Goal: Task Accomplishment & Management: Manage account settings

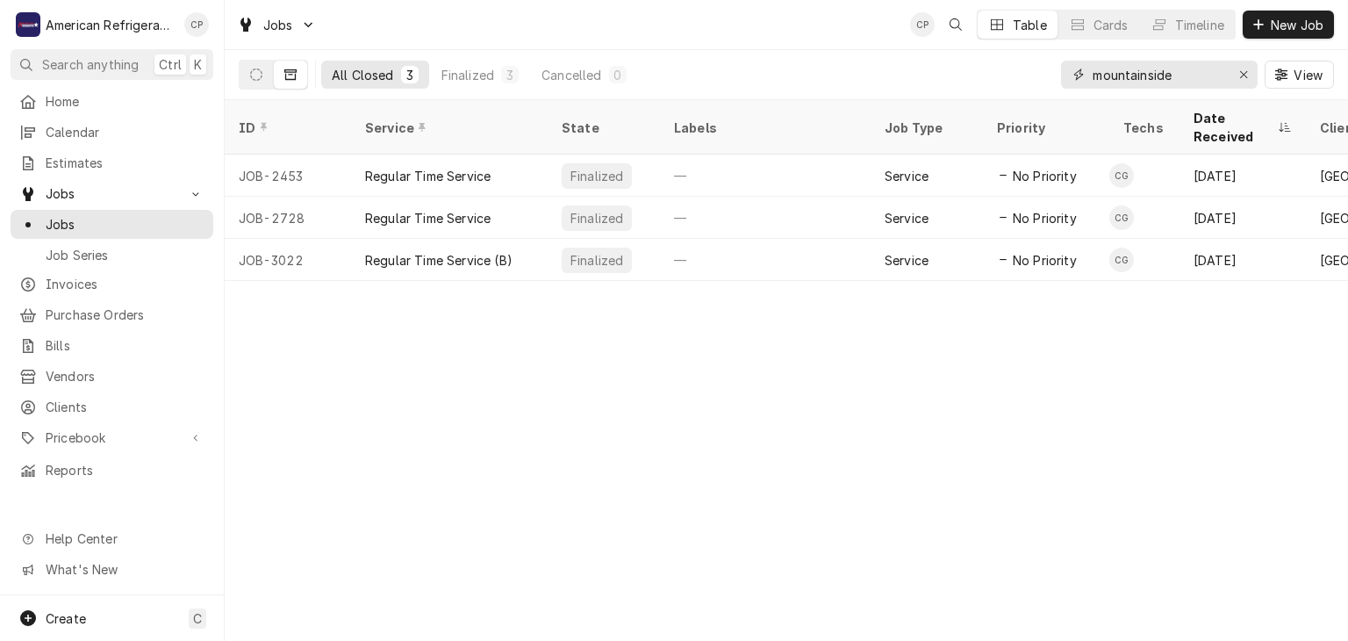
click at [1176, 69] on input "mountainside" at bounding box center [1159, 75] width 132 height 28
click at [1174, 75] on input "mountainside" at bounding box center [1159, 75] width 132 height 28
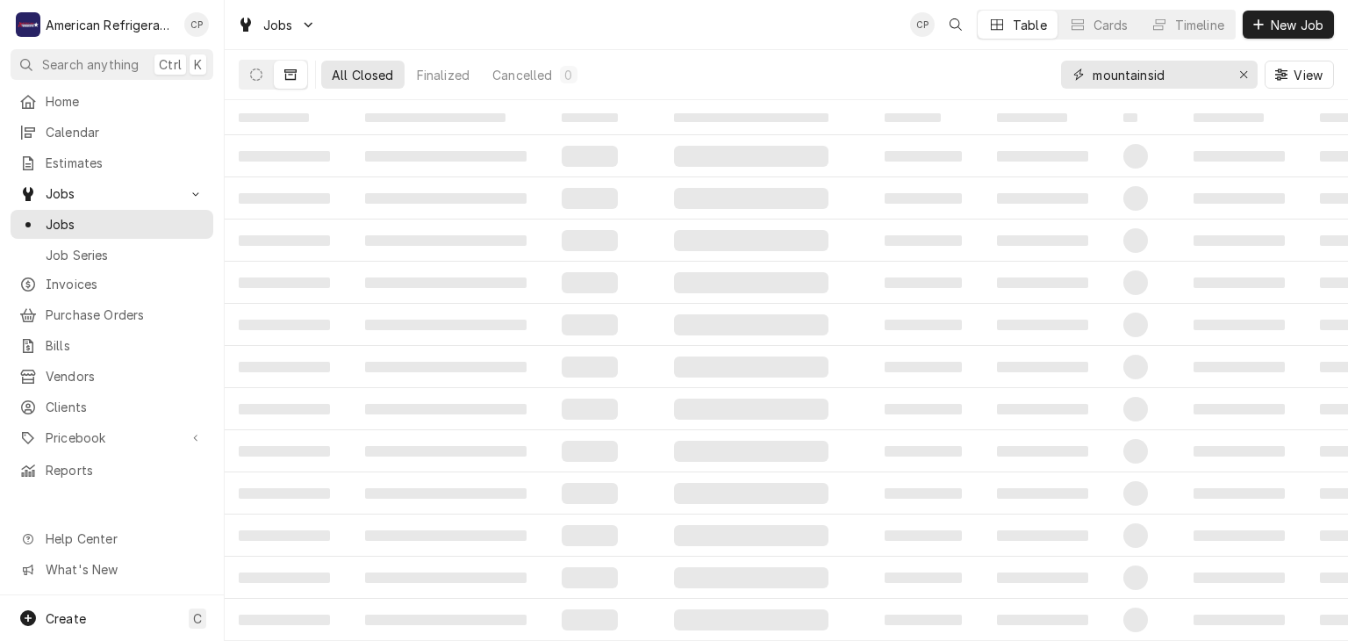
type input "mountainside"
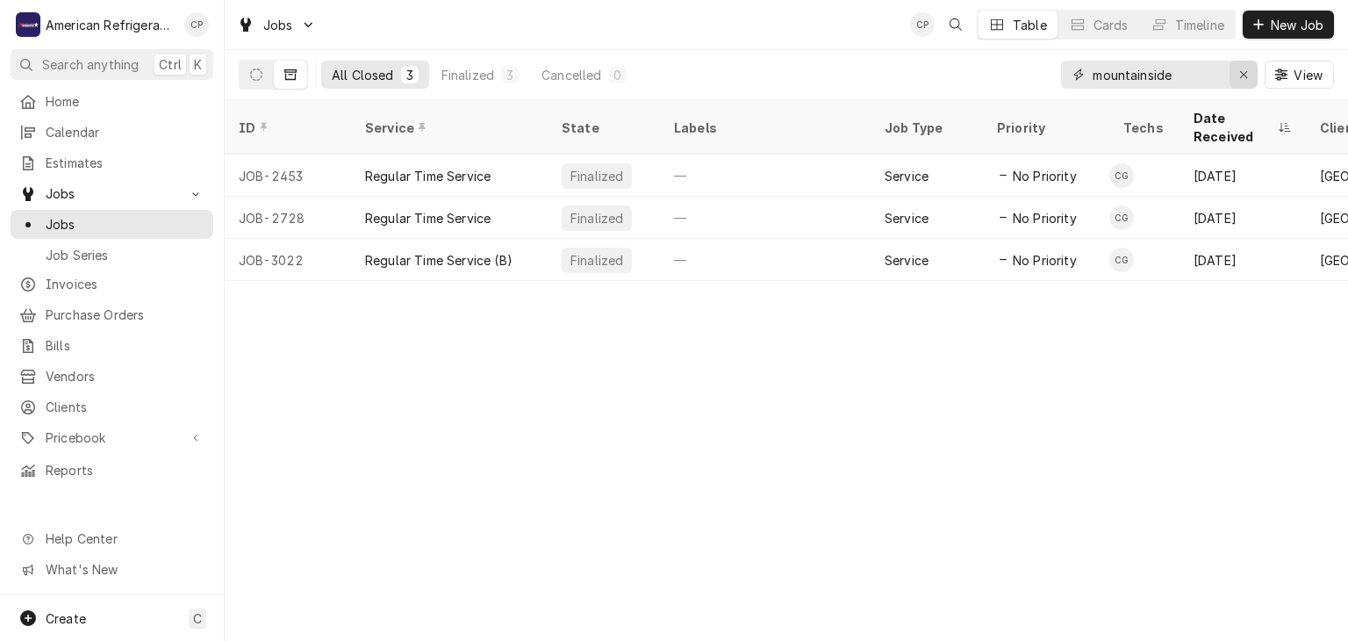
click at [1239, 72] on icon "Erase input" at bounding box center [1244, 74] width 10 height 12
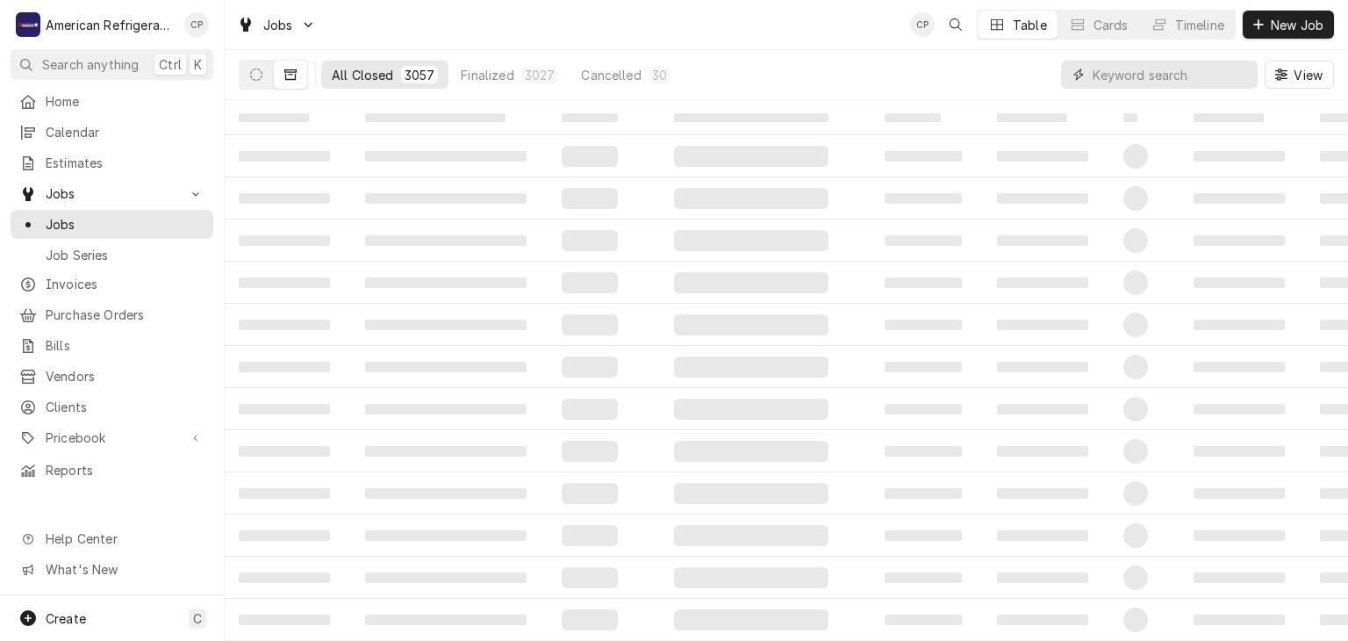
click at [1162, 71] on input "Dynamic Content Wrapper" at bounding box center [1171, 75] width 156 height 28
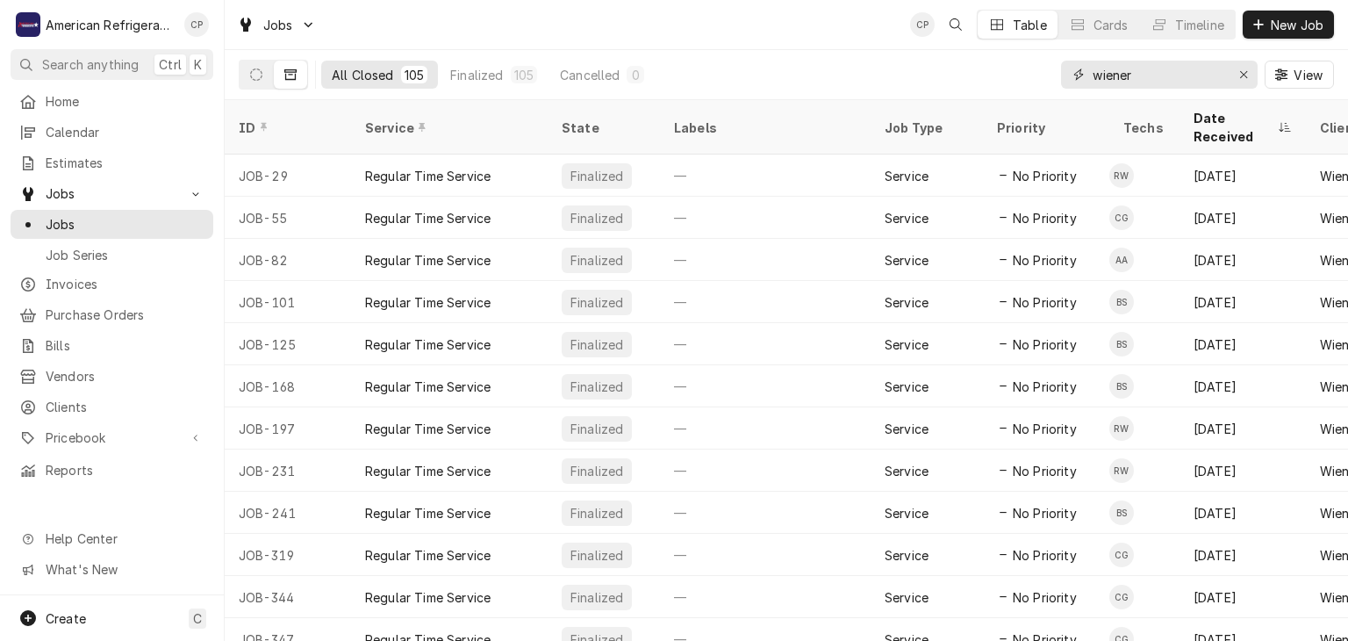
type input "wiener"
click at [235, 73] on div "All Closed 105 Finalized 105 Cancelled 0 wiener View" at bounding box center [786, 75] width 1123 height 50
click at [252, 77] on icon "Dynamic Content Wrapper" at bounding box center [256, 74] width 12 height 12
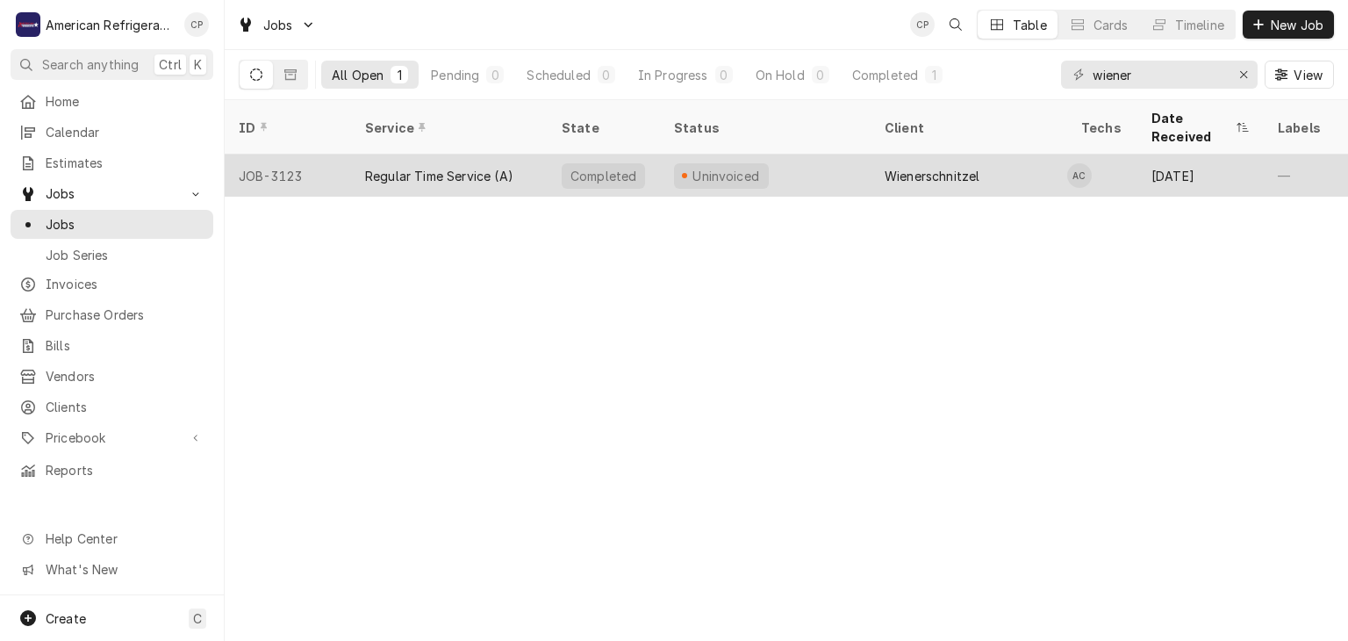
click at [342, 154] on div "JOB-3123" at bounding box center [288, 175] width 126 height 42
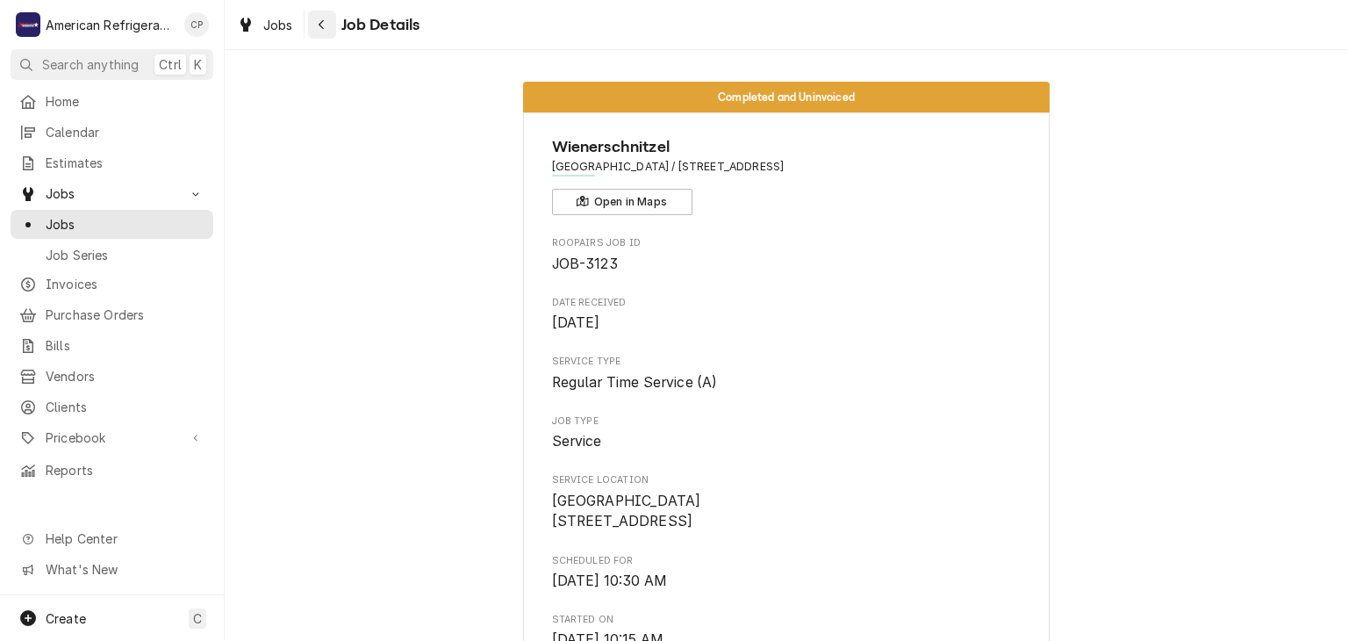
click at [330, 32] on button "Navigate back" at bounding box center [322, 25] width 28 height 28
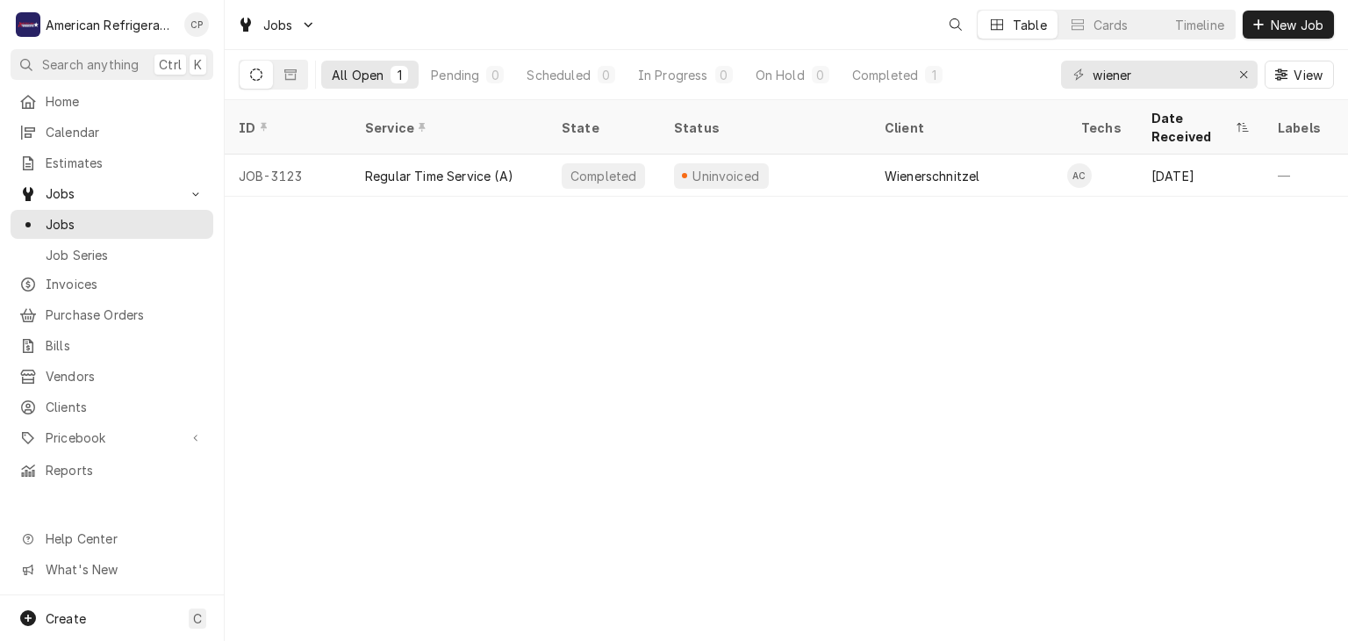
click at [1161, 81] on input "wiener" at bounding box center [1159, 75] width 132 height 28
click at [163, 280] on span "Invoices" at bounding box center [125, 284] width 159 height 18
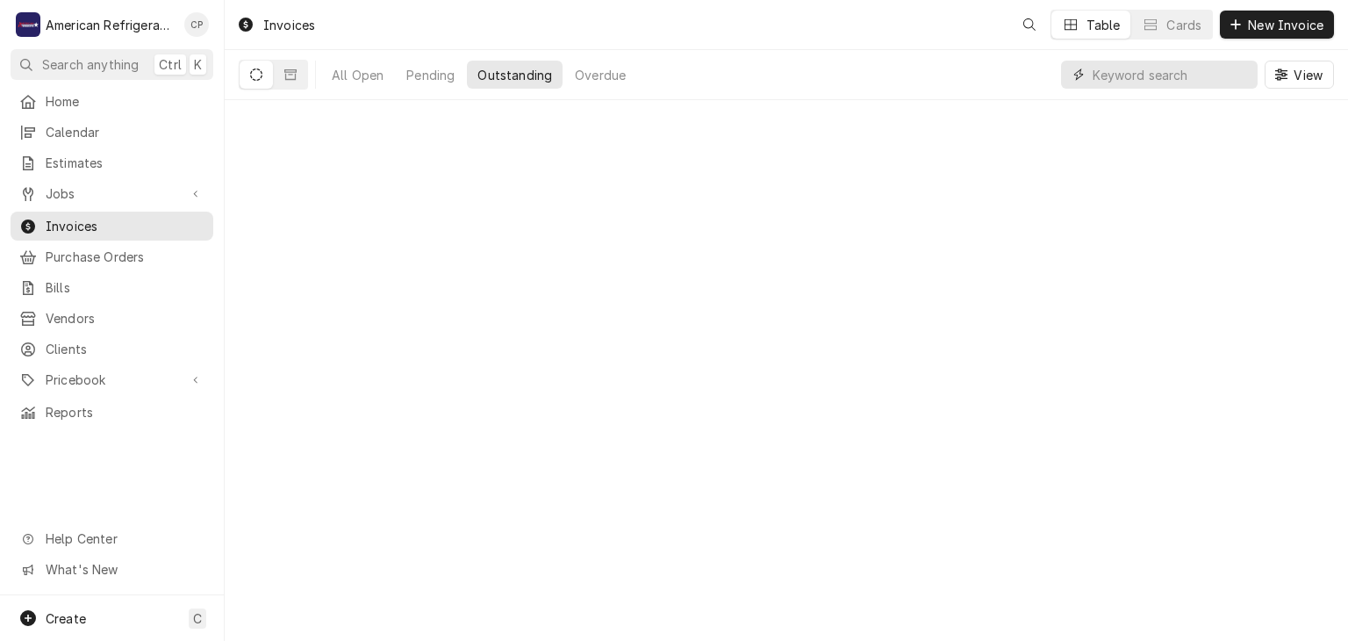
click at [1165, 81] on input "Dynamic Content Wrapper" at bounding box center [1171, 75] width 156 height 28
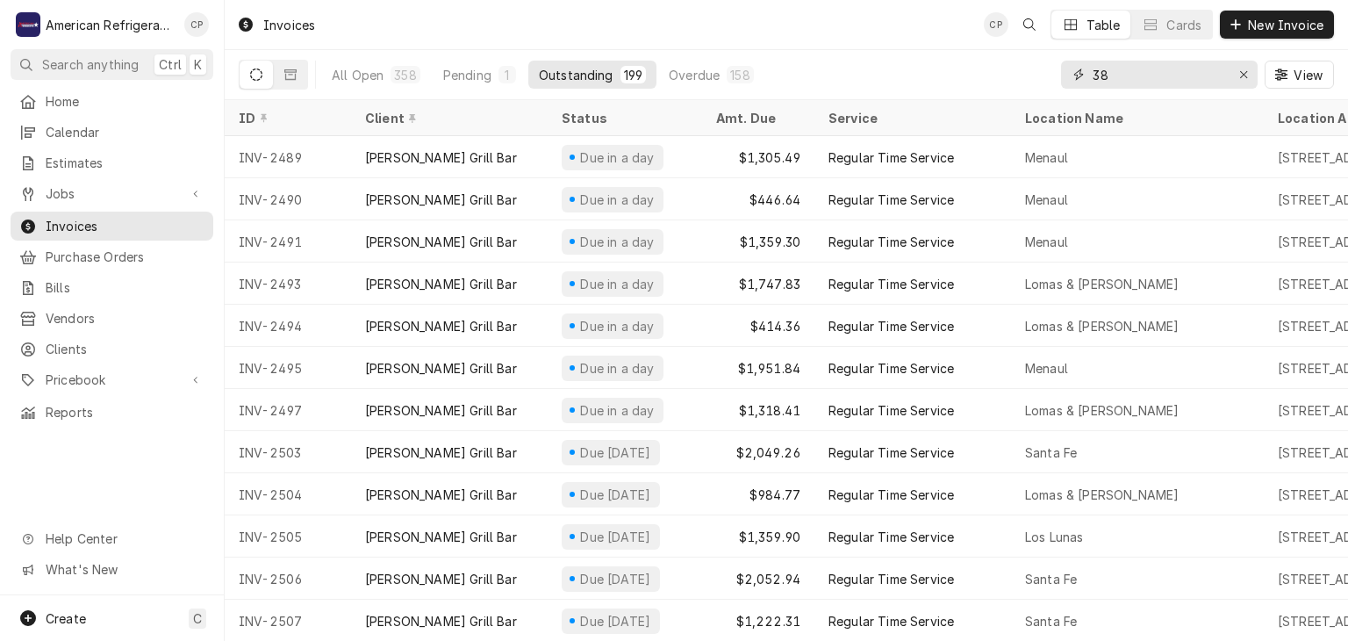
type input "3"
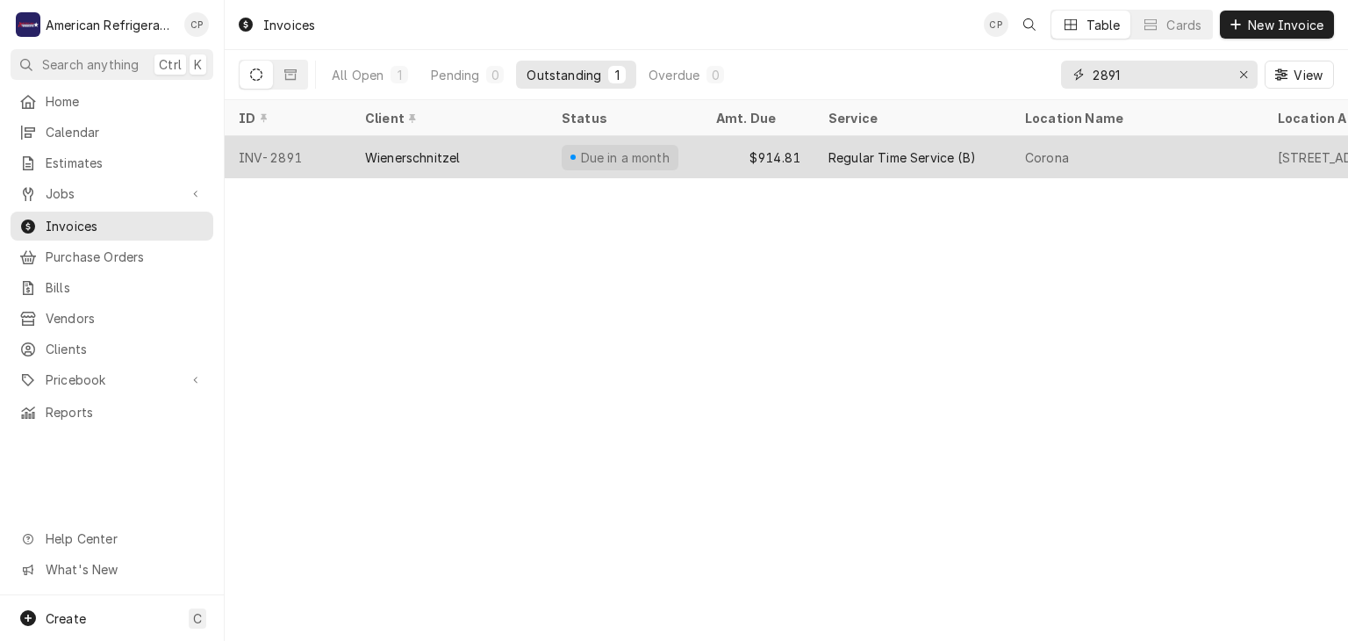
type input "2891"
click at [404, 149] on div "Wienerschnitzel" at bounding box center [412, 157] width 95 height 18
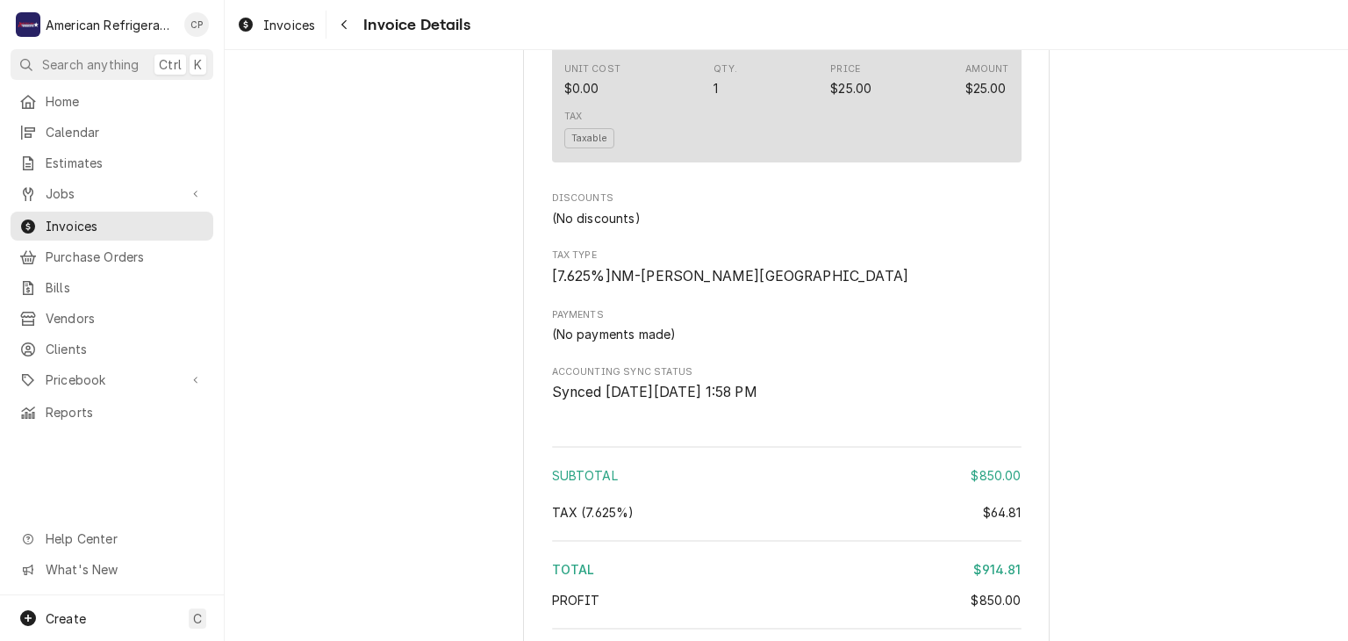
scroll to position [2693, 0]
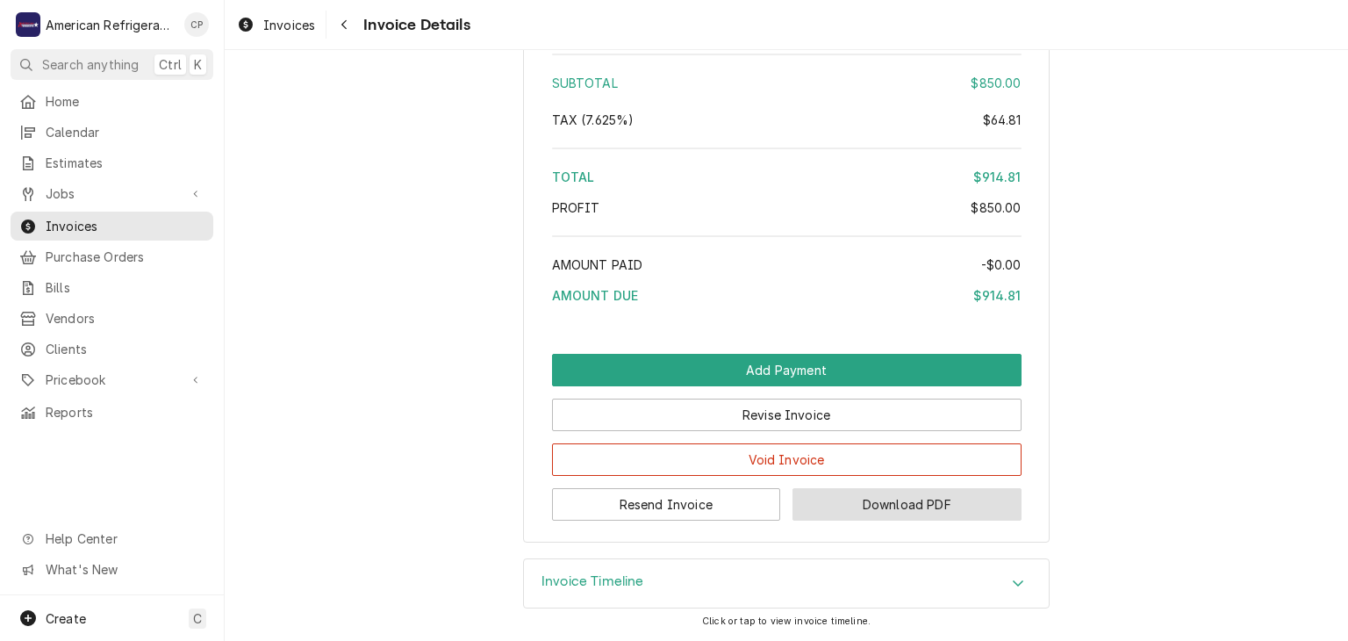
click at [836, 492] on button "Download PDF" at bounding box center [907, 504] width 229 height 32
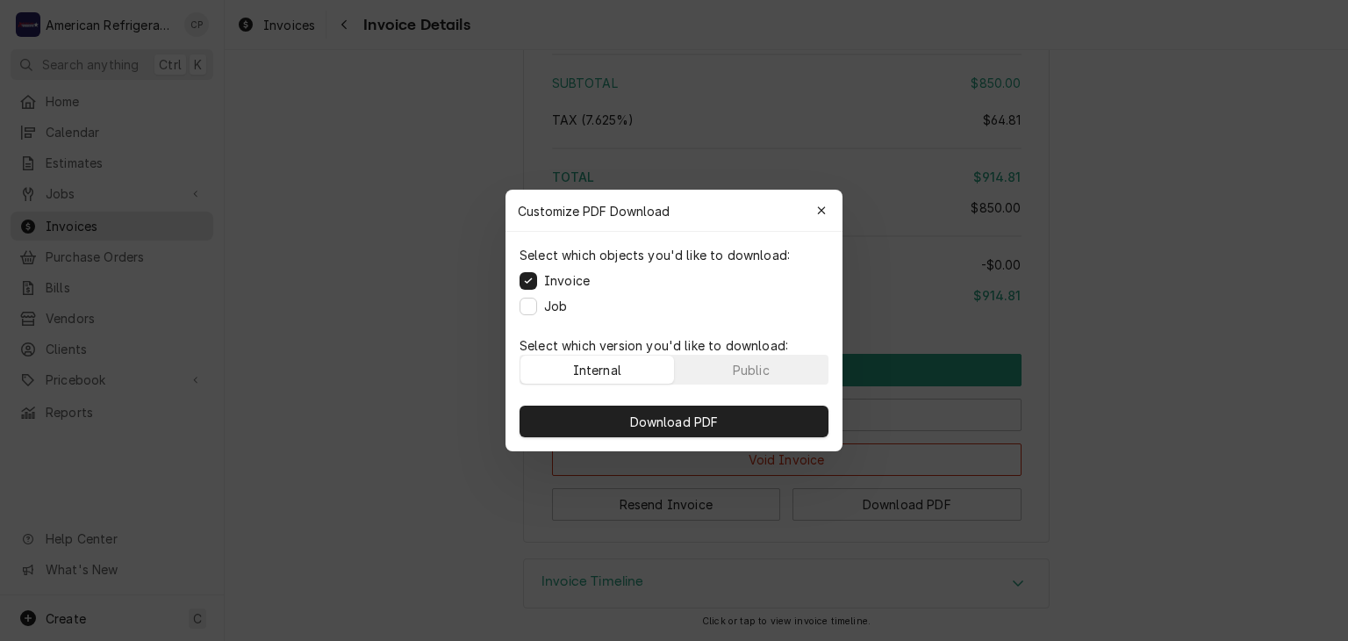
click at [554, 305] on label "Job" at bounding box center [555, 306] width 23 height 18
click at [537, 305] on button "Job" at bounding box center [529, 307] width 18 height 18
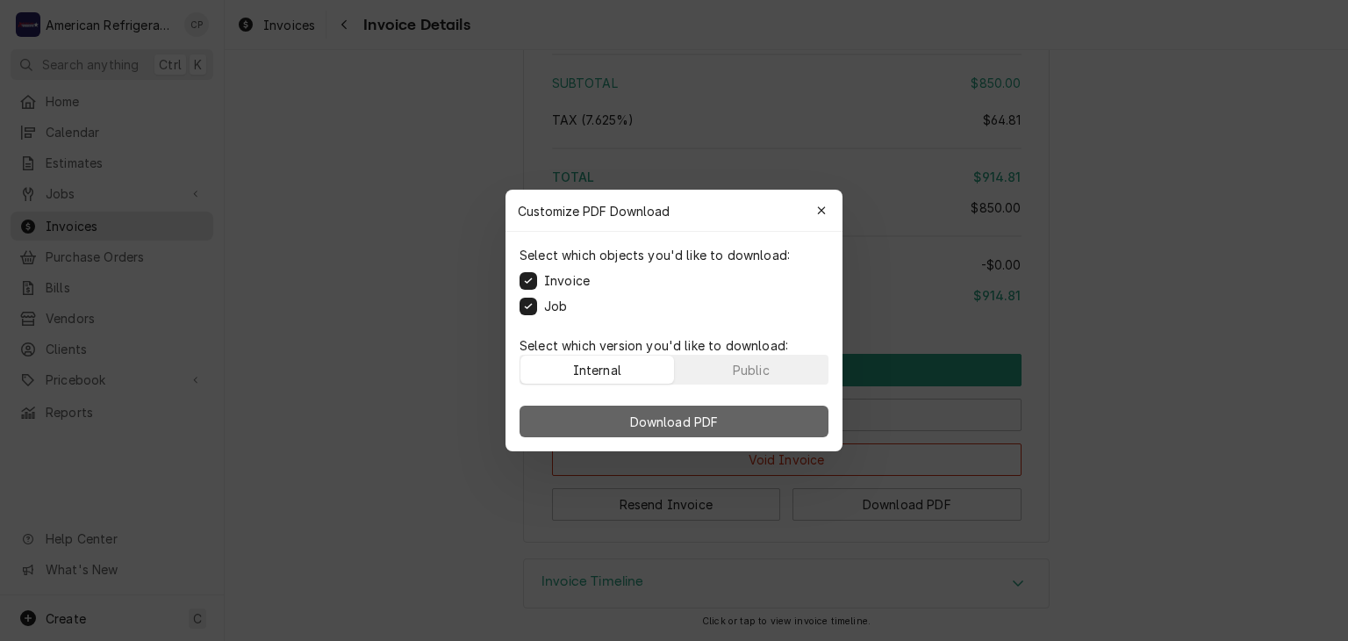
click at [598, 410] on button "Download PDF" at bounding box center [674, 421] width 309 height 32
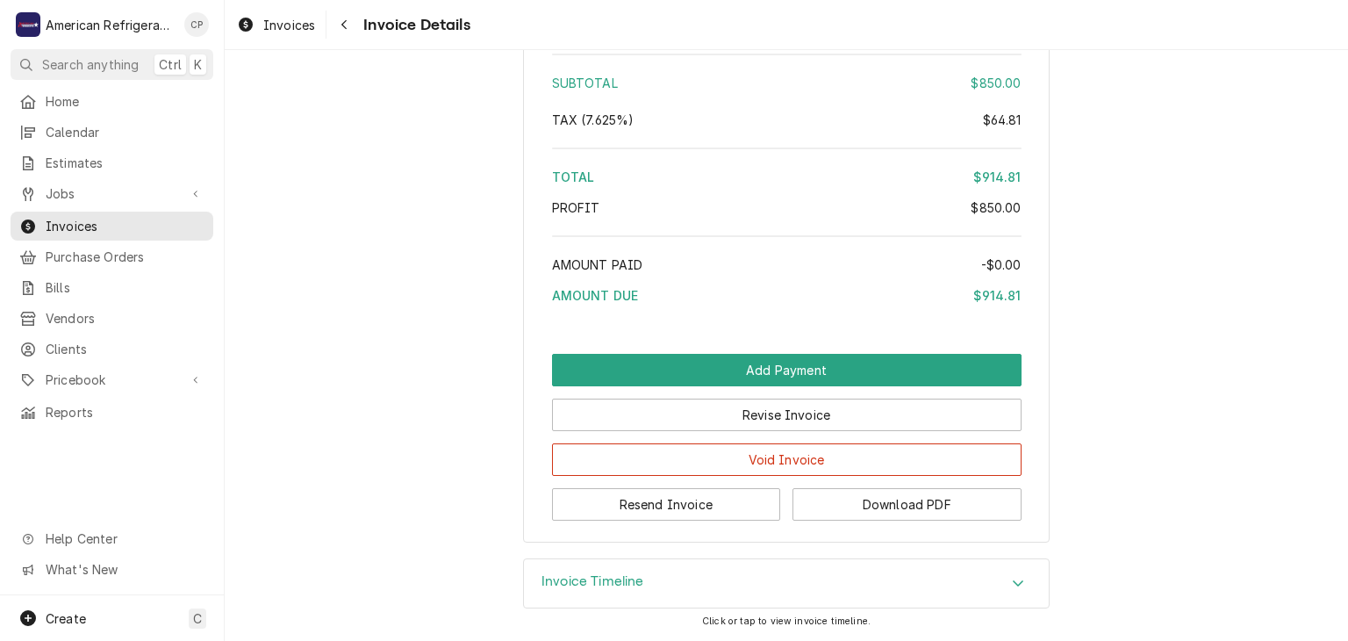
click at [877, 508] on button "Download PDF" at bounding box center [907, 504] width 229 height 32
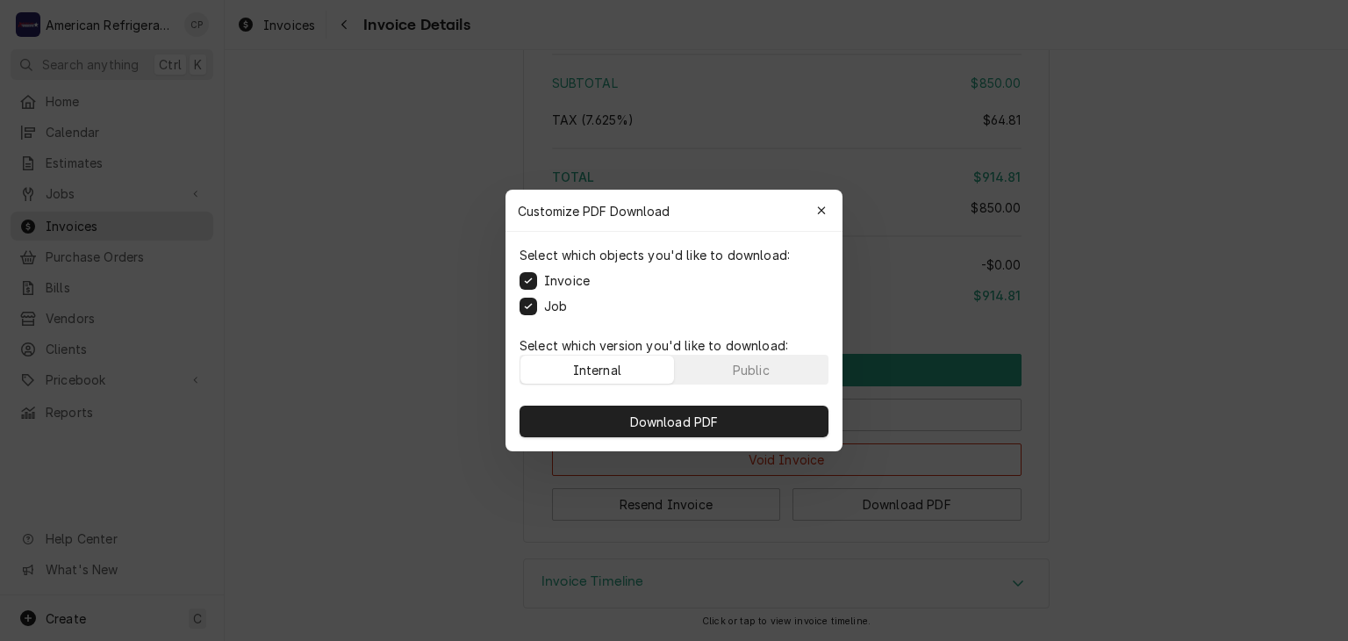
click at [561, 305] on label "Job" at bounding box center [555, 306] width 23 height 18
click at [537, 305] on button "Job" at bounding box center [529, 307] width 18 height 18
click at [817, 209] on icon "button" at bounding box center [822, 210] width 10 height 12
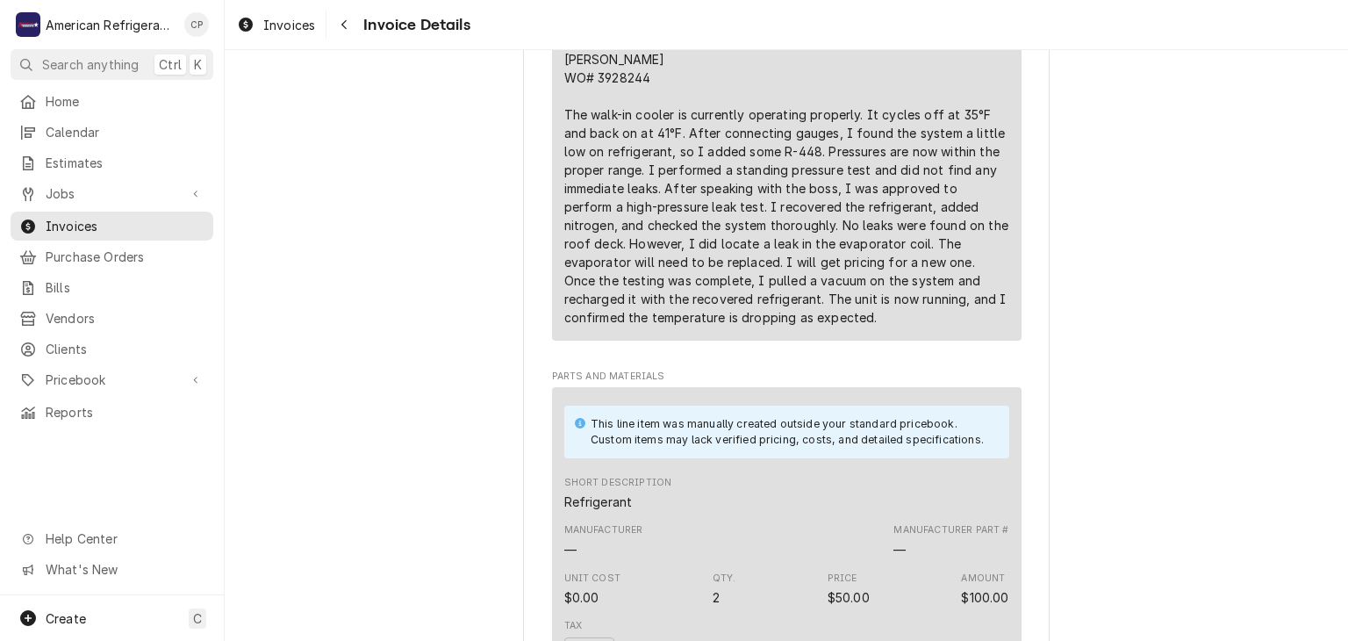
scroll to position [1267, 0]
click at [630, 135] on div "9/29/25 Carlos WO# 3928244 The walk-in cooler is currently operating properly. …" at bounding box center [786, 180] width 445 height 295
copy div "3928244"
click at [476, 216] on div "Outstanding Sender American Refrigeration LLC PO BOX 92644 Albuquerque, NM 8719…" at bounding box center [786, 358] width 1123 height 3151
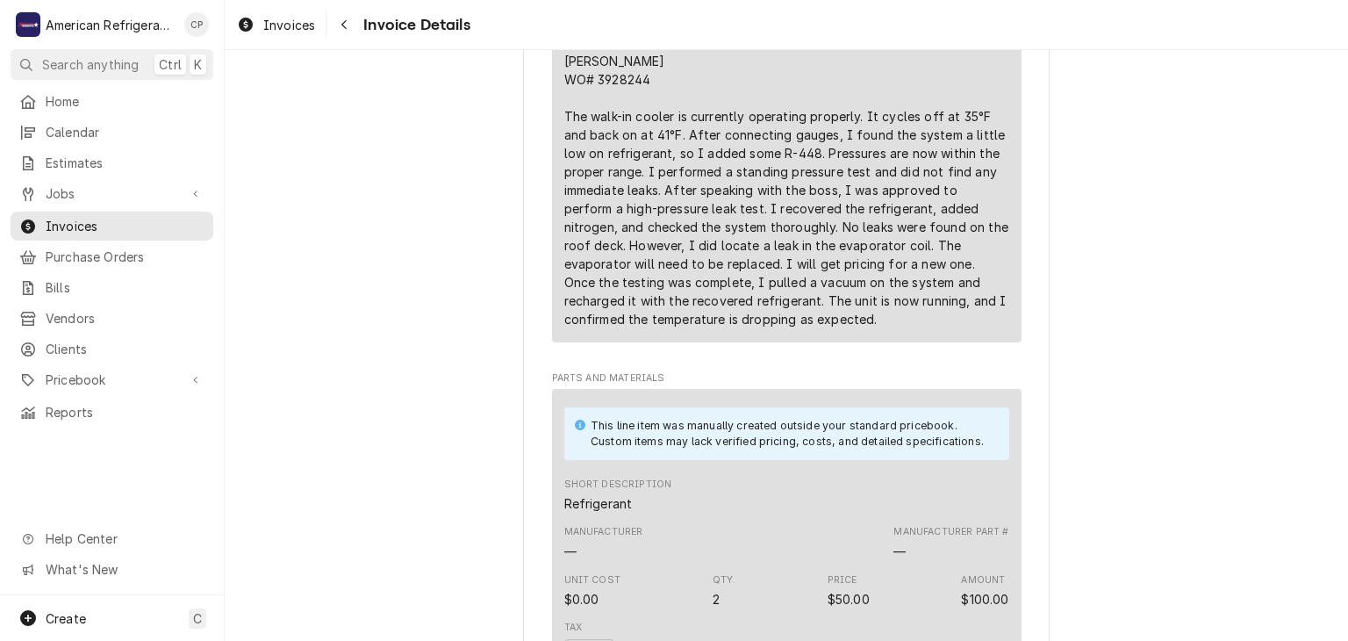
click at [614, 126] on div "9/29/25 Carlos WO# 3928244 The walk-in cooler is currently operating properly. …" at bounding box center [786, 180] width 445 height 295
copy div "3928244"
click at [524, 294] on div "Sender American Refrigeration LLC PO BOX 92644 Albuquerque, NM 87199 (505) 440-…" at bounding box center [786, 372] width 527 height 3091
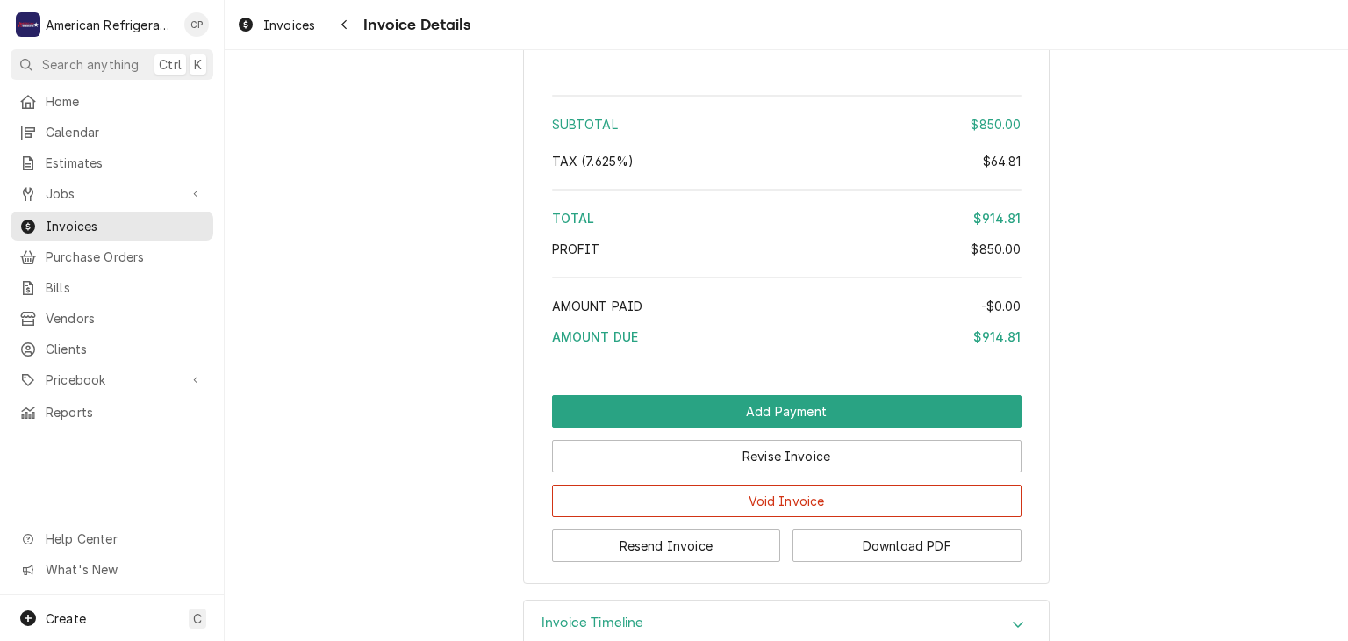
scroll to position [2693, 0]
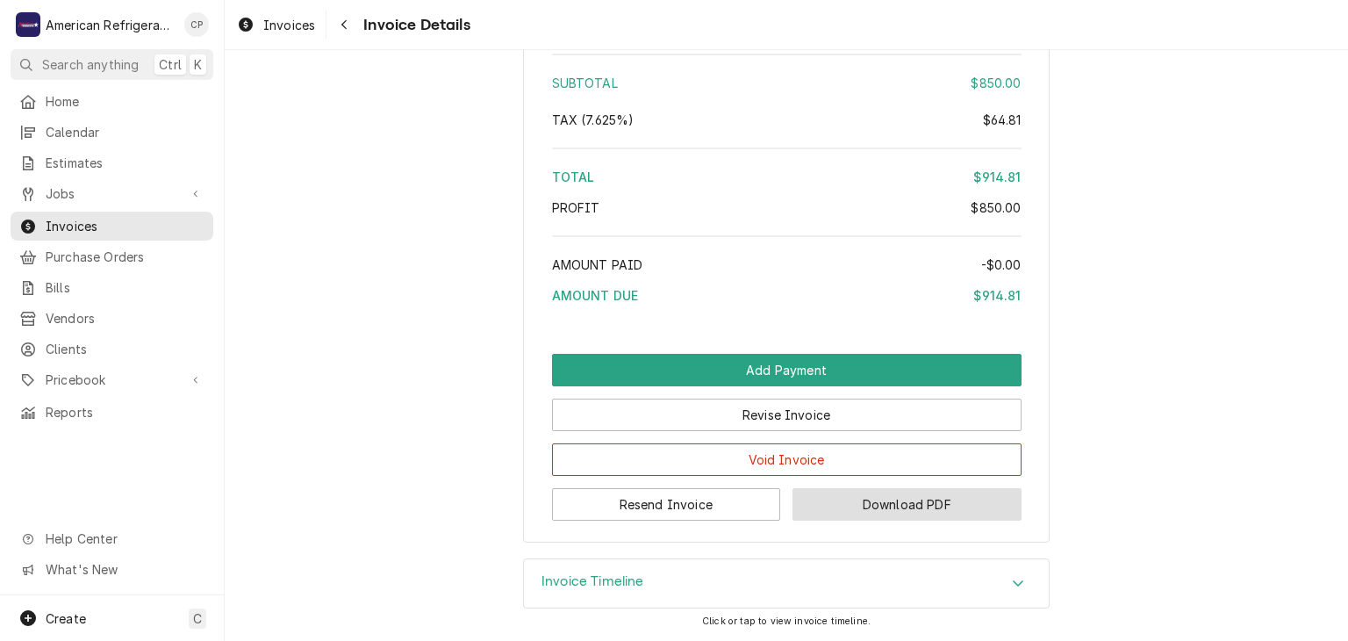
click at [918, 496] on button "Download PDF" at bounding box center [907, 504] width 229 height 32
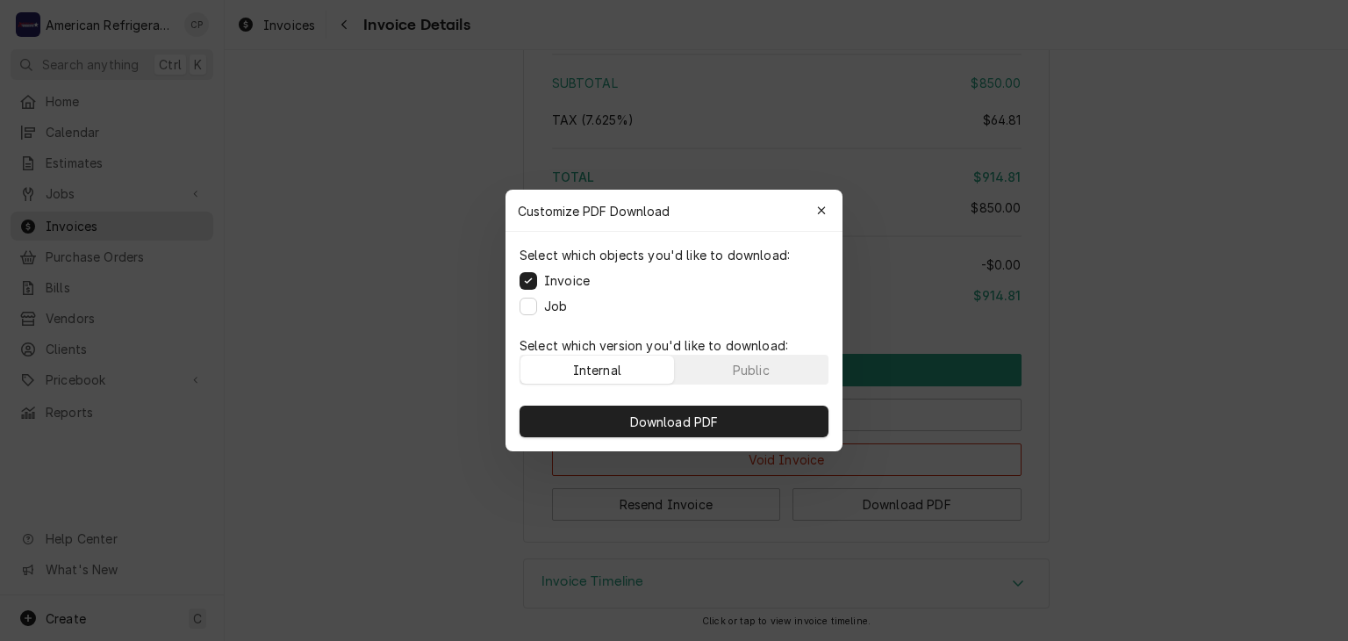
click at [552, 308] on label "Job" at bounding box center [555, 306] width 23 height 18
click at [537, 308] on button "Job" at bounding box center [529, 307] width 18 height 18
click at [552, 301] on label "Job" at bounding box center [555, 306] width 23 height 18
click at [537, 301] on button "Job" at bounding box center [529, 307] width 18 height 18
click at [814, 216] on div "button" at bounding box center [822, 211] width 18 height 18
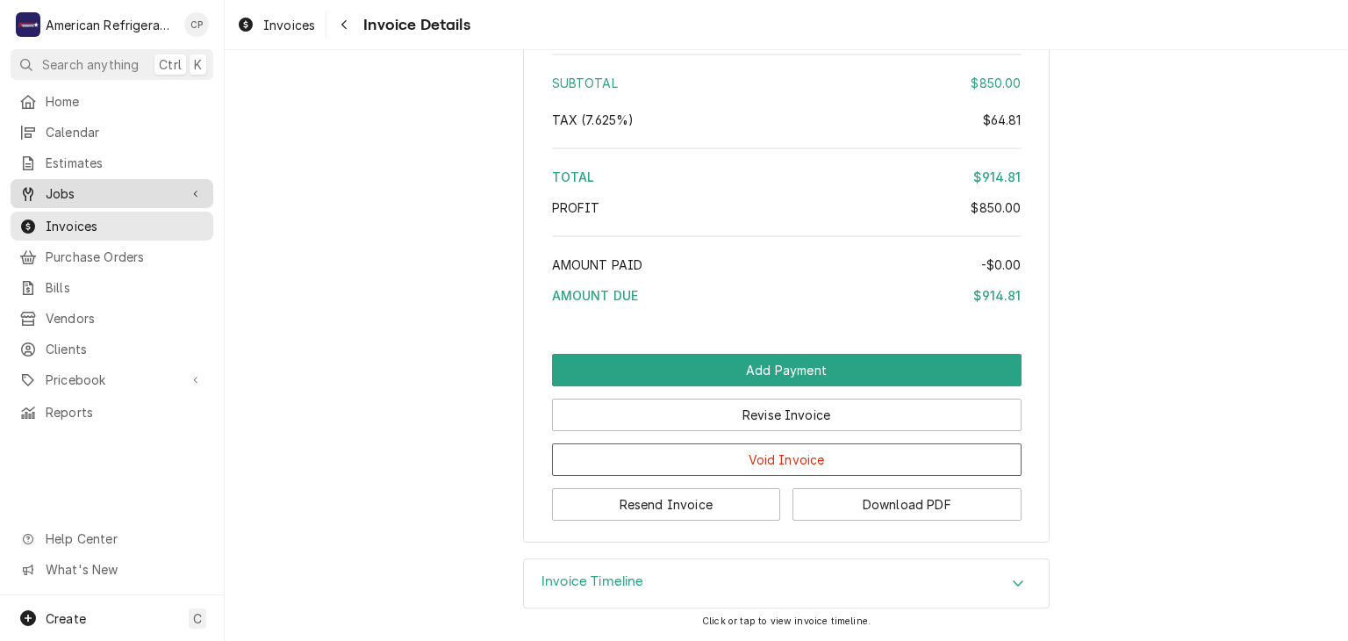
click at [125, 190] on span "Jobs" at bounding box center [112, 193] width 133 height 18
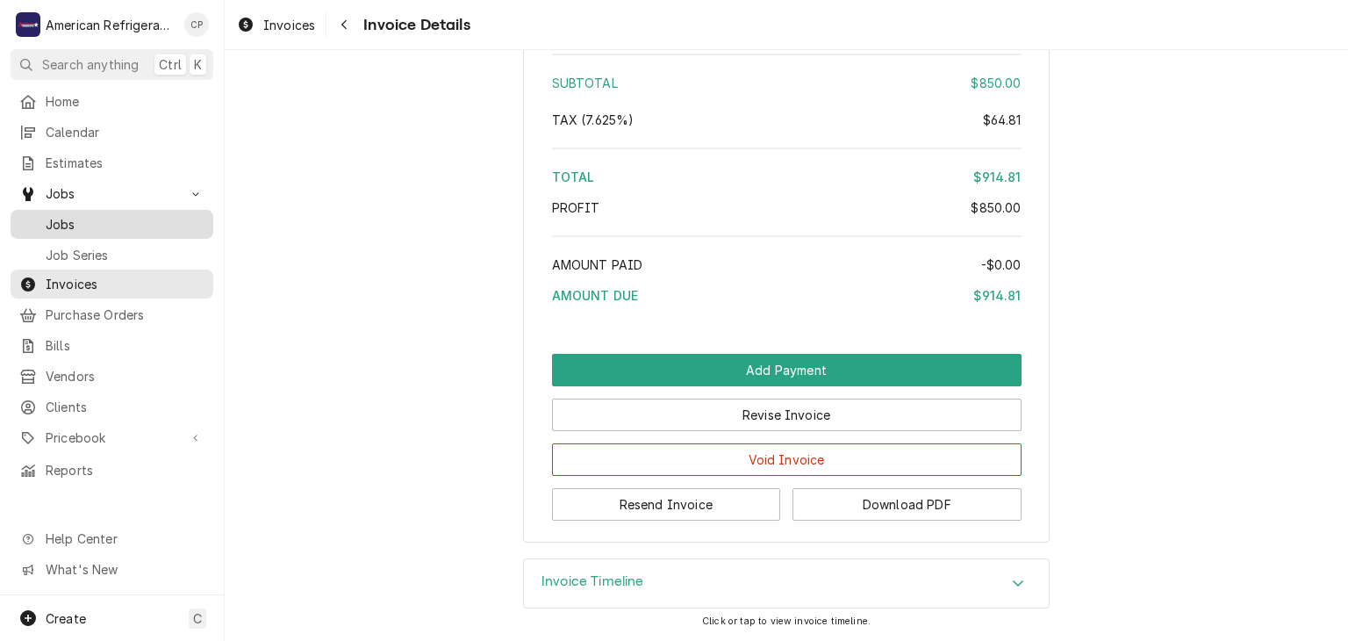
click at [122, 215] on span "Jobs" at bounding box center [125, 224] width 159 height 18
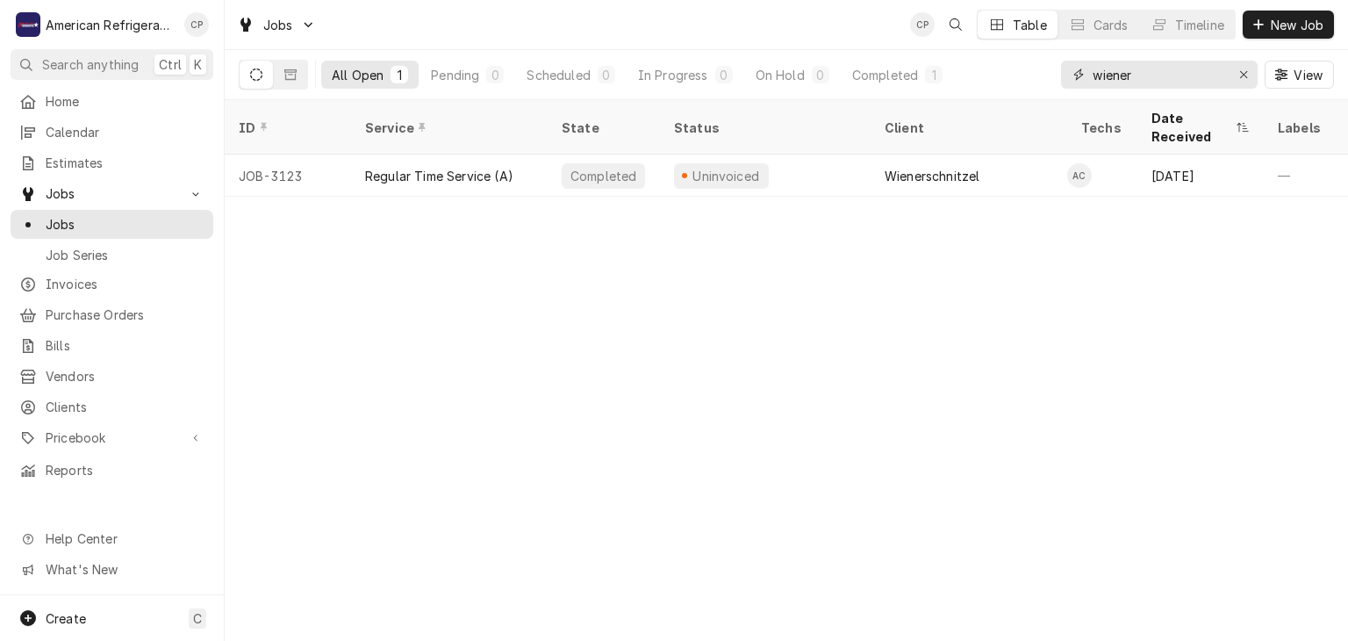
click at [1138, 75] on input "wiener" at bounding box center [1159, 75] width 132 height 28
click at [1137, 75] on input "wiener" at bounding box center [1159, 75] width 132 height 28
type input "w"
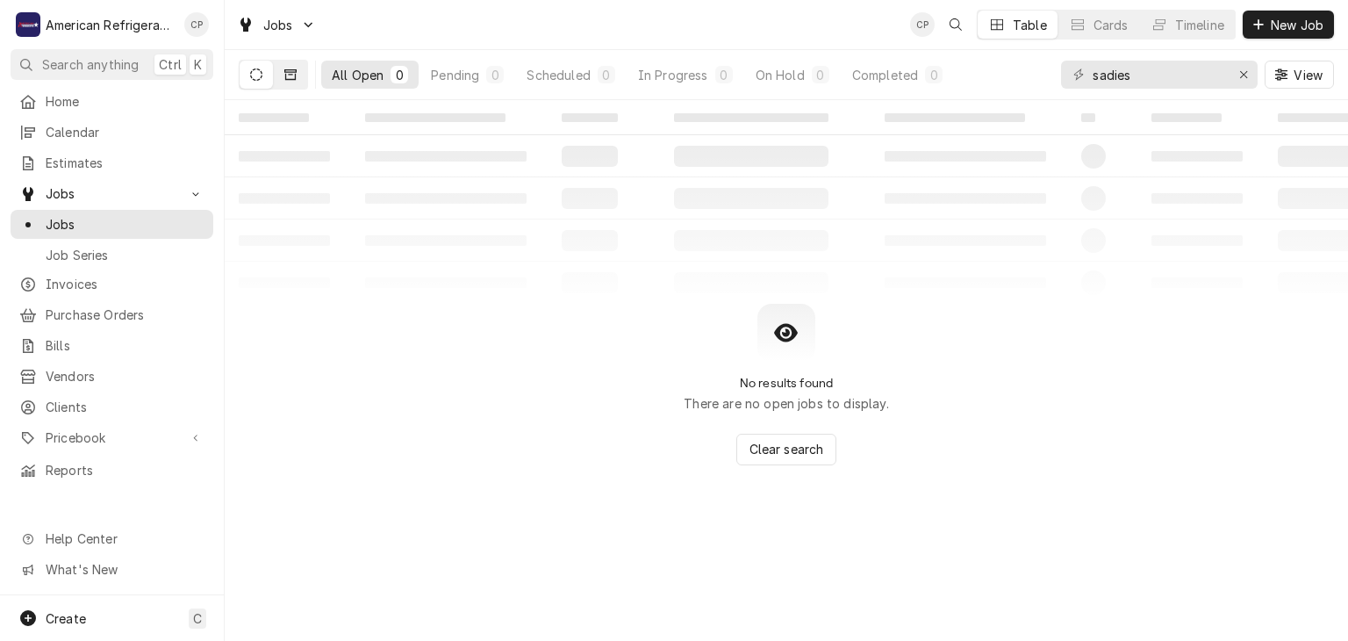
click at [294, 76] on icon "Dynamic Content Wrapper" at bounding box center [290, 74] width 12 height 12
click at [1197, 73] on input "sadies" at bounding box center [1159, 75] width 132 height 28
type input "sadies 4th"
click at [267, 78] on button "Dynamic Content Wrapper" at bounding box center [256, 75] width 33 height 28
click at [1201, 72] on input "sadies 4th" at bounding box center [1159, 75] width 132 height 28
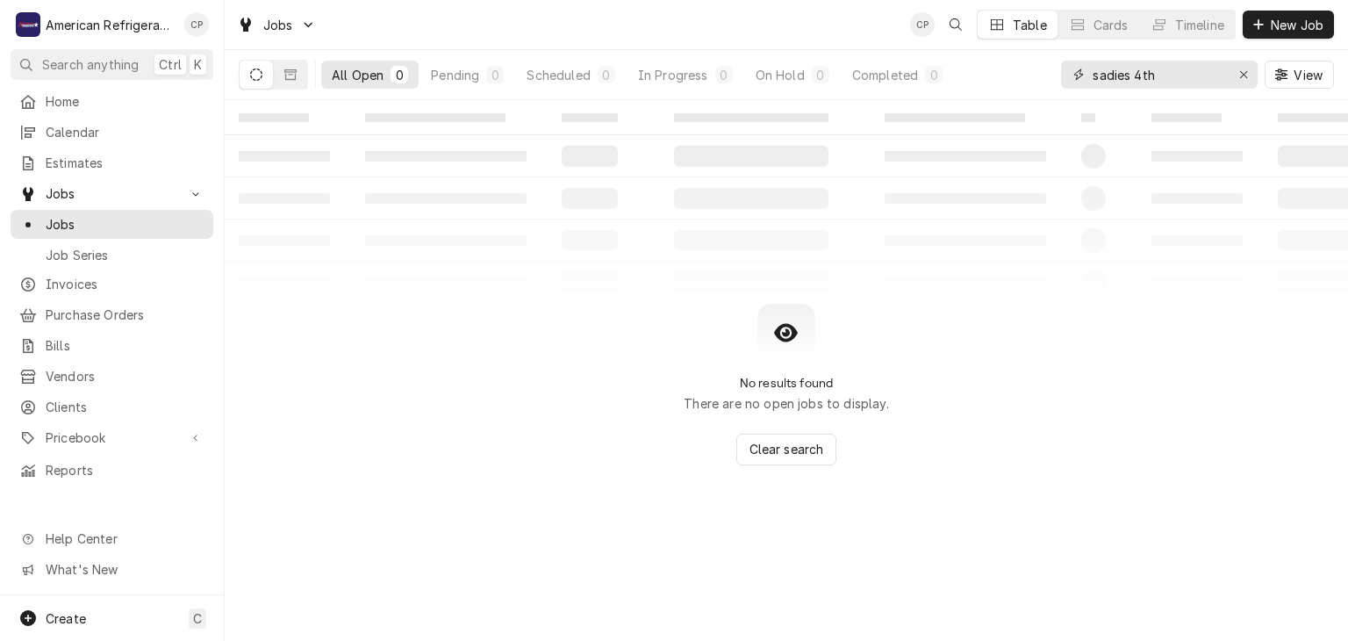
click at [1201, 72] on input "sadies 4th" at bounding box center [1159, 75] width 132 height 28
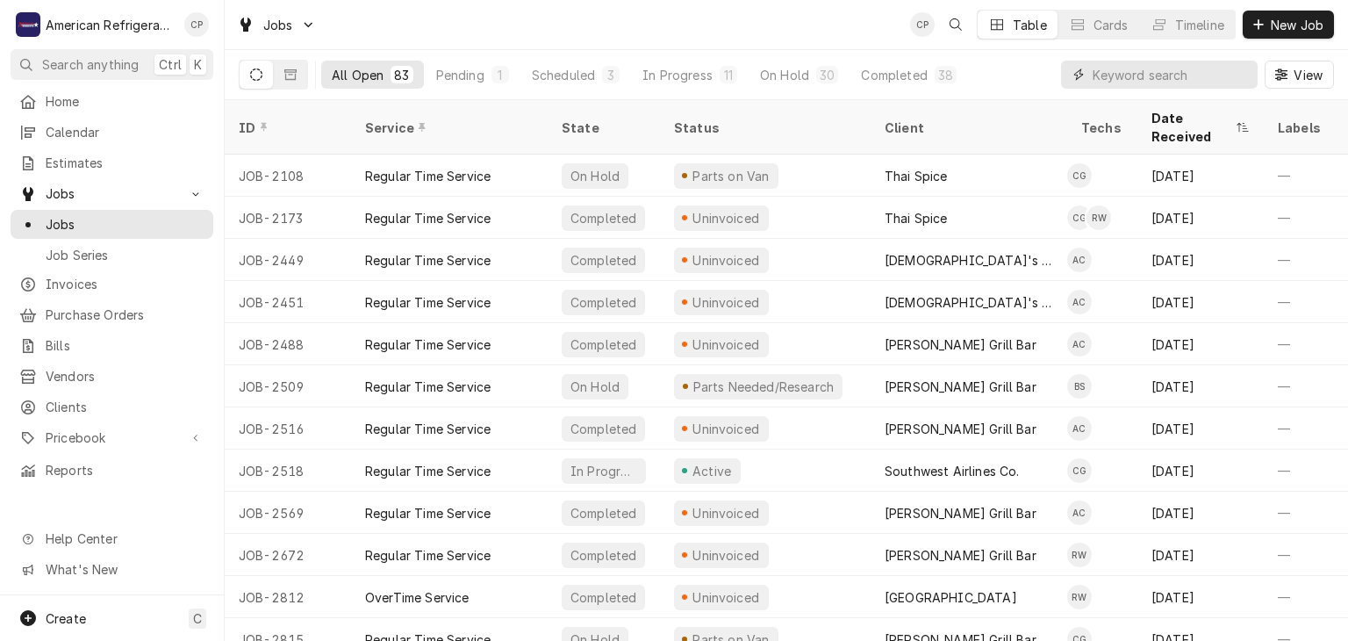
click at [1143, 75] on input "Dynamic Content Wrapper" at bounding box center [1171, 75] width 156 height 28
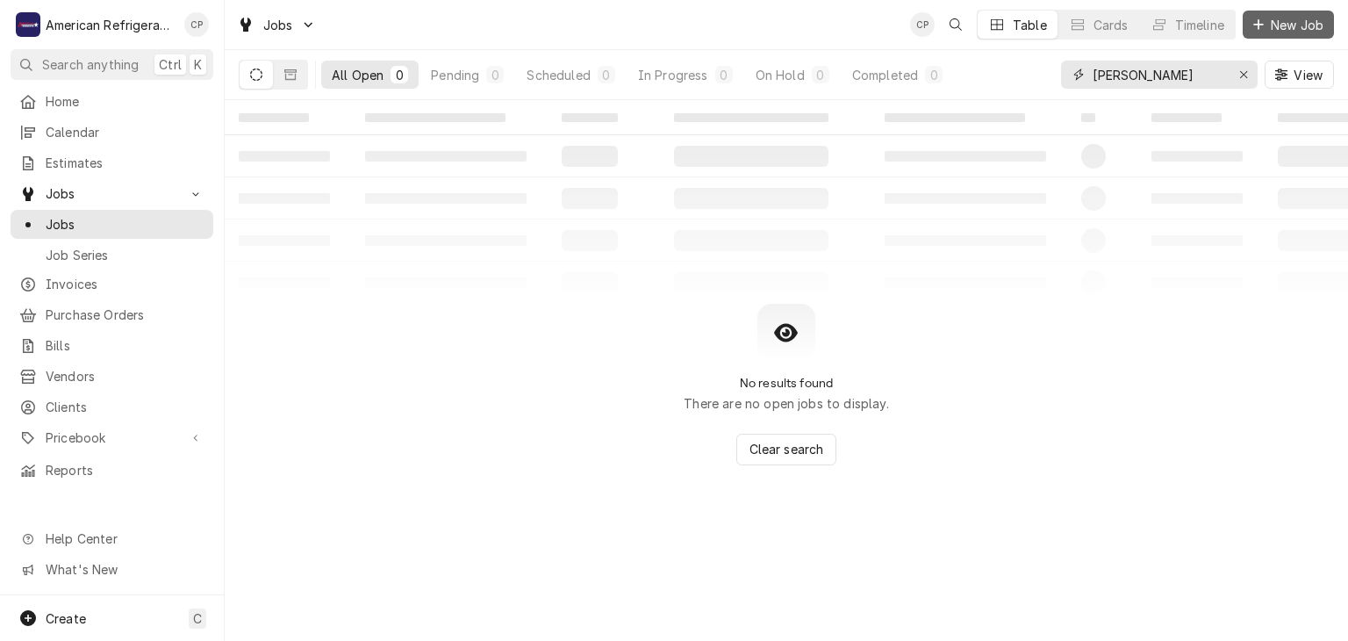
type input "[PERSON_NAME]"
click at [1259, 28] on icon "Dynamic Content Wrapper" at bounding box center [1258, 24] width 11 height 12
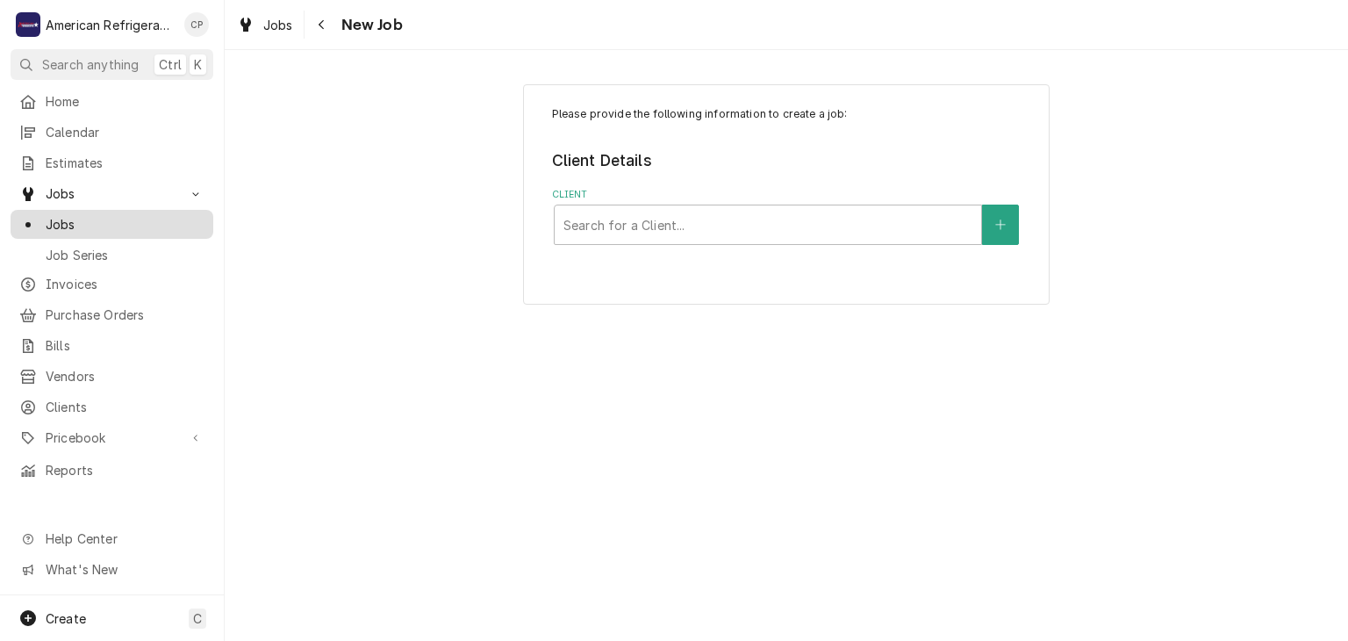
click at [132, 220] on span "Jobs" at bounding box center [125, 224] width 159 height 18
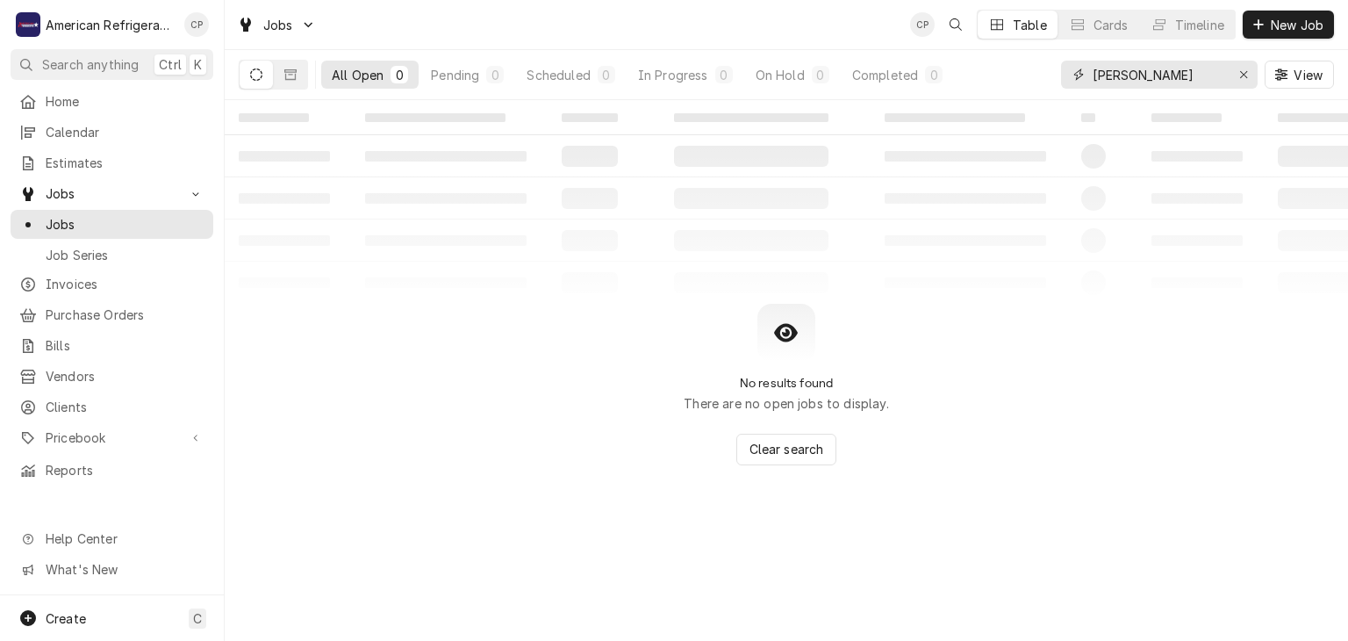
click at [1149, 74] on input "[PERSON_NAME]" at bounding box center [1159, 75] width 132 height 28
click at [1149, 73] on input "[PERSON_NAME]" at bounding box center [1159, 75] width 132 height 28
click at [1177, 72] on input "sadie" at bounding box center [1159, 75] width 132 height 28
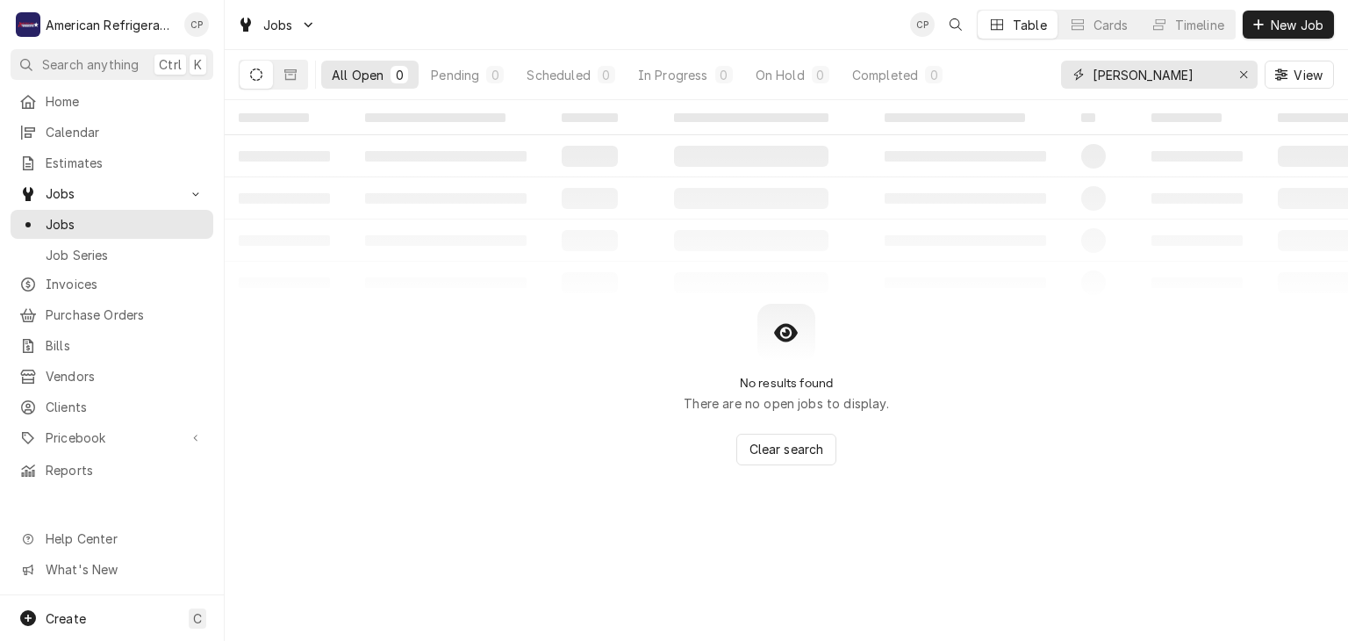
click at [1178, 72] on input "sadie" at bounding box center [1159, 75] width 132 height 28
click at [1164, 70] on input "sadie" at bounding box center [1159, 75] width 132 height 28
click at [1155, 75] on input "sadie" at bounding box center [1159, 75] width 132 height 28
click at [1159, 75] on input "sadie" at bounding box center [1159, 75] width 132 height 28
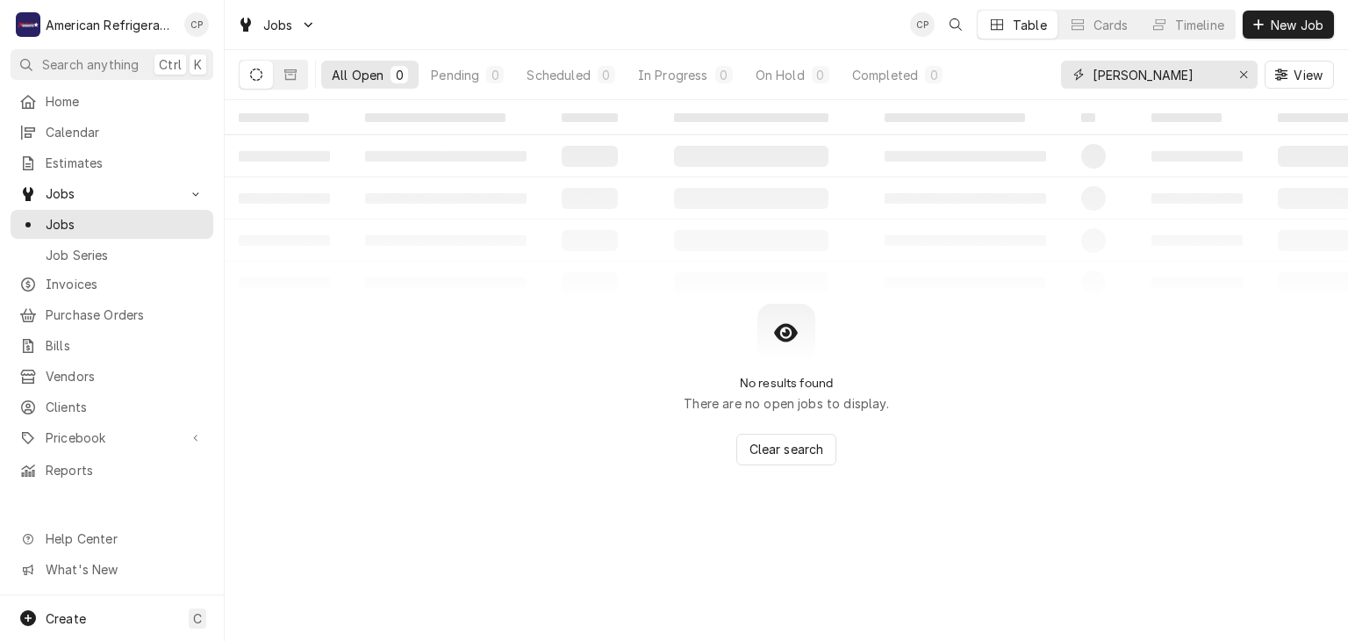
click at [1159, 75] on input "sadie" at bounding box center [1159, 75] width 132 height 28
click at [284, 80] on icon "Dynamic Content Wrapper" at bounding box center [290, 74] width 12 height 12
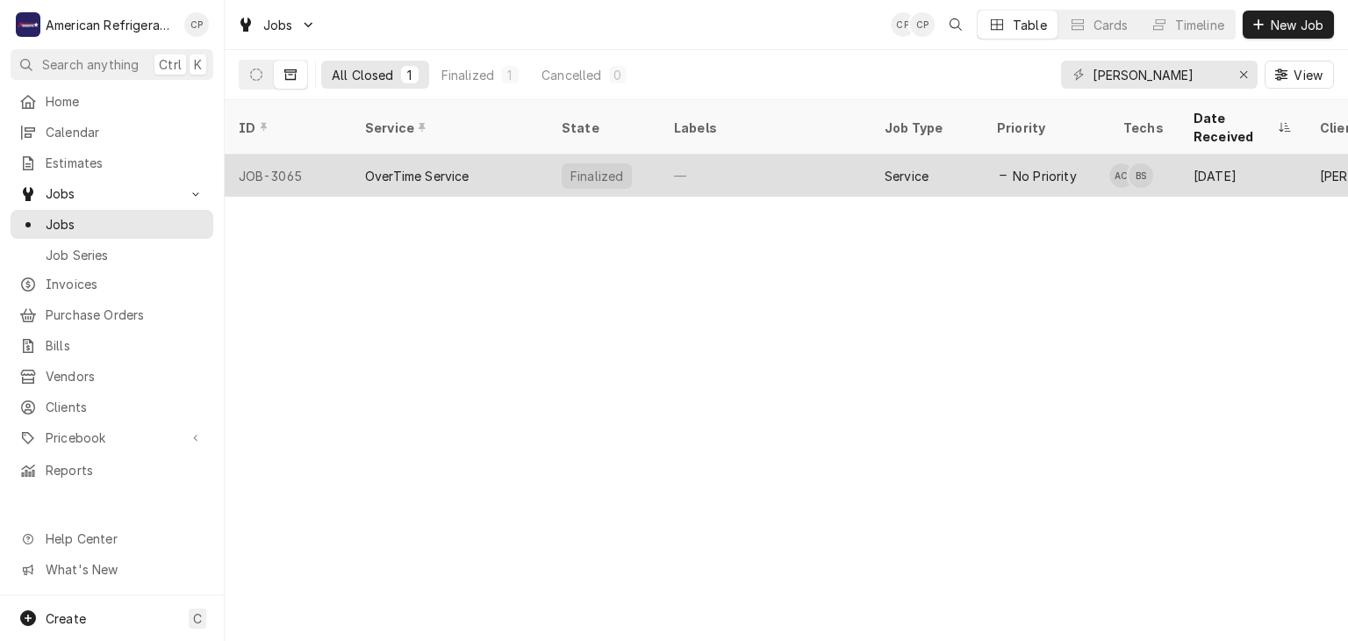
click at [479, 154] on div "OverTime Service" at bounding box center [449, 175] width 197 height 42
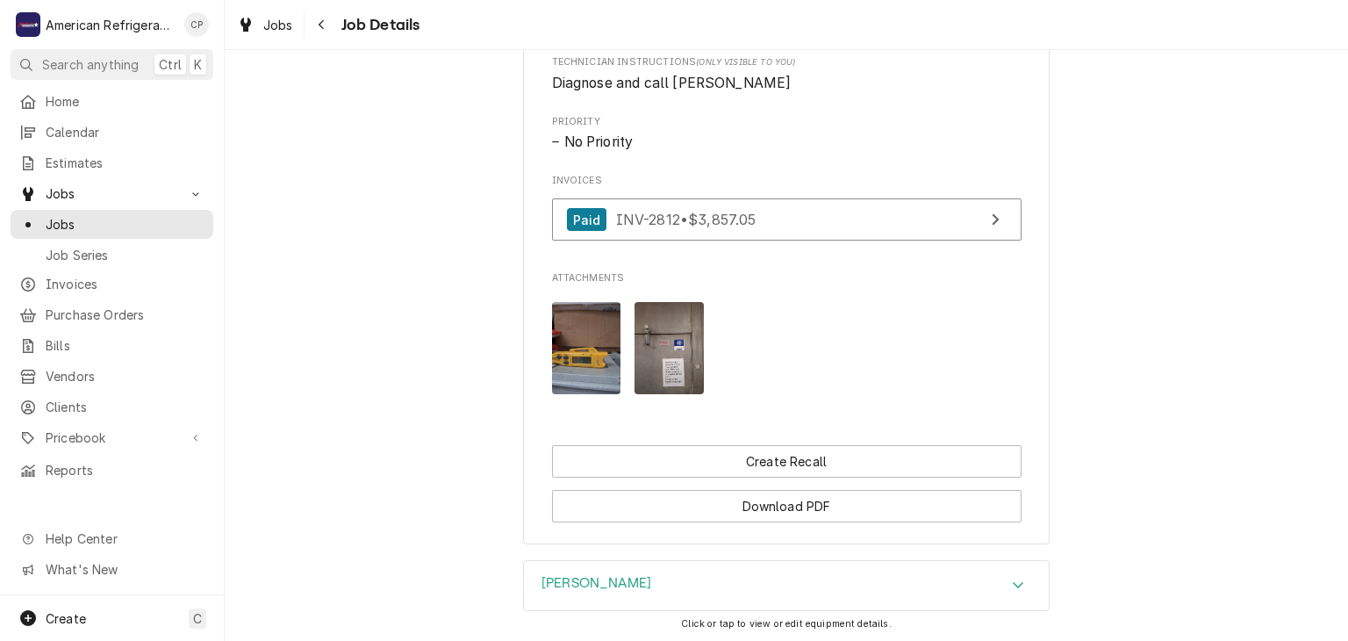
scroll to position [1181, 0]
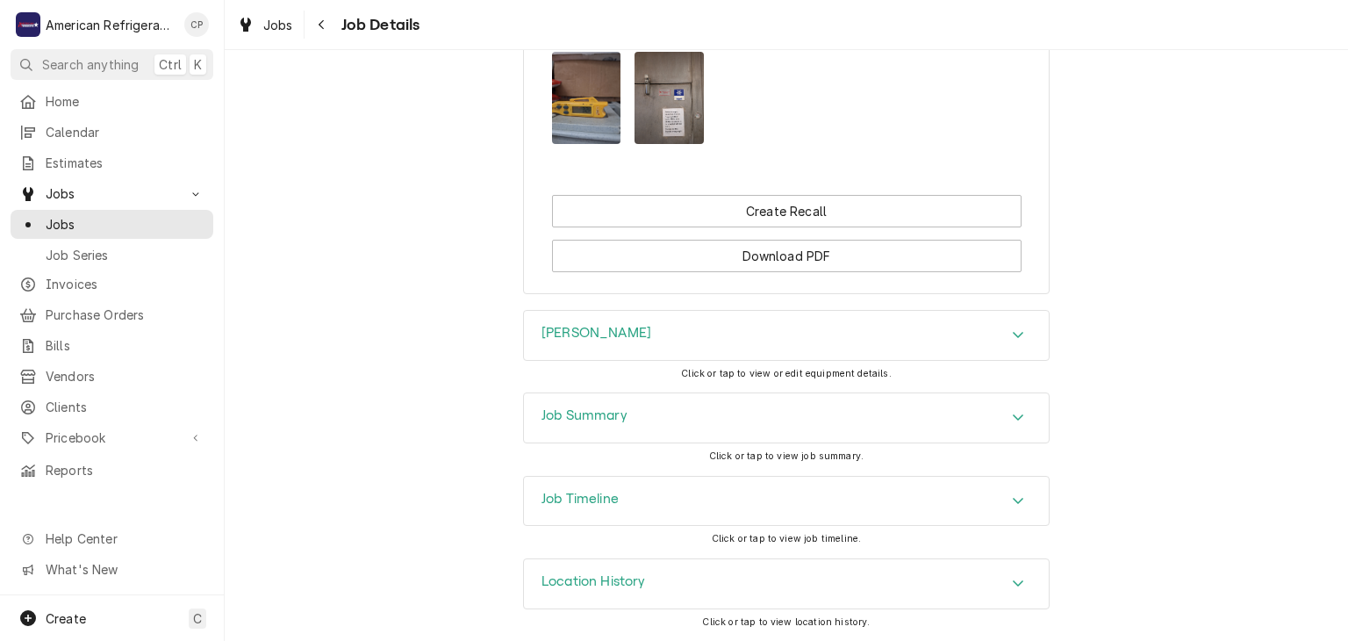
click at [606, 420] on h3 "Job Summary" at bounding box center [585, 415] width 86 height 17
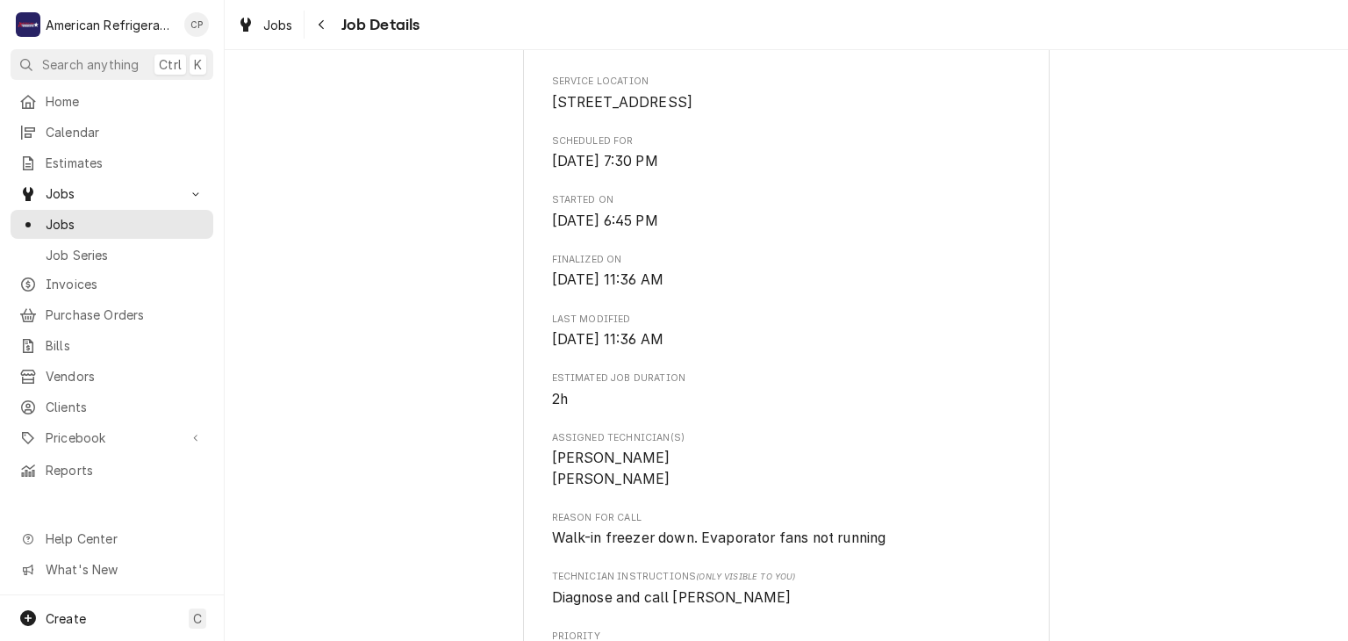
scroll to position [125, 0]
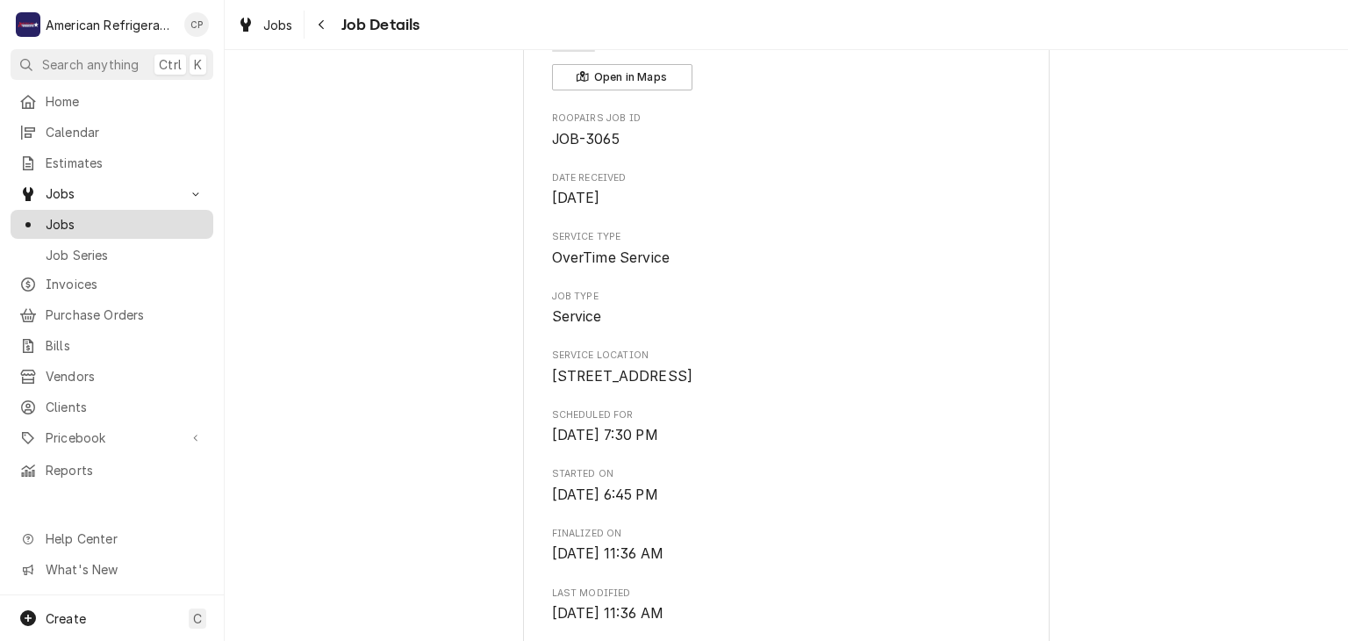
click at [100, 217] on span "Jobs" at bounding box center [125, 224] width 159 height 18
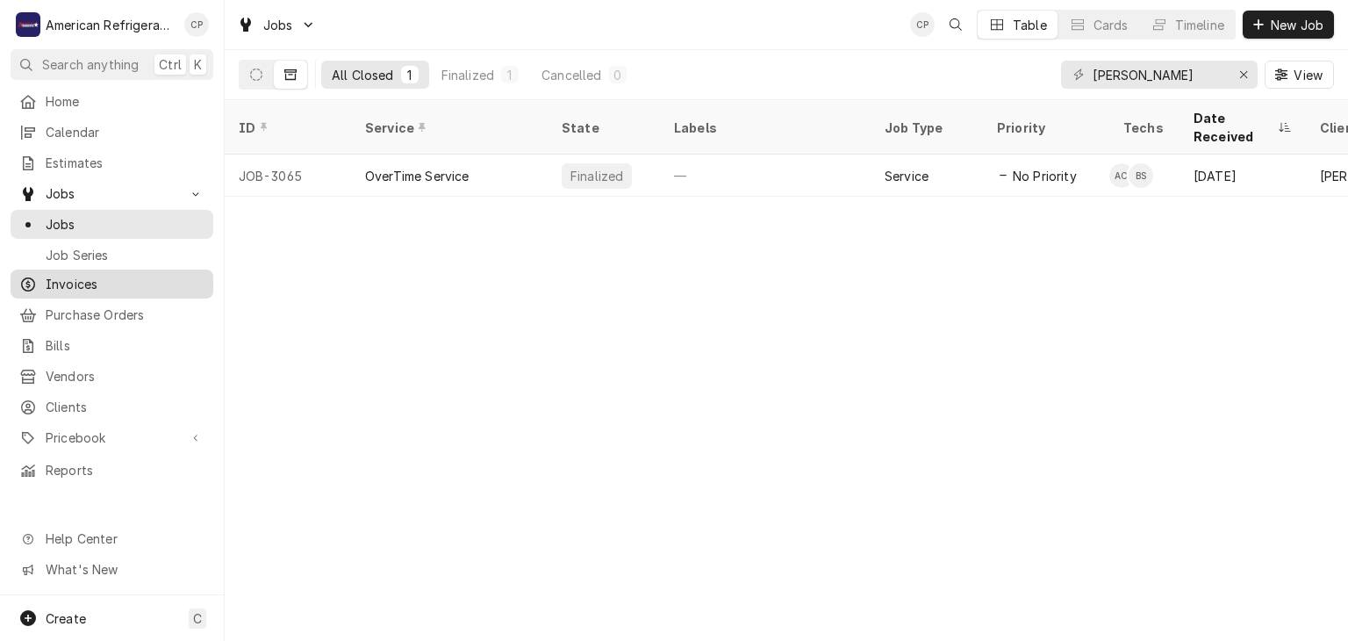
click at [120, 282] on span "Invoices" at bounding box center [125, 284] width 159 height 18
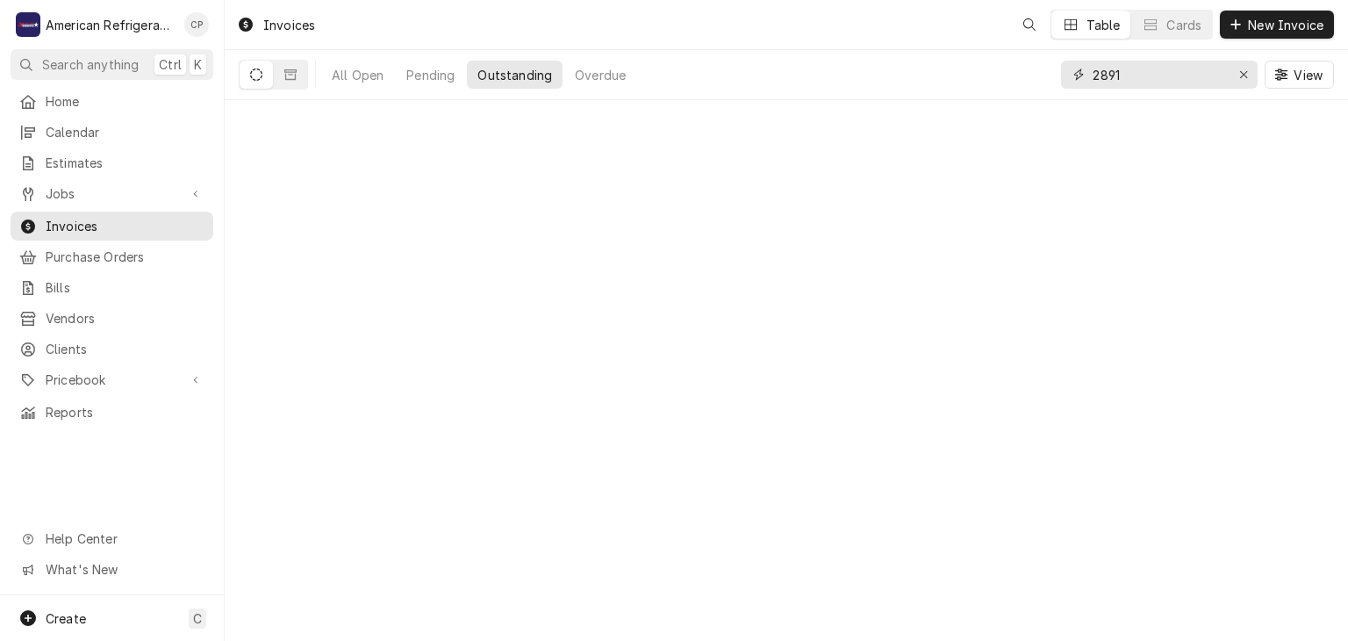
click at [1150, 76] on input "2891" at bounding box center [1159, 75] width 132 height 28
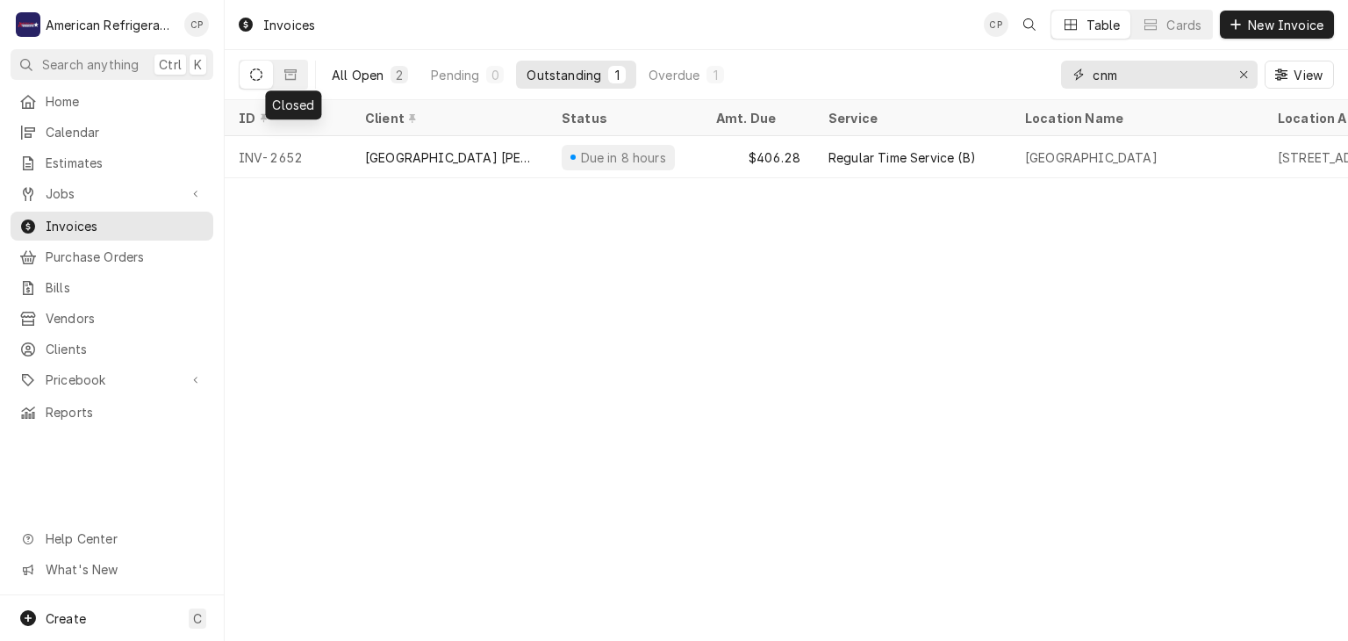
type input "cnm"
click at [344, 78] on div "All Open" at bounding box center [358, 75] width 52 height 18
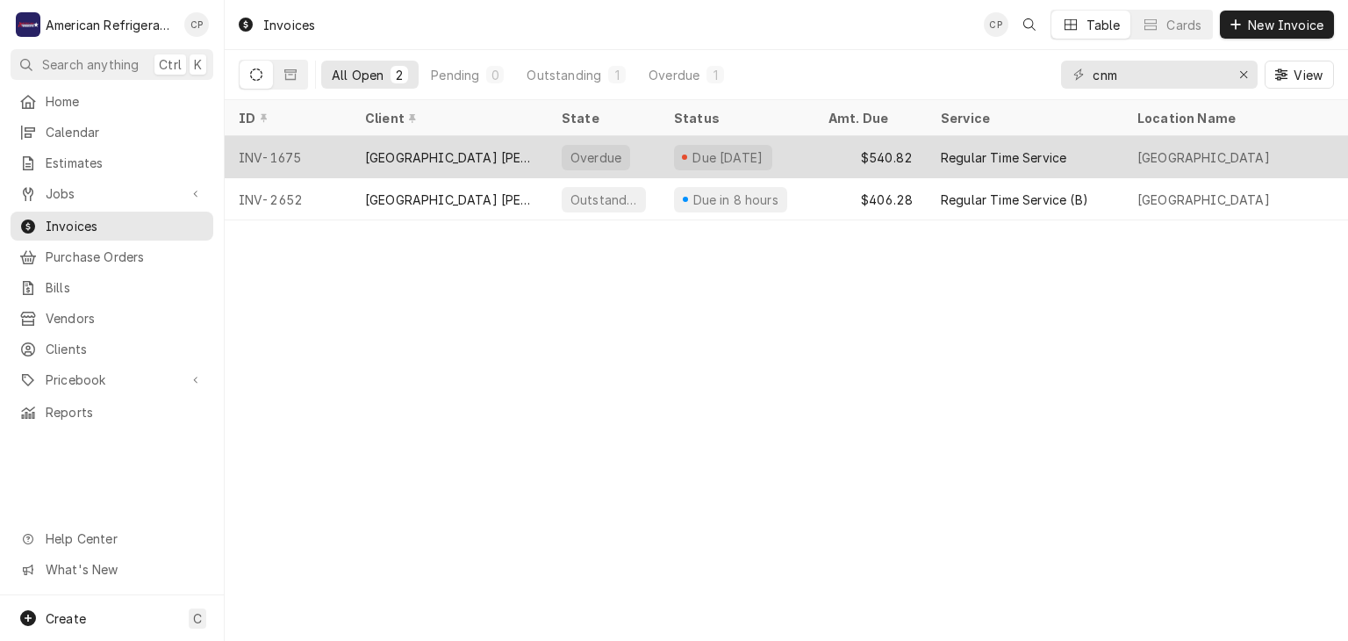
click at [324, 154] on div "INV-1675" at bounding box center [288, 157] width 126 height 42
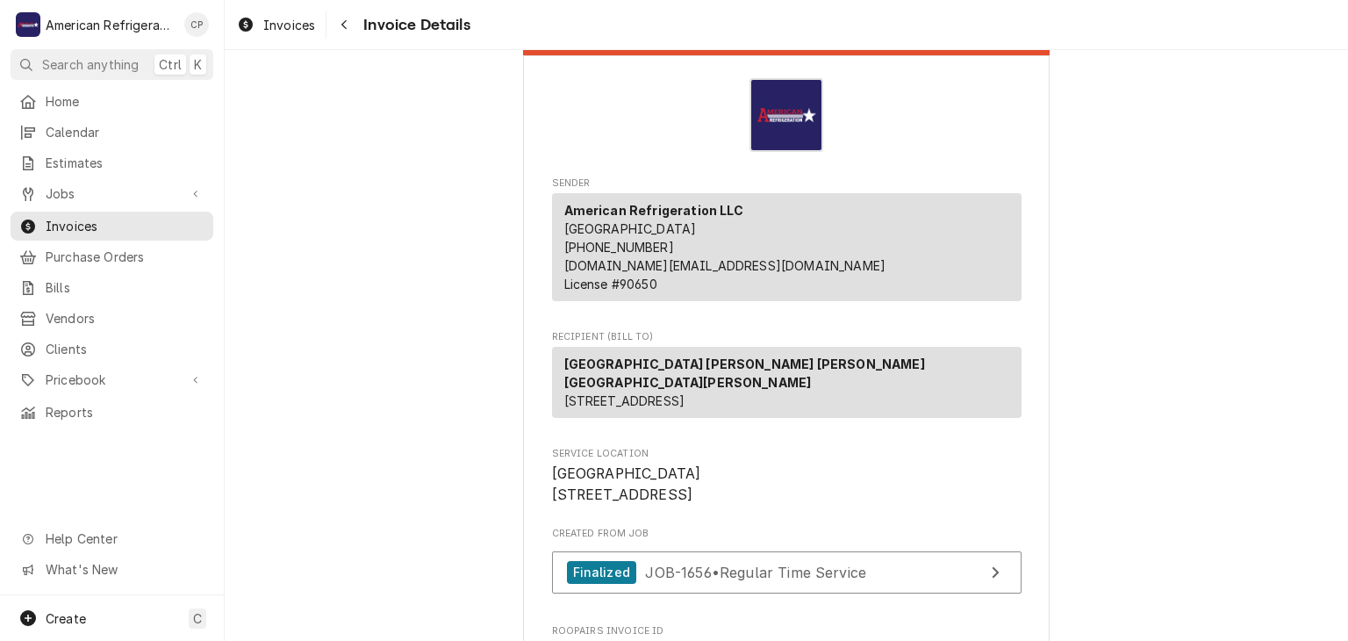
scroll to position [186, 0]
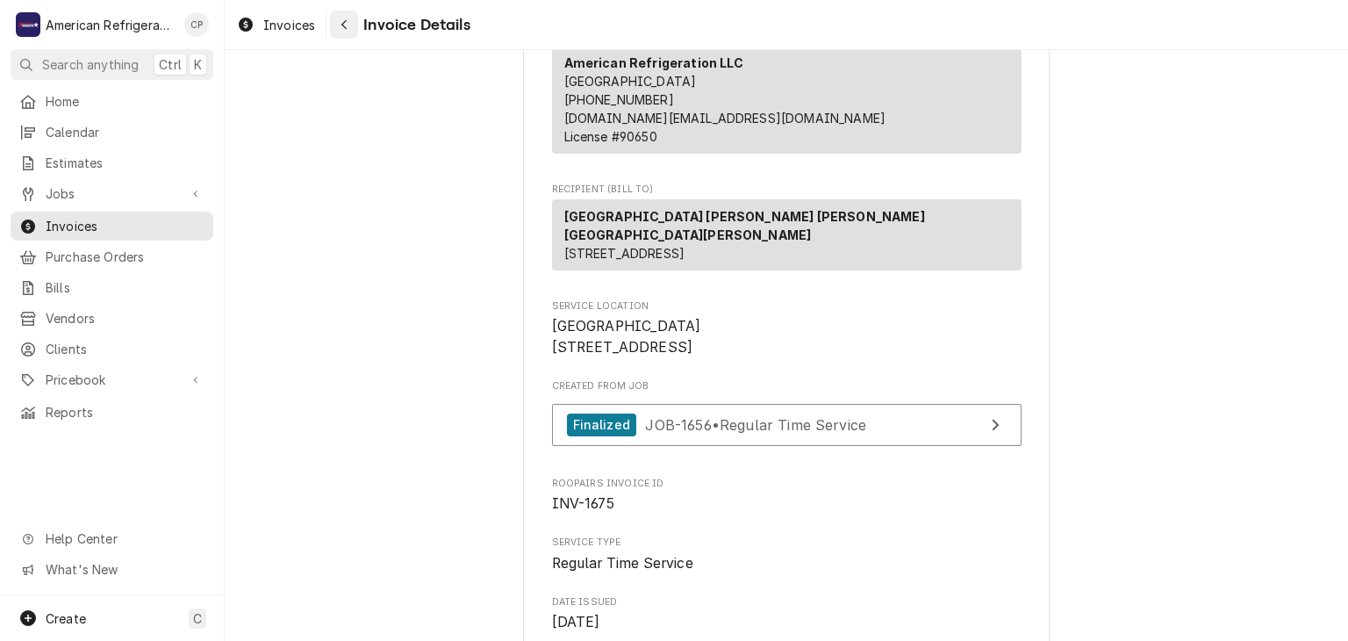
click at [334, 25] on button "Navigate back" at bounding box center [344, 25] width 28 height 28
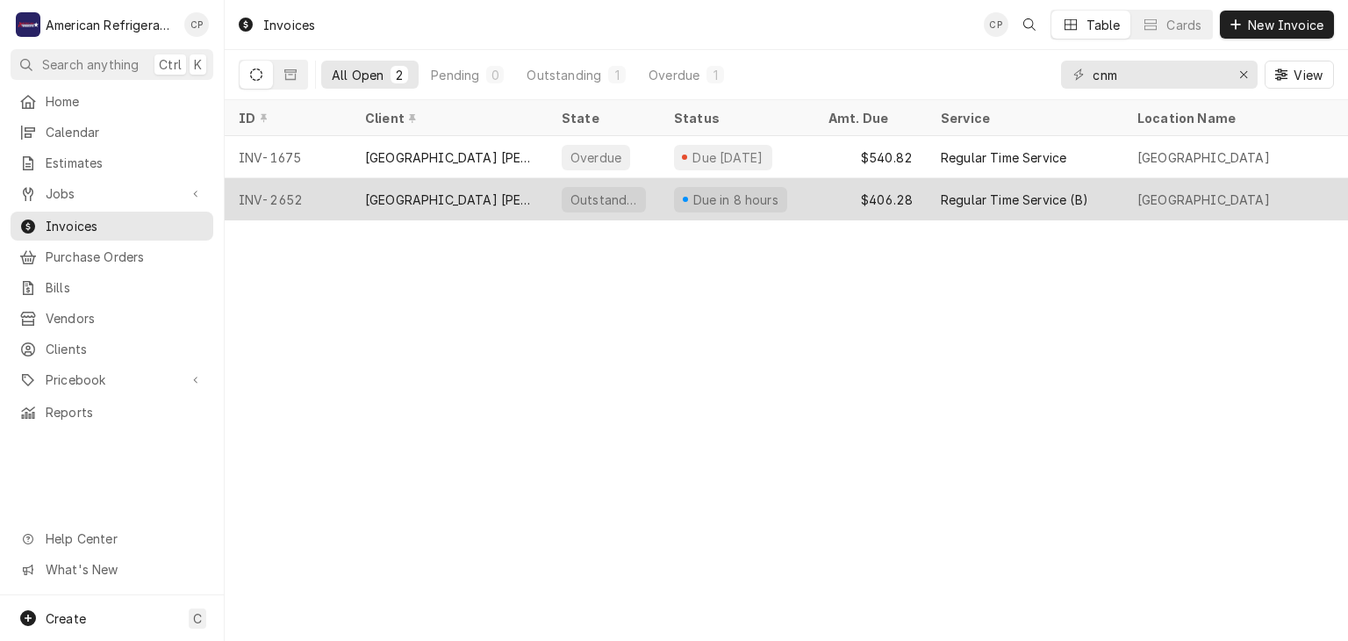
click at [318, 196] on div "INV-2652" at bounding box center [288, 199] width 126 height 42
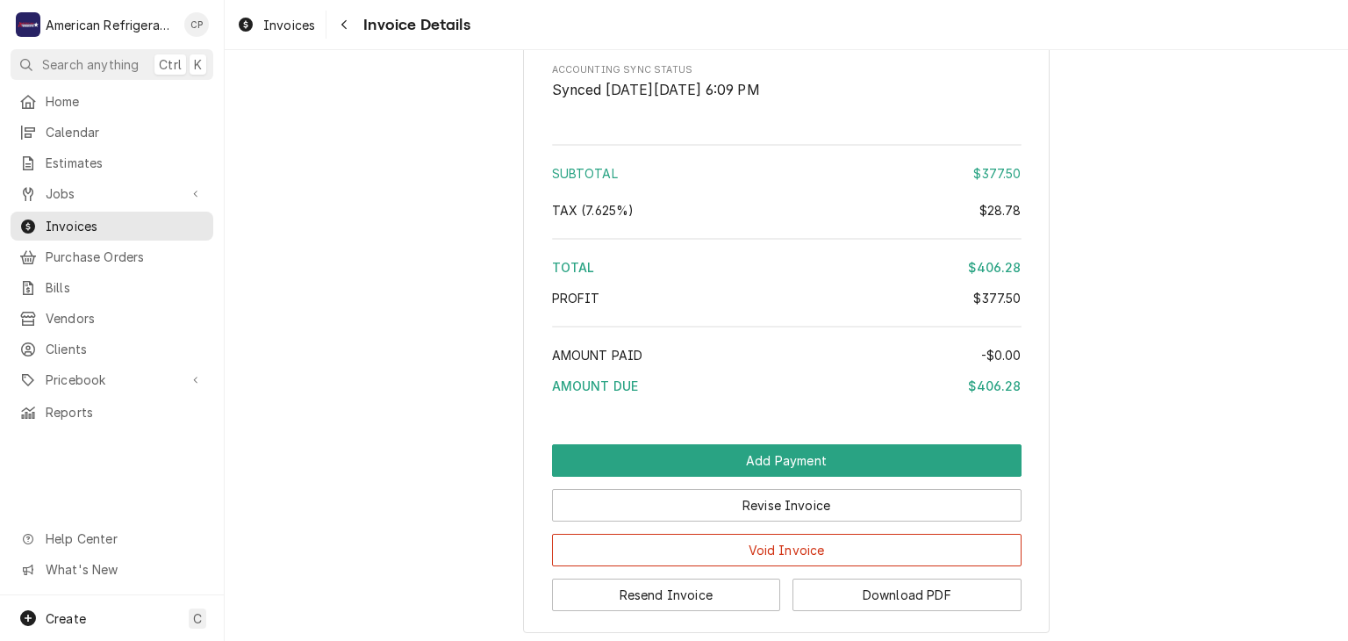
scroll to position [2278, 0]
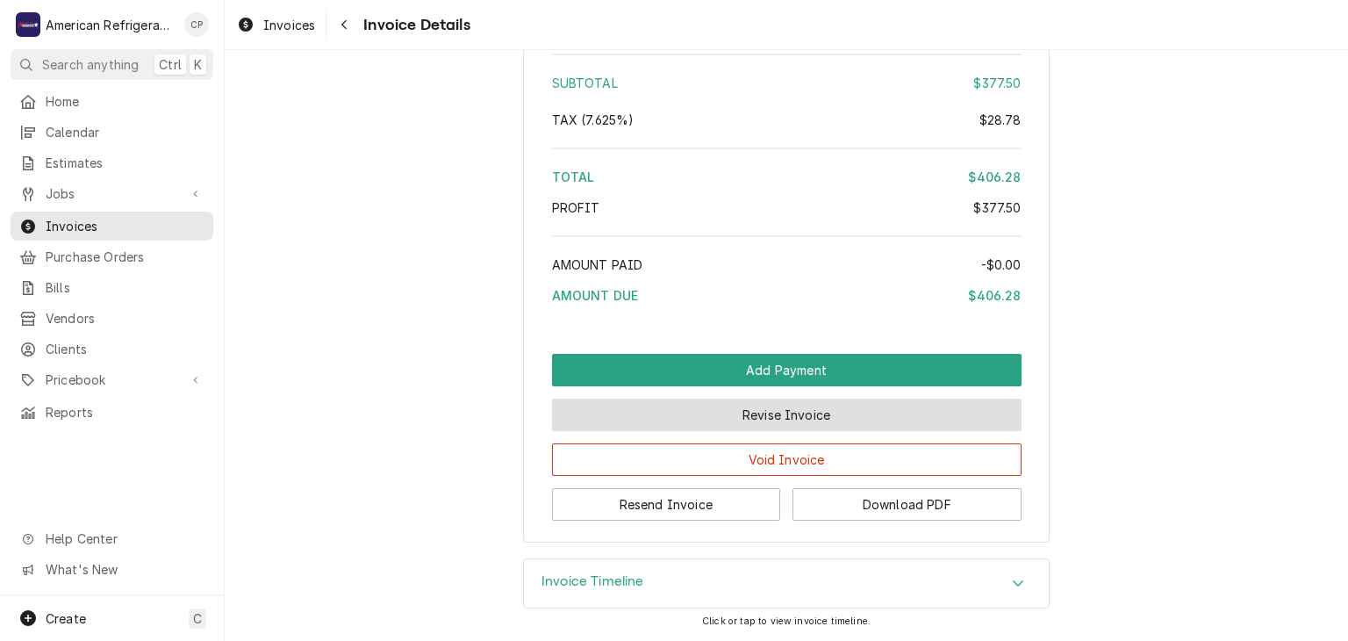
click at [678, 408] on button "Revise Invoice" at bounding box center [787, 414] width 470 height 32
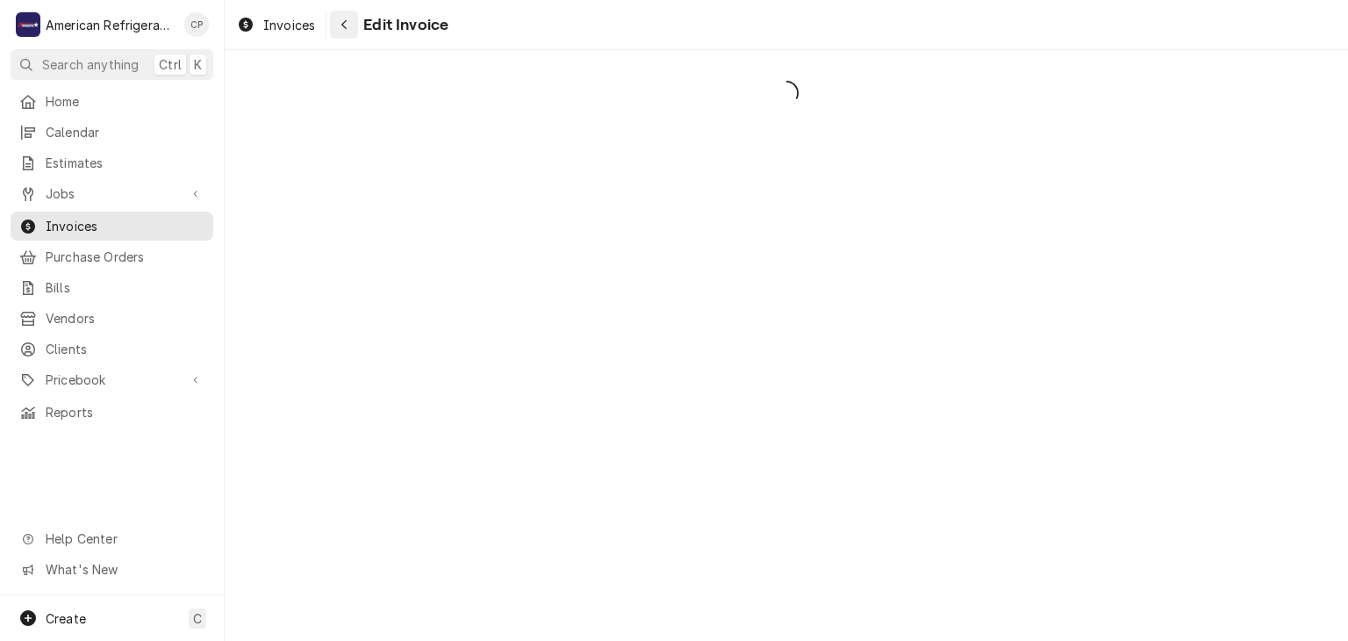
click at [348, 25] on div "Navigate back" at bounding box center [344, 25] width 18 height 18
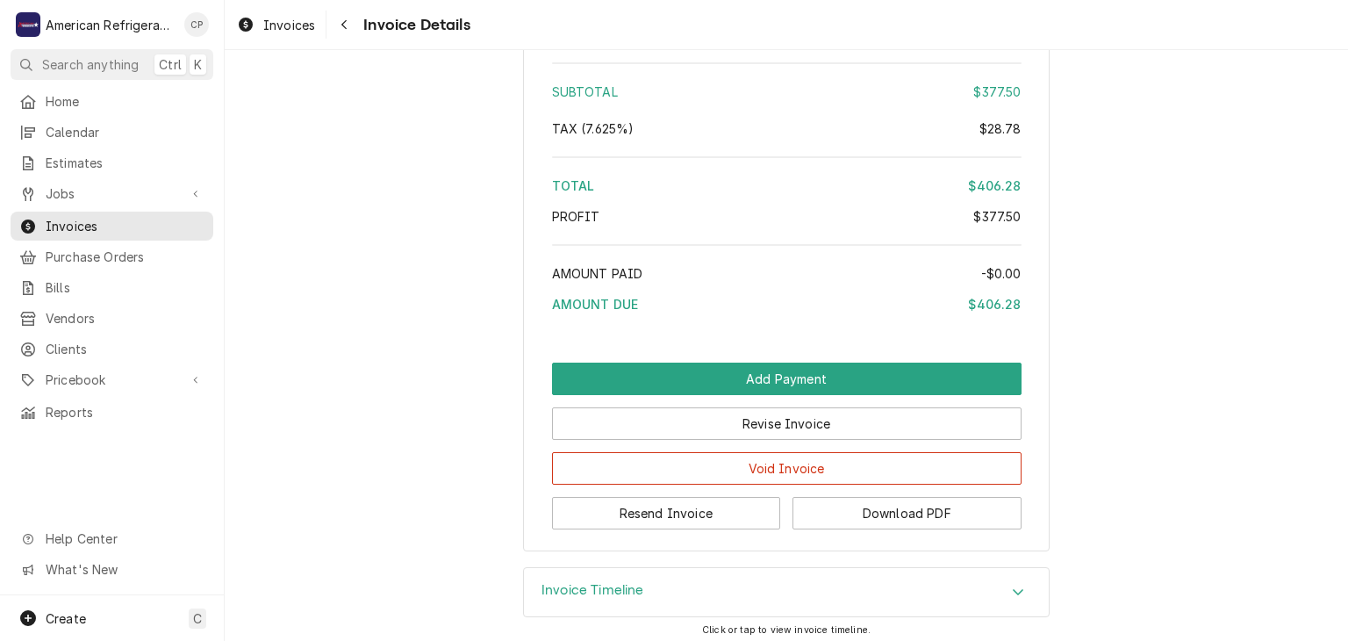
scroll to position [2278, 0]
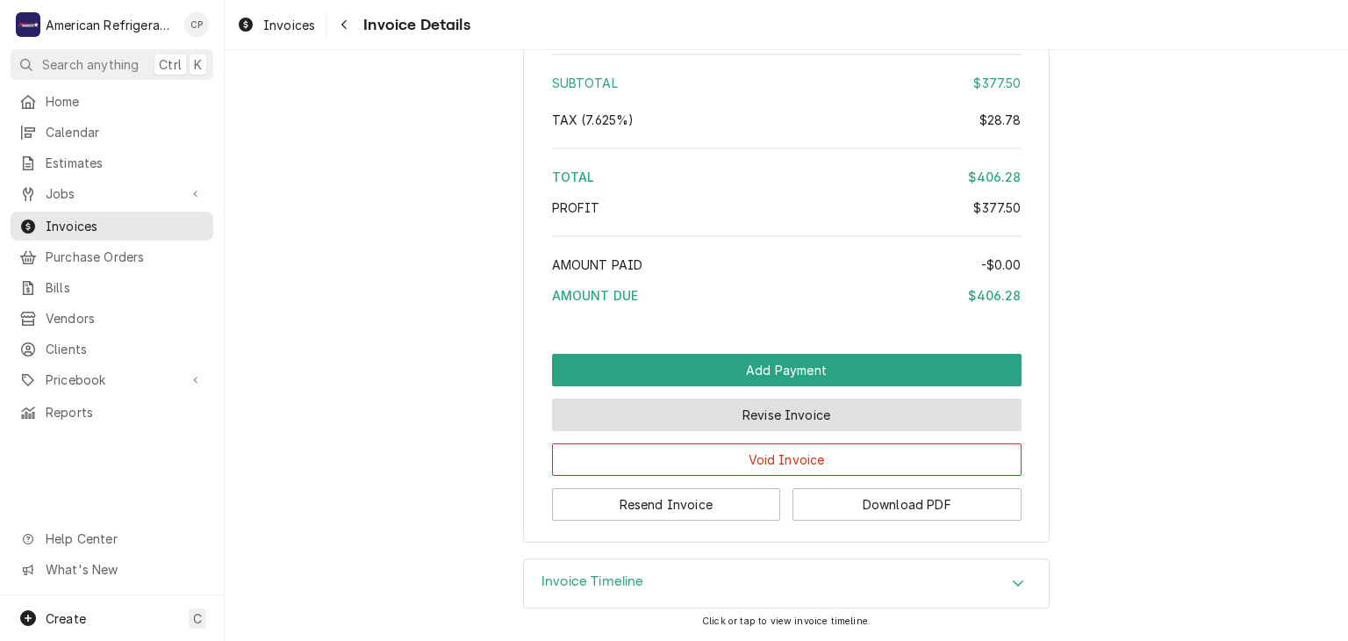
click at [634, 418] on button "Revise Invoice" at bounding box center [787, 414] width 470 height 32
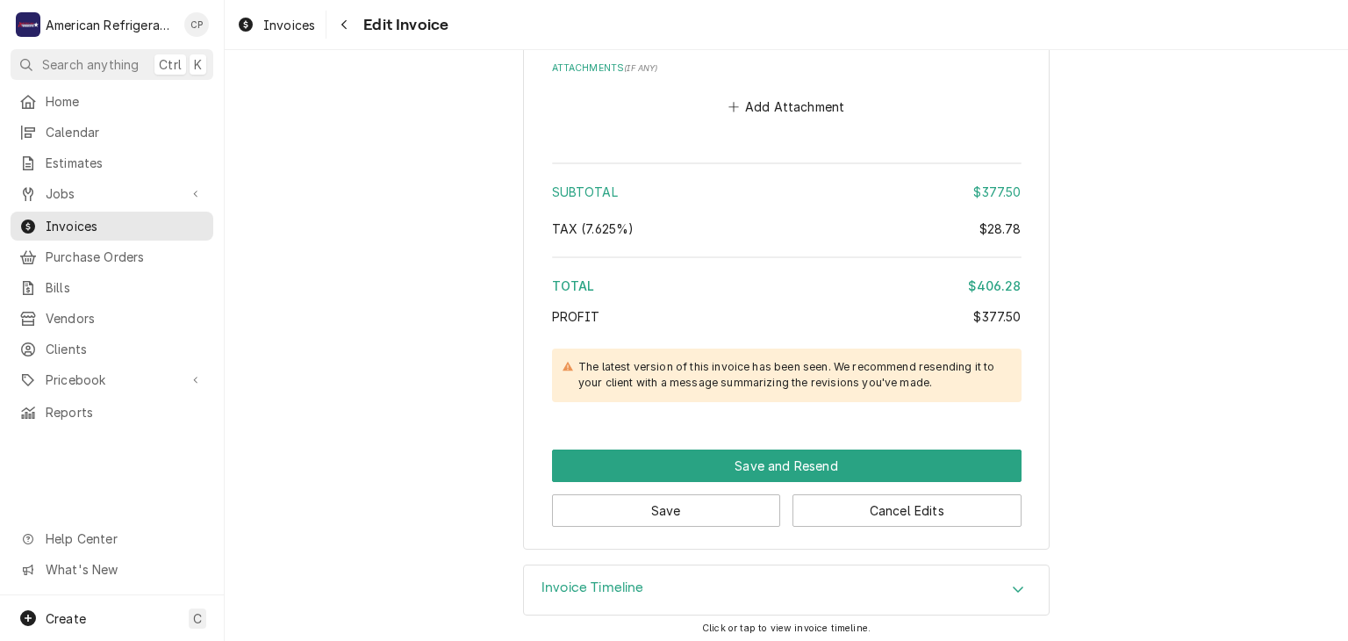
scroll to position [2458, 0]
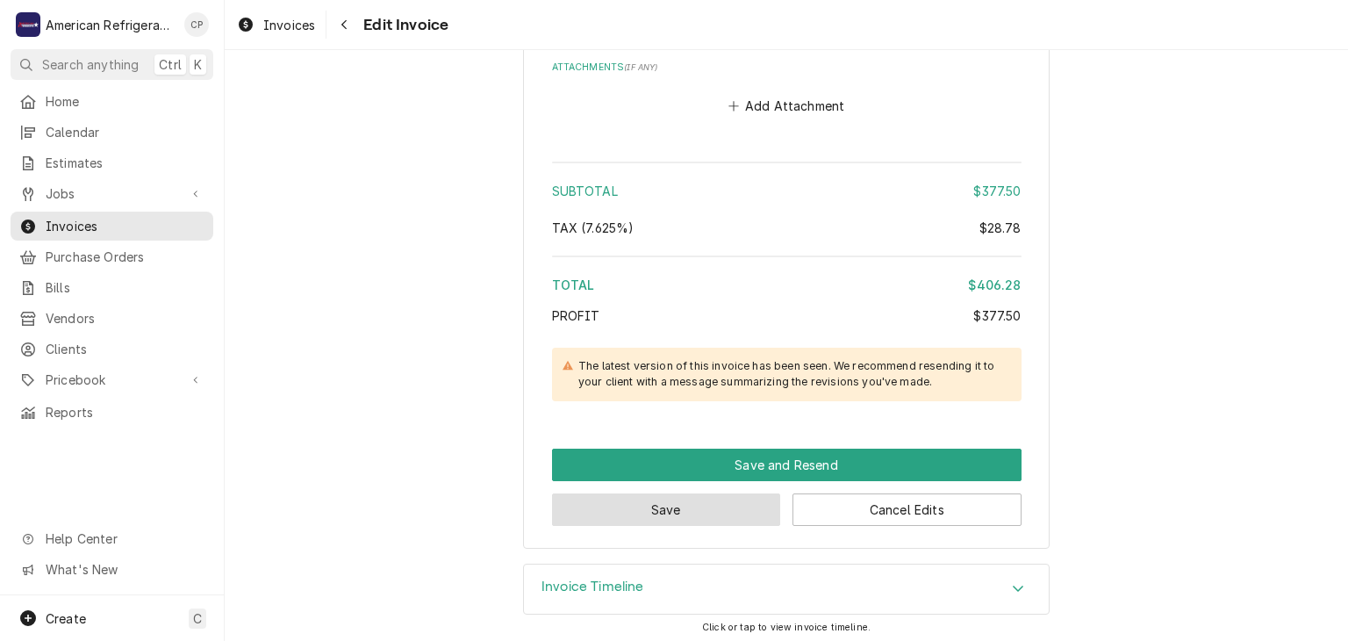
click at [656, 493] on button "Save" at bounding box center [666, 509] width 229 height 32
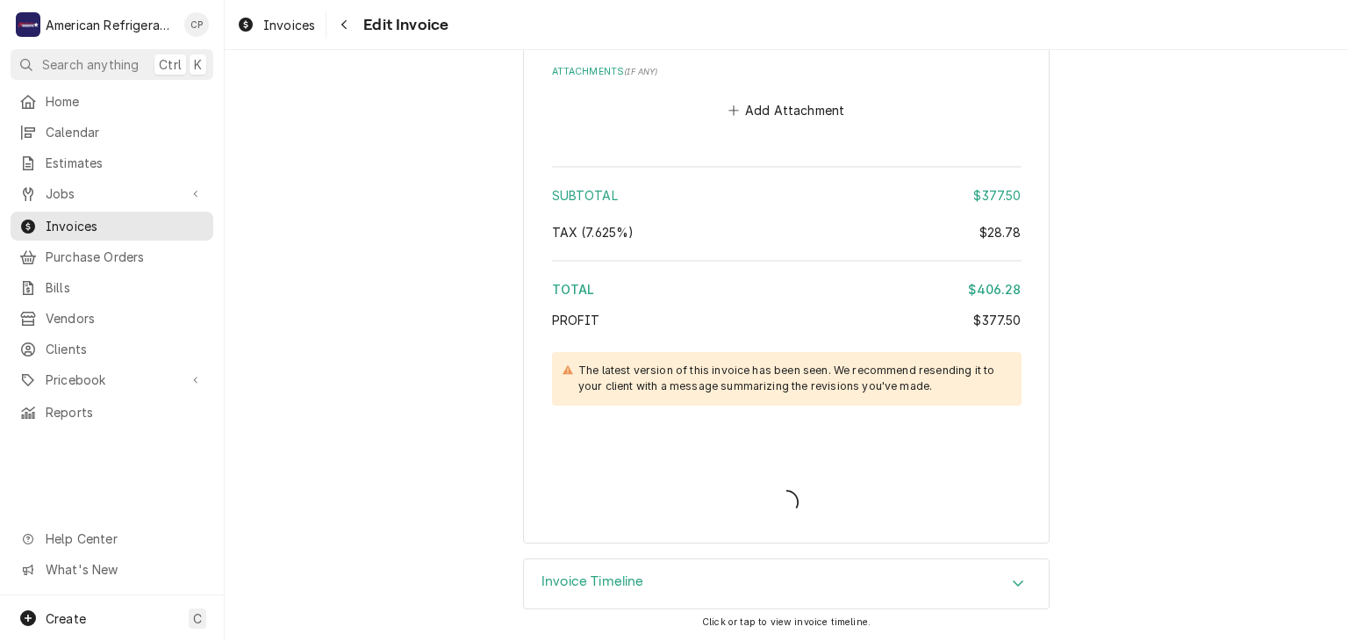
scroll to position [2449, 0]
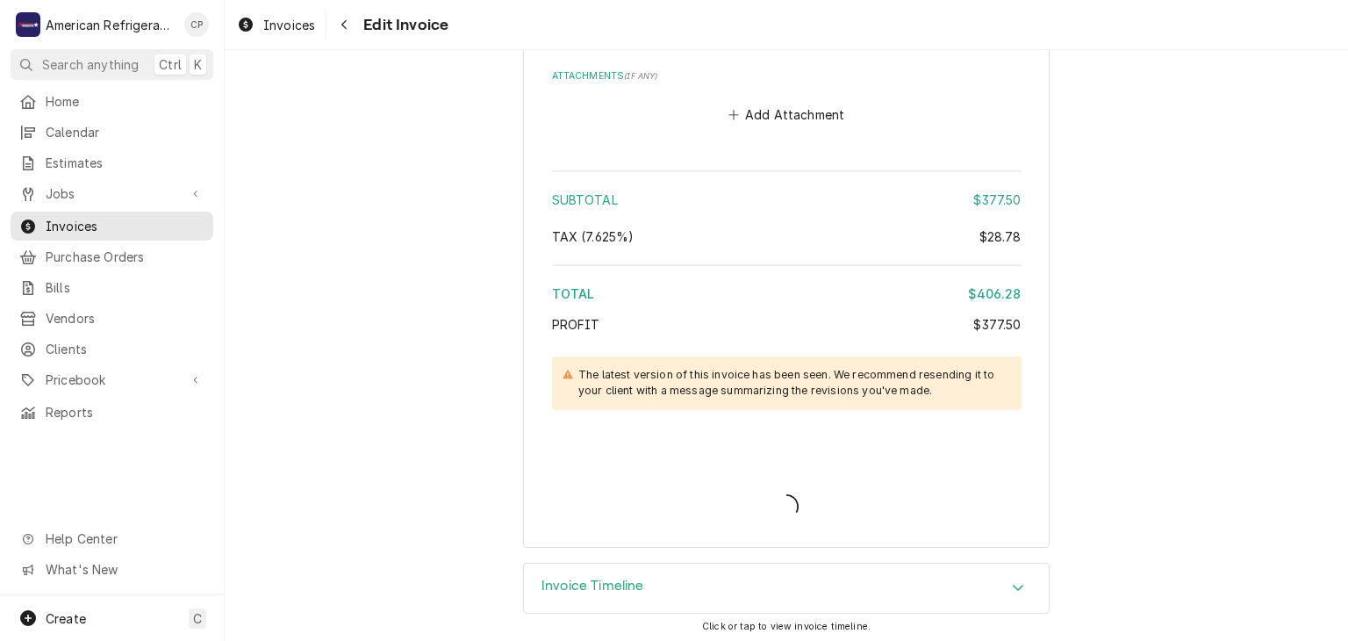
type textarea "x"
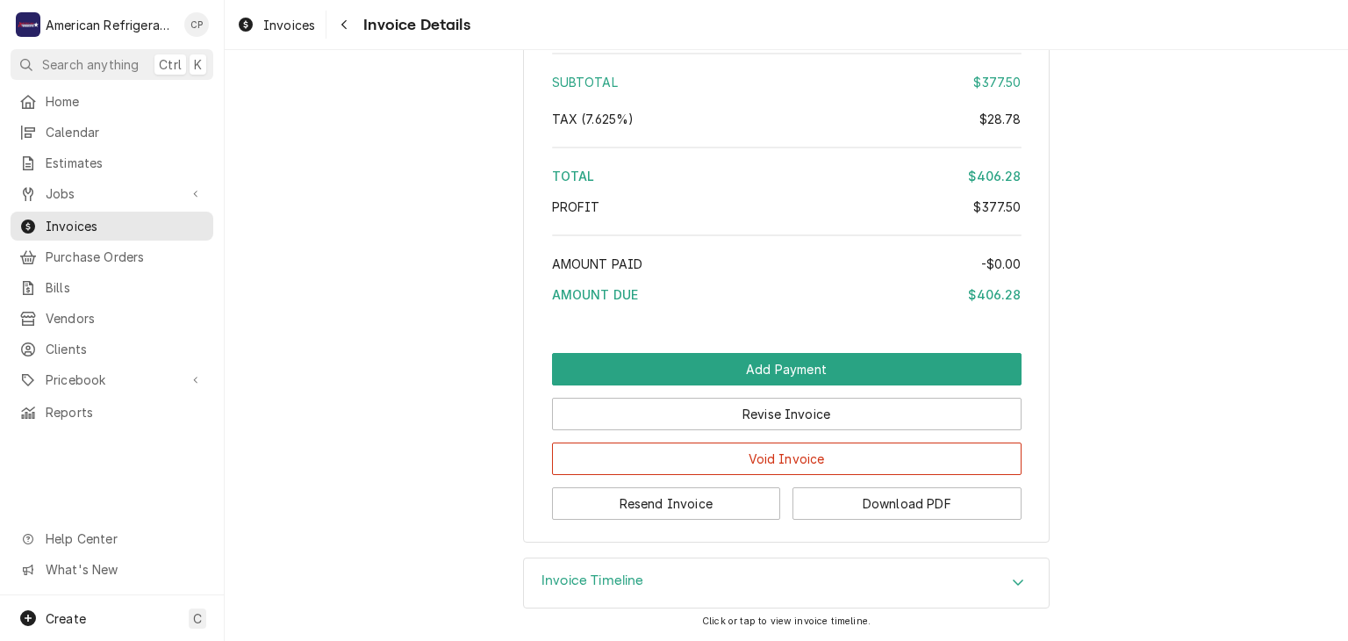
scroll to position [2219, 0]
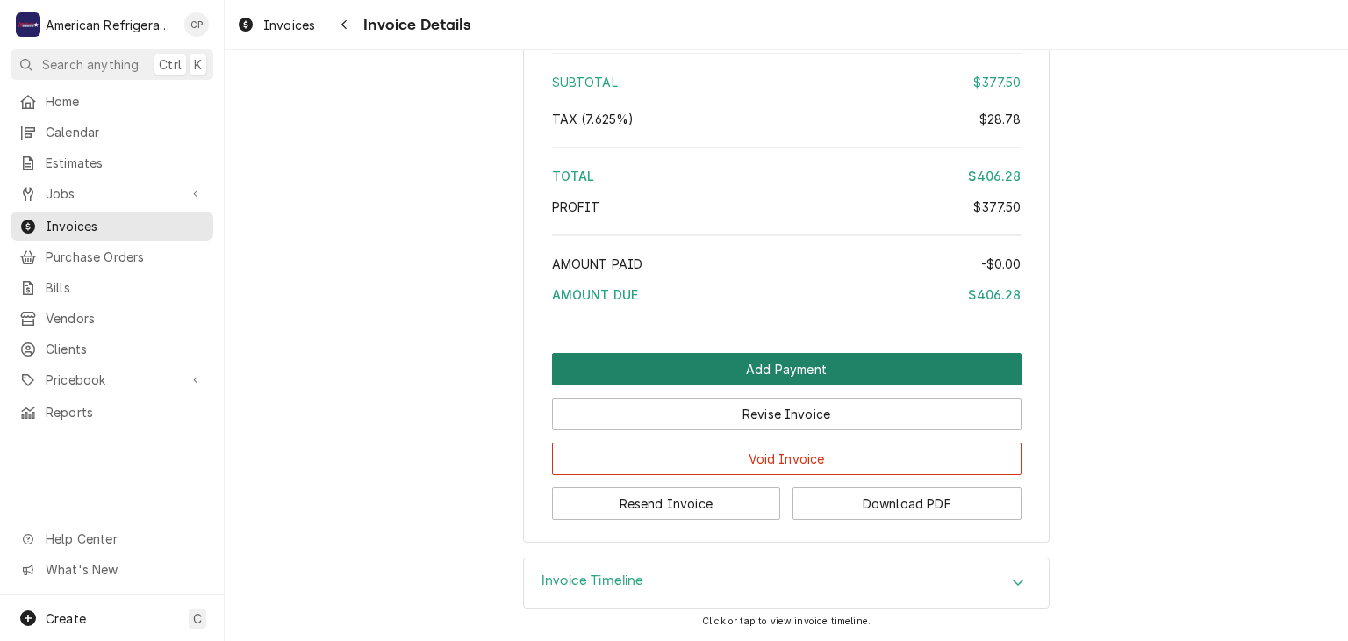
click at [656, 366] on button "Add Payment" at bounding box center [787, 369] width 470 height 32
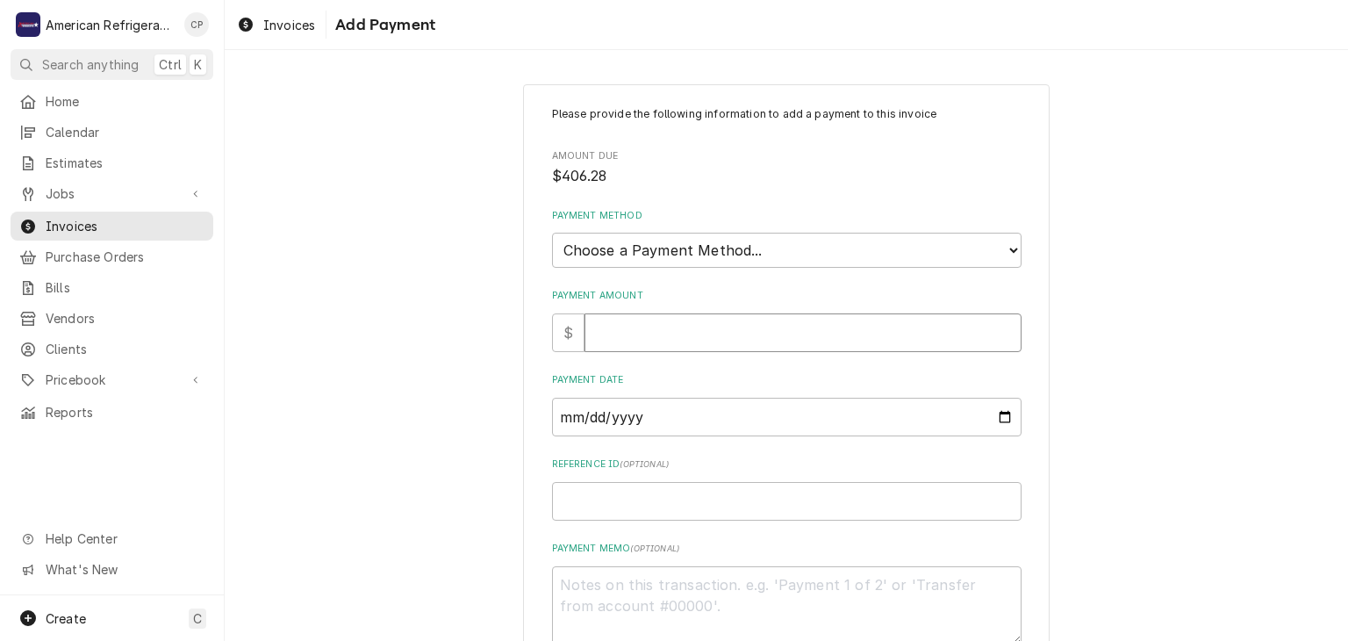
click at [636, 338] on input "Payment Amount" at bounding box center [803, 332] width 437 height 39
type textarea "x"
type input "4"
type textarea "x"
type input "4"
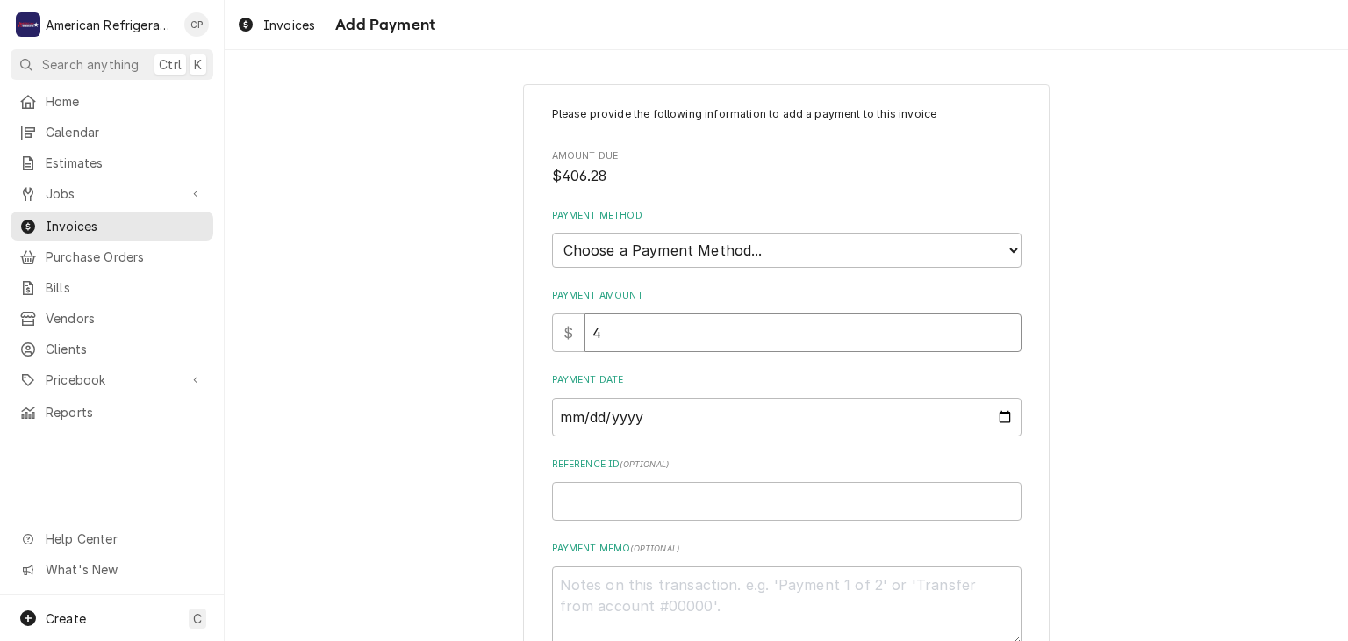
type textarea "x"
type input "4"
type textarea "x"
type input "40"
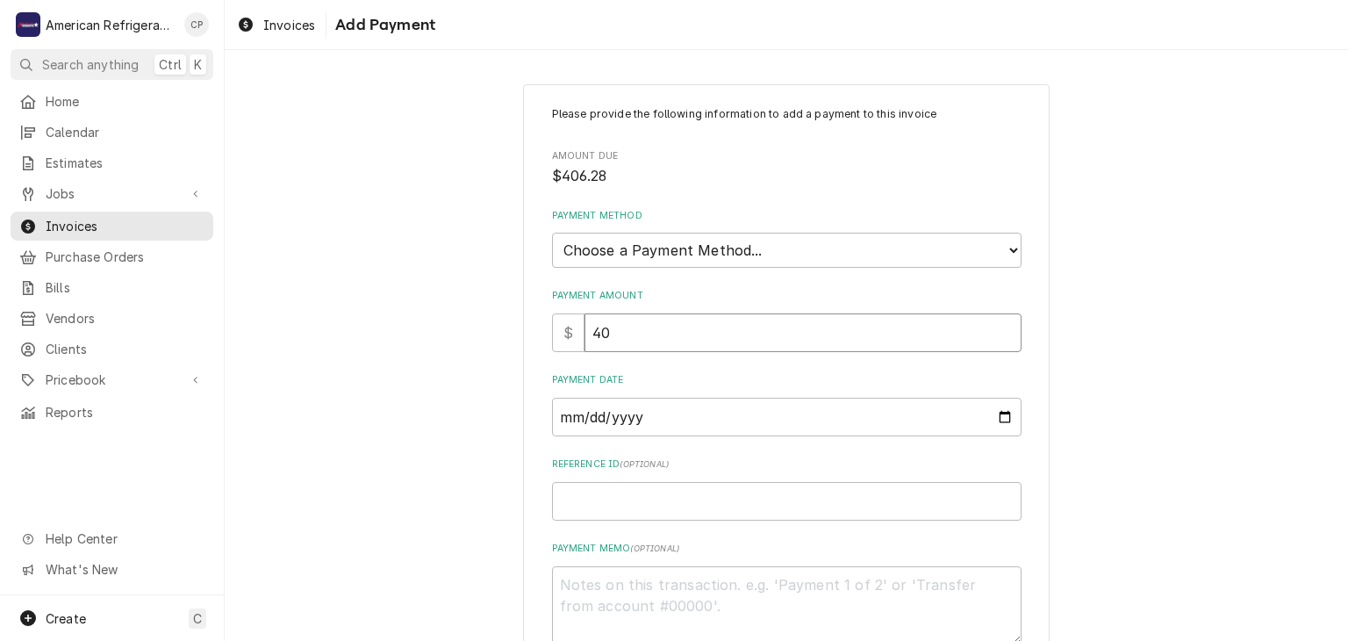
type textarea "x"
type input "406"
type textarea "x"
type input "406.2"
type textarea "x"
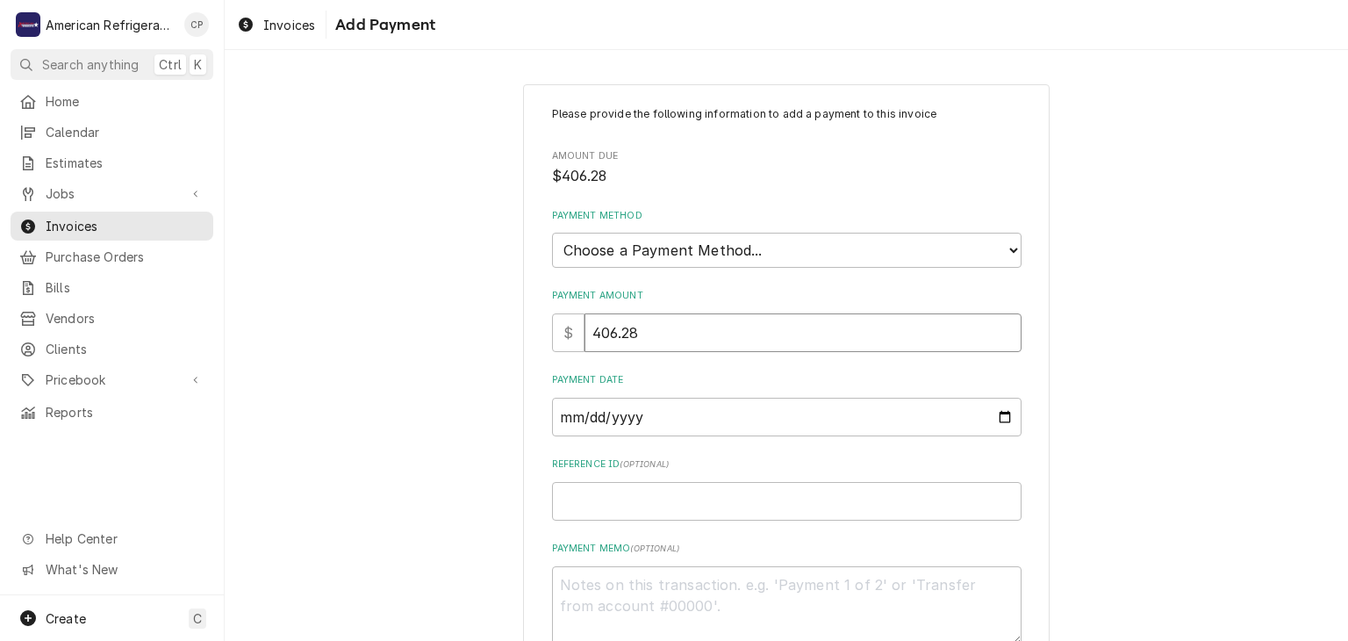
type input "406.28"
click at [637, 240] on select "Choose a Payment Method... Cash Check Credit/Debit Card ACH/eCheck Other" at bounding box center [787, 250] width 470 height 35
select select "3"
click at [552, 233] on select "Choose a Payment Method... Cash Check Credit/Debit Card ACH/eCheck Other" at bounding box center [787, 250] width 470 height 35
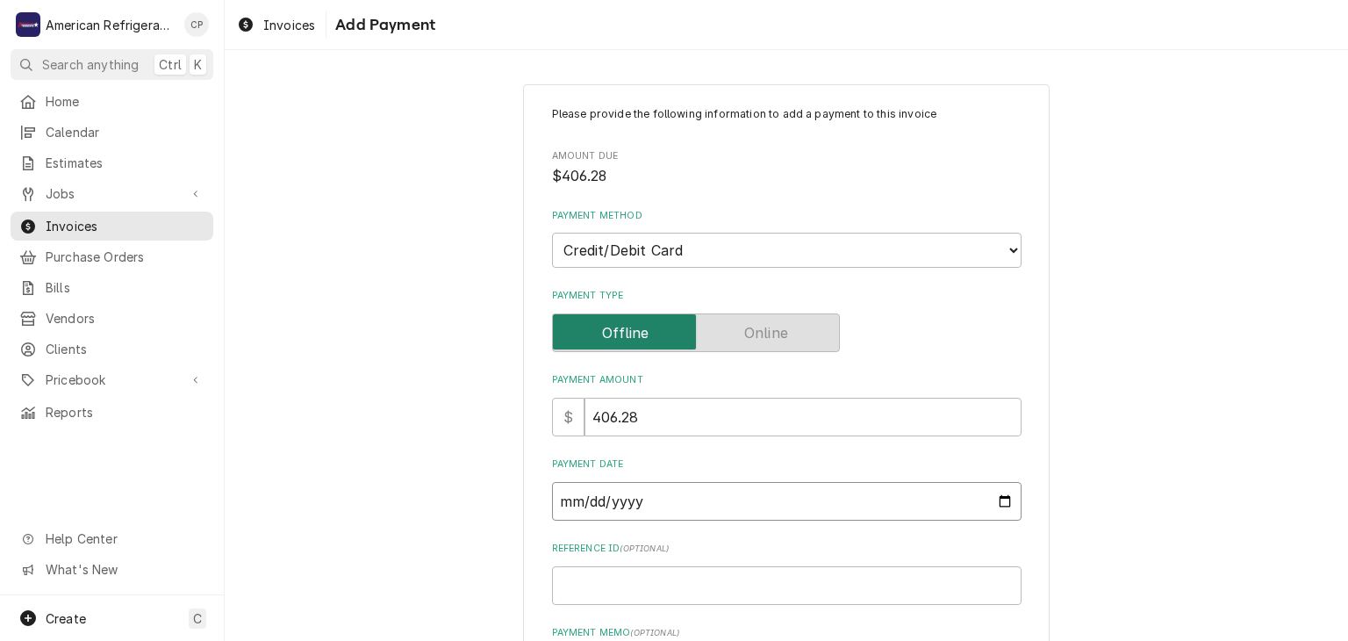
click at [1005, 499] on input "Payment Date" at bounding box center [787, 501] width 470 height 39
type textarea "x"
type input "2025-10-08"
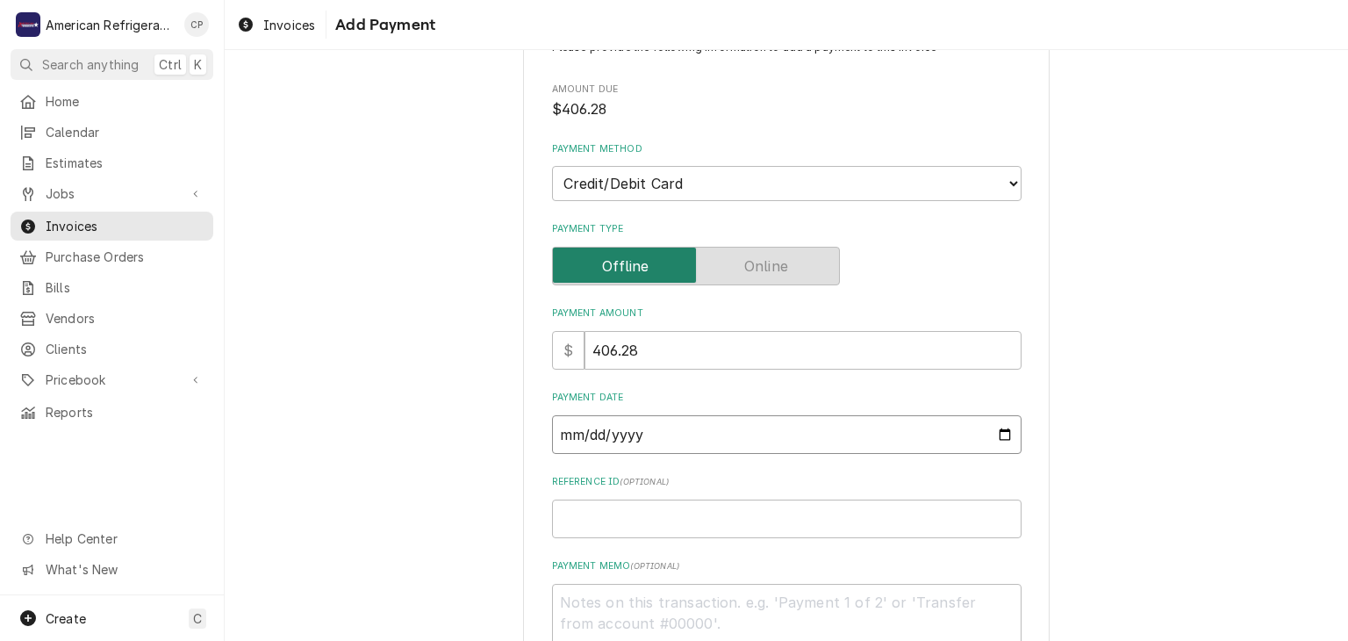
scroll to position [193, 0]
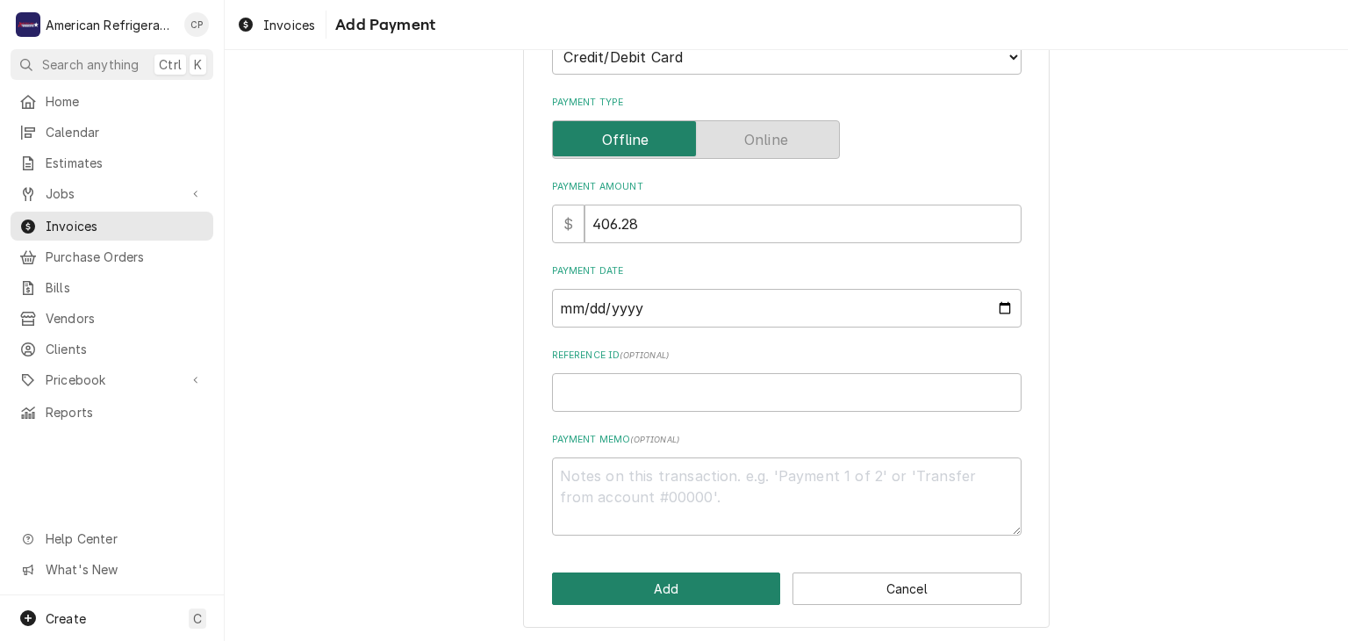
click at [628, 589] on button "Add" at bounding box center [666, 588] width 229 height 32
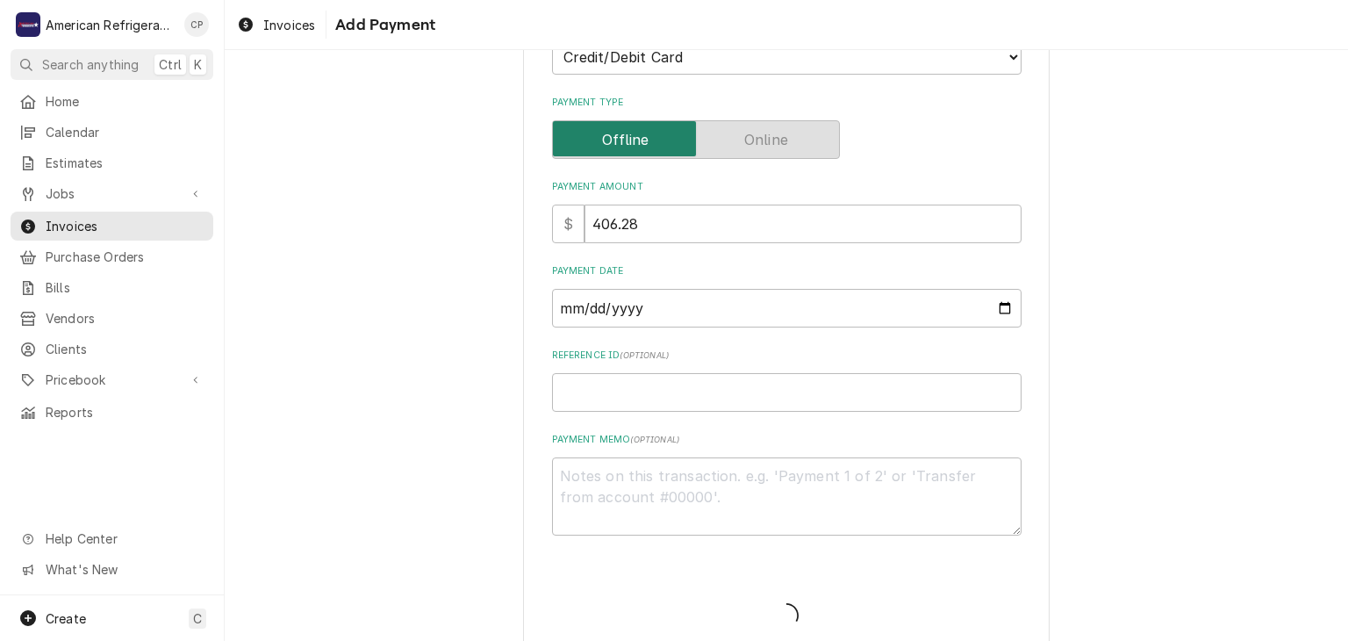
type textarea "x"
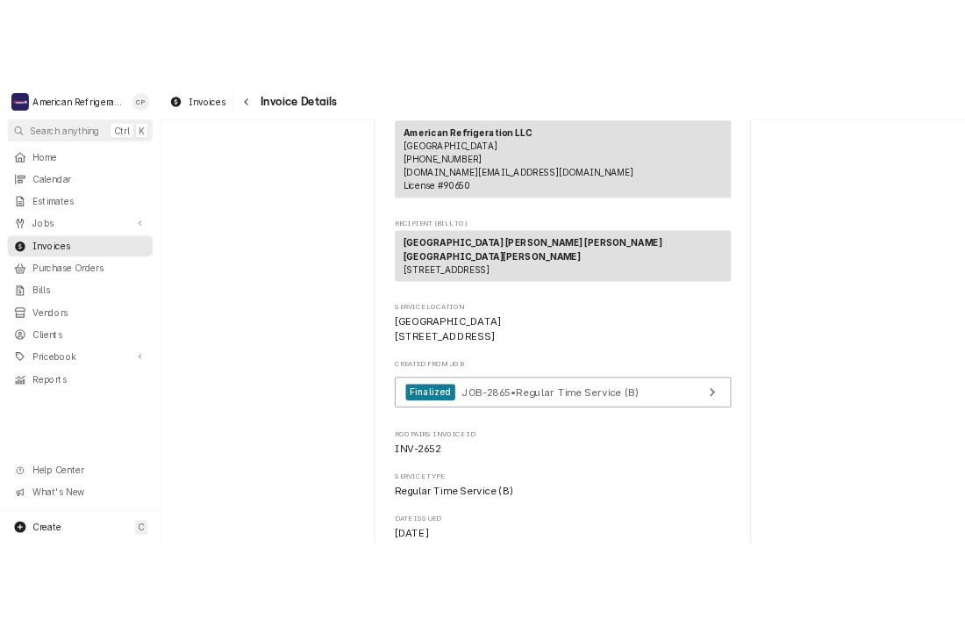
scroll to position [204, 0]
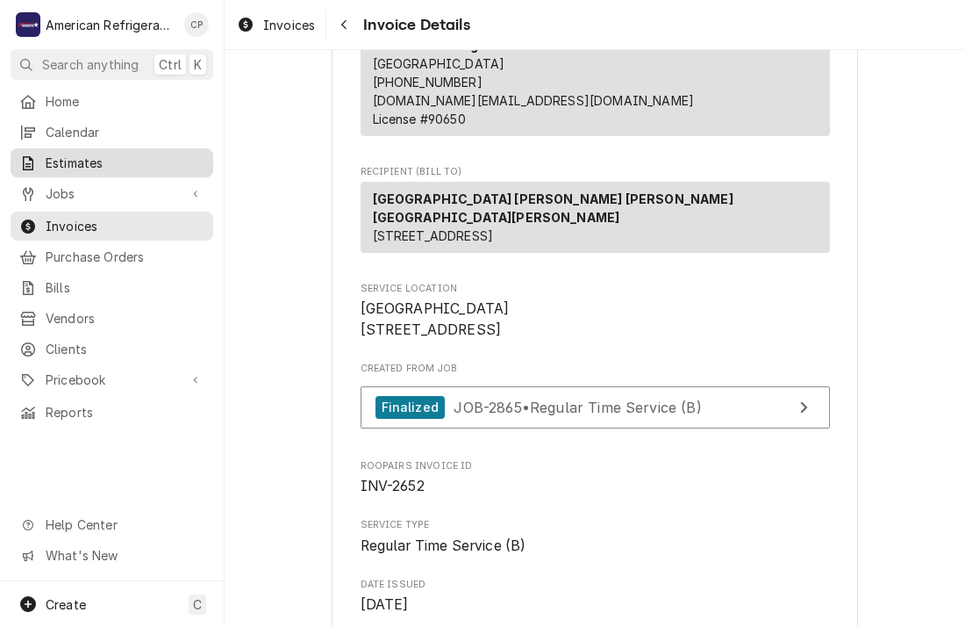
click at [155, 170] on link "Estimates" at bounding box center [112, 162] width 203 height 29
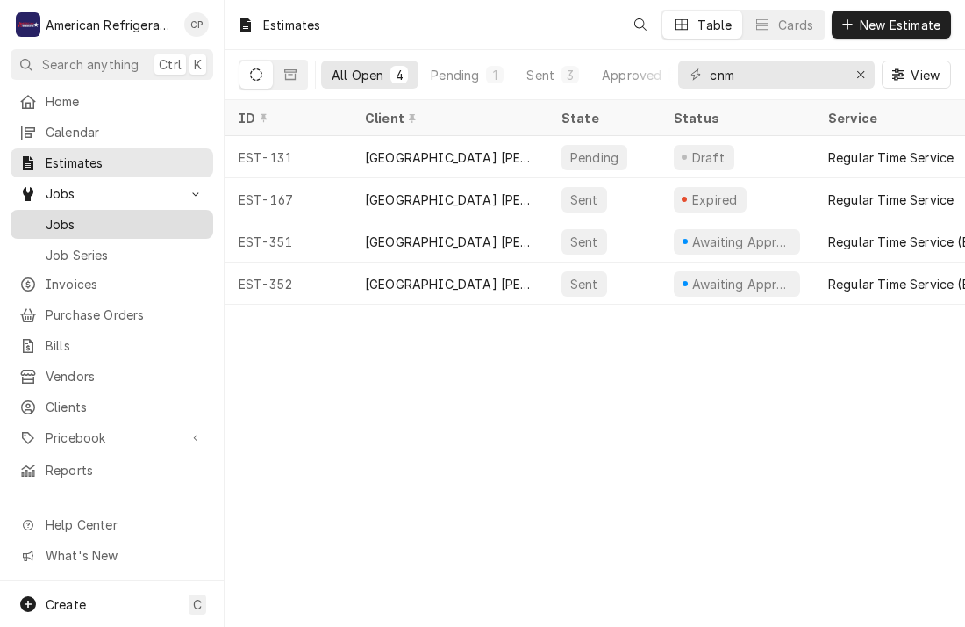
click at [137, 225] on span "Jobs" at bounding box center [125, 224] width 159 height 18
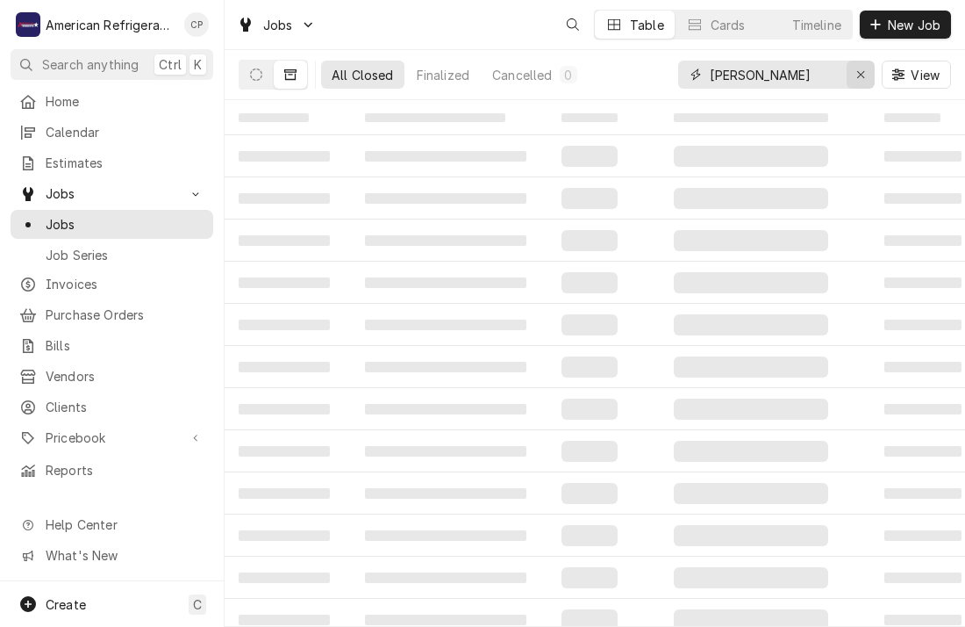
click at [852, 74] on div "Erase input" at bounding box center [861, 75] width 18 height 18
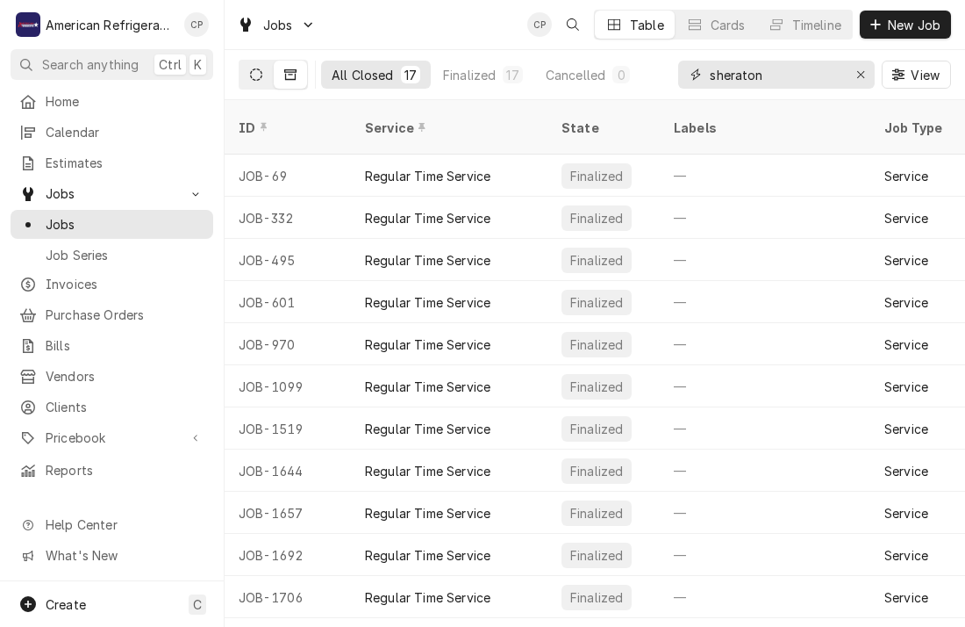
type input "sheraton"
click at [247, 67] on button "Dynamic Content Wrapper" at bounding box center [256, 75] width 33 height 28
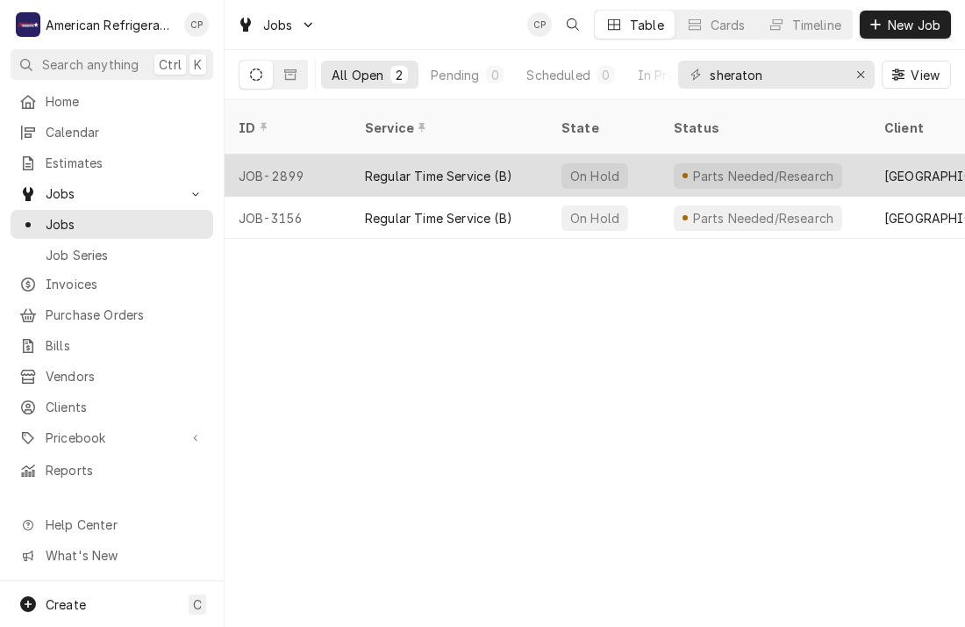
click at [308, 160] on div "JOB-2899" at bounding box center [288, 175] width 126 height 42
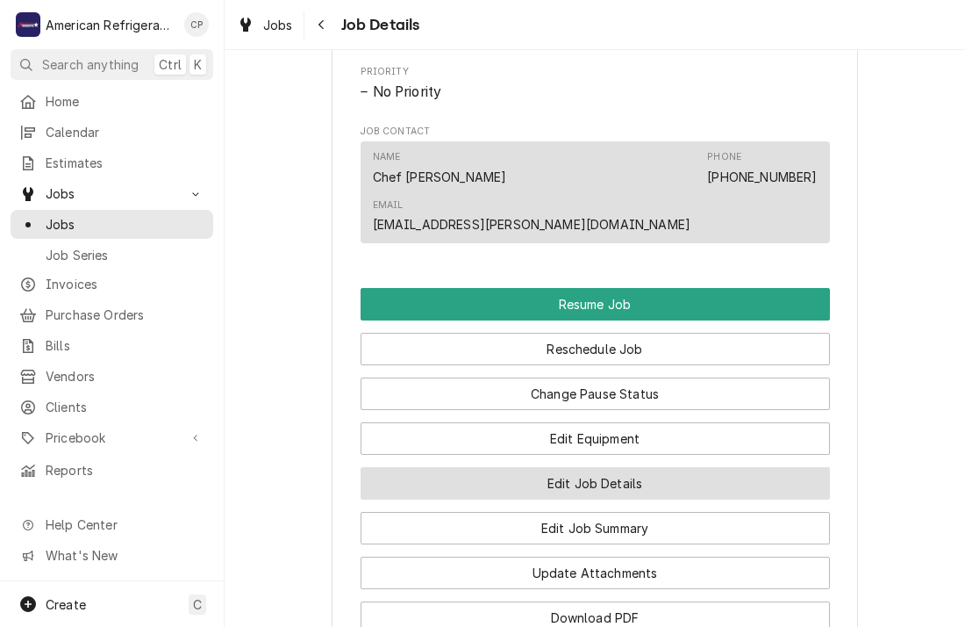
scroll to position [1083, 0]
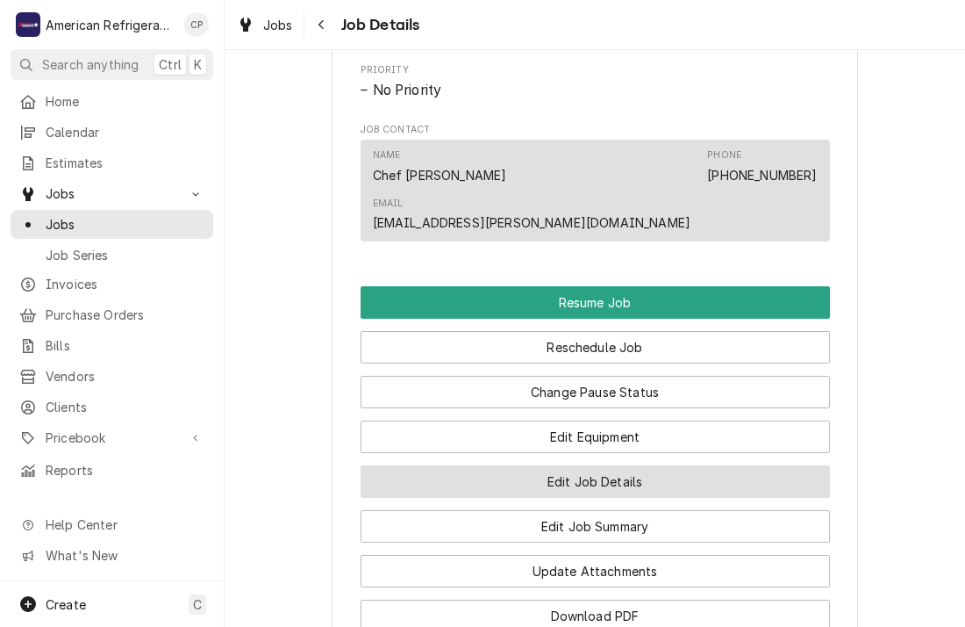
click at [412, 465] on button "Edit Job Details" at bounding box center [596, 481] width 470 height 32
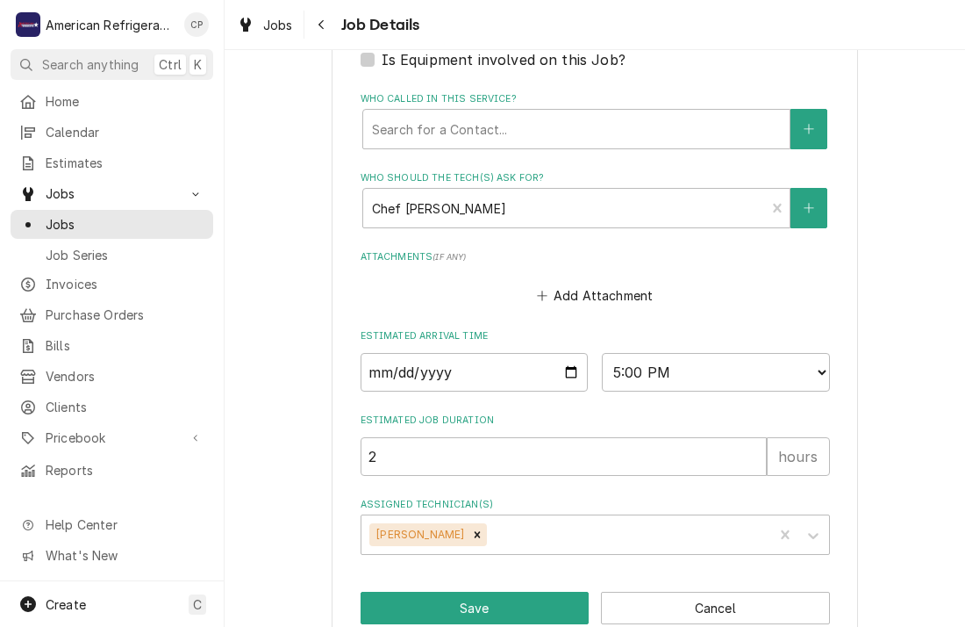
scroll to position [842, 0]
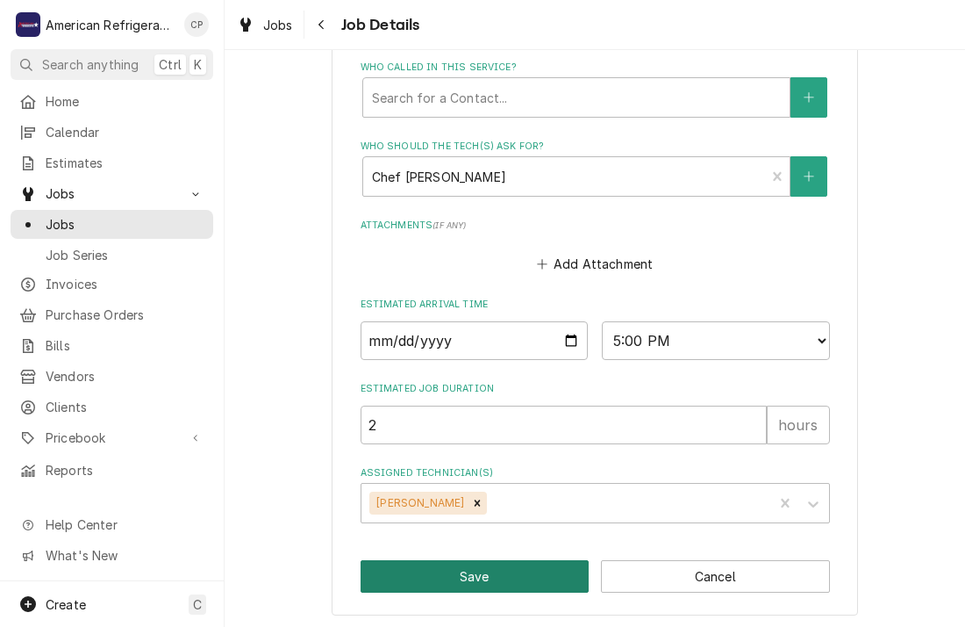
click at [388, 567] on button "Save" at bounding box center [475, 576] width 229 height 32
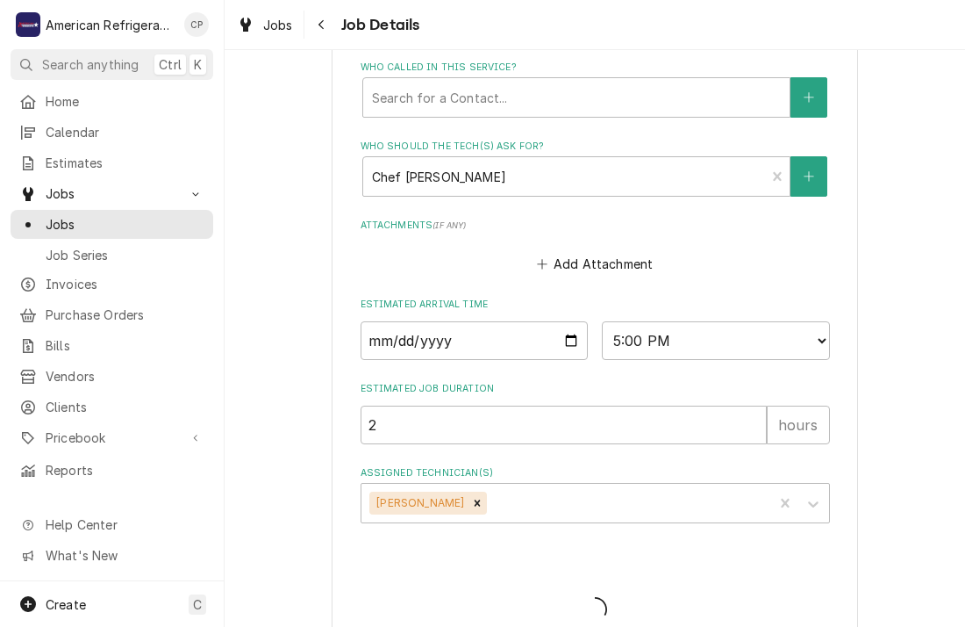
type textarea "x"
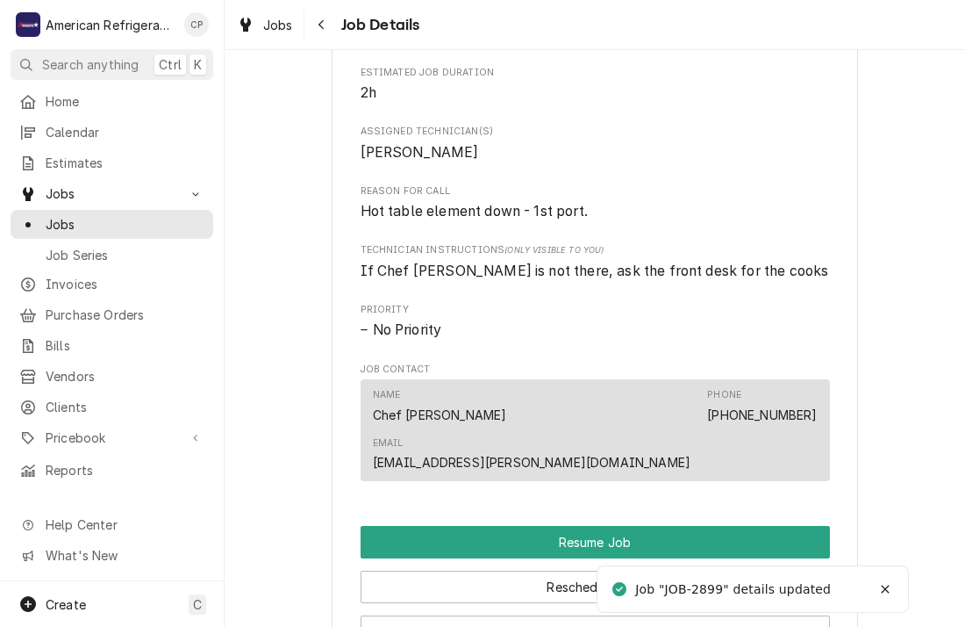
scroll to position [1067, 0]
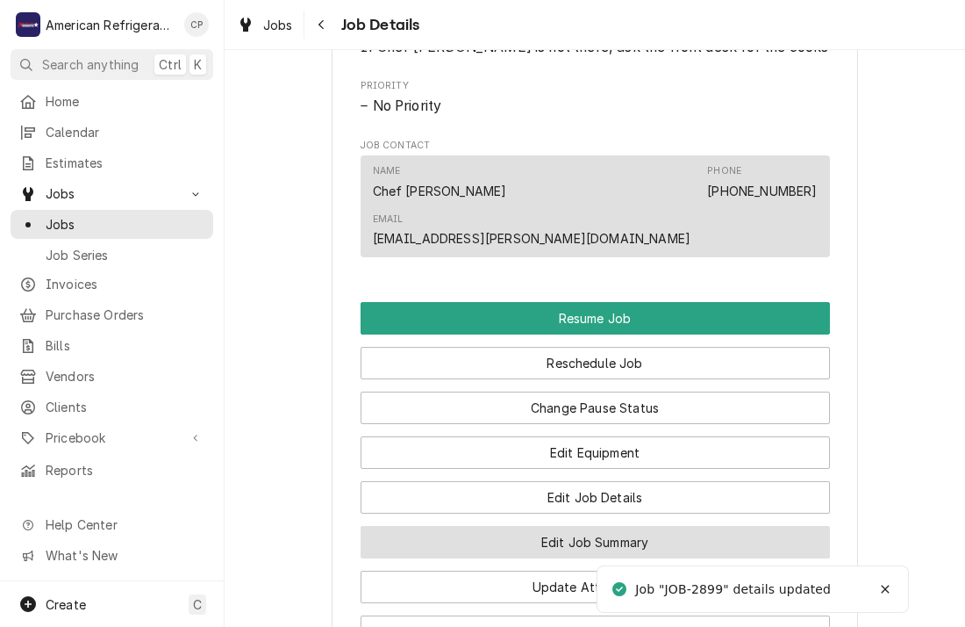
click at [386, 526] on button "Edit Job Summary" at bounding box center [596, 542] width 470 height 32
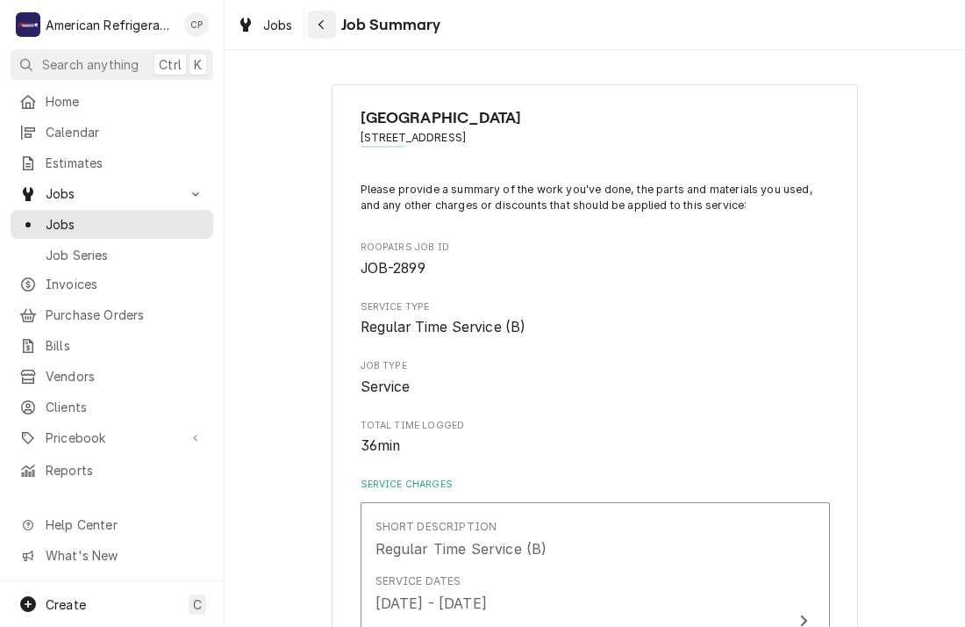
click at [322, 30] on icon "Navigate back" at bounding box center [322, 24] width 8 height 12
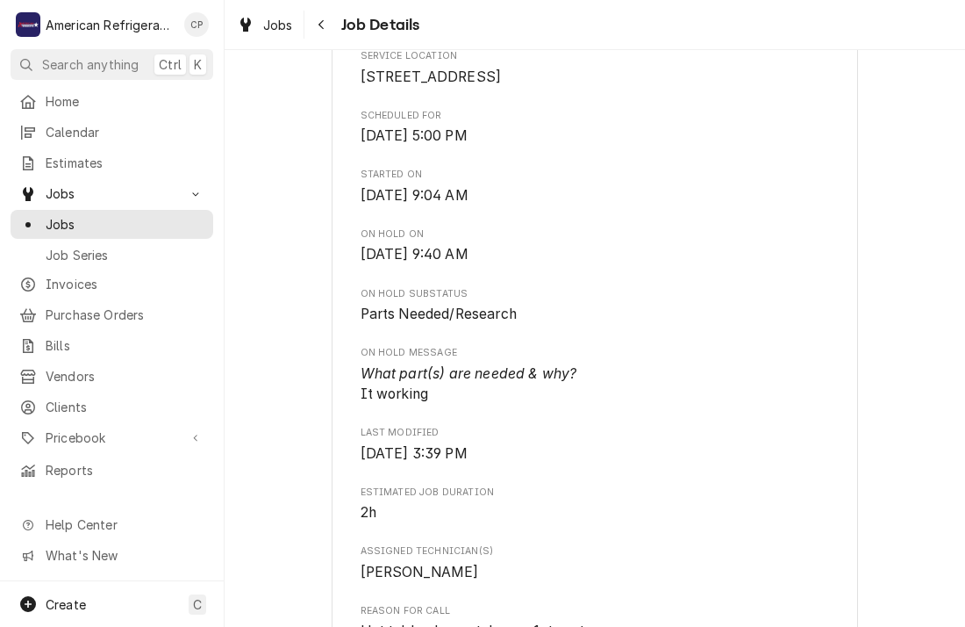
scroll to position [370, 0]
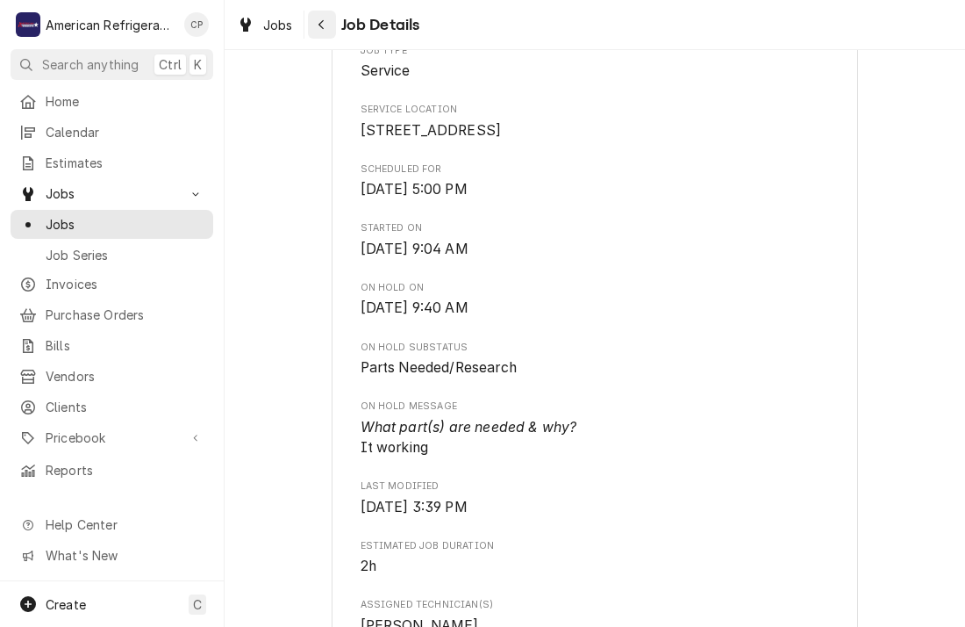
click at [318, 33] on button "Navigate back" at bounding box center [322, 25] width 28 height 28
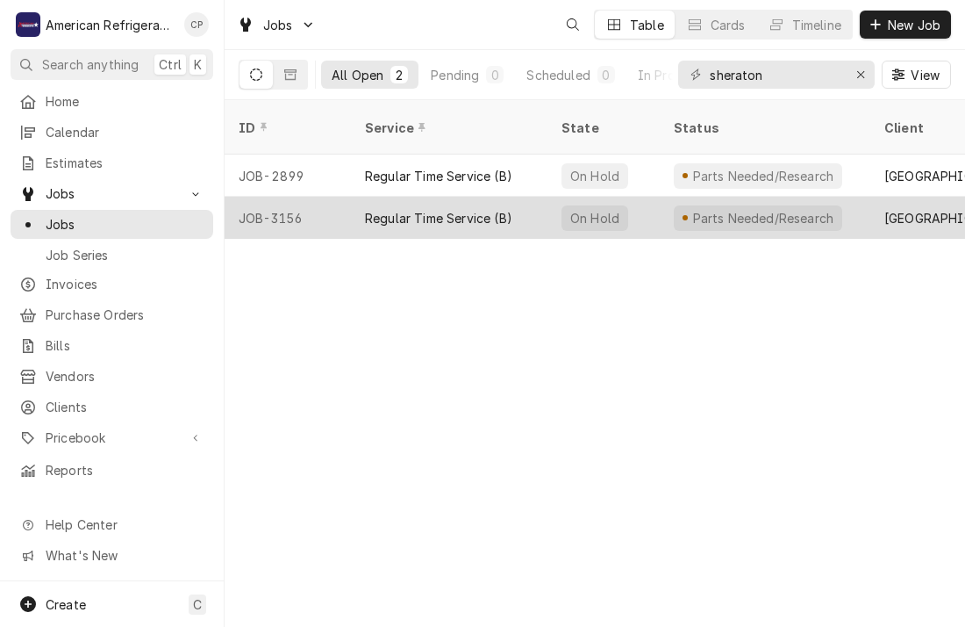
click at [326, 197] on div "JOB-3156" at bounding box center [288, 218] width 126 height 42
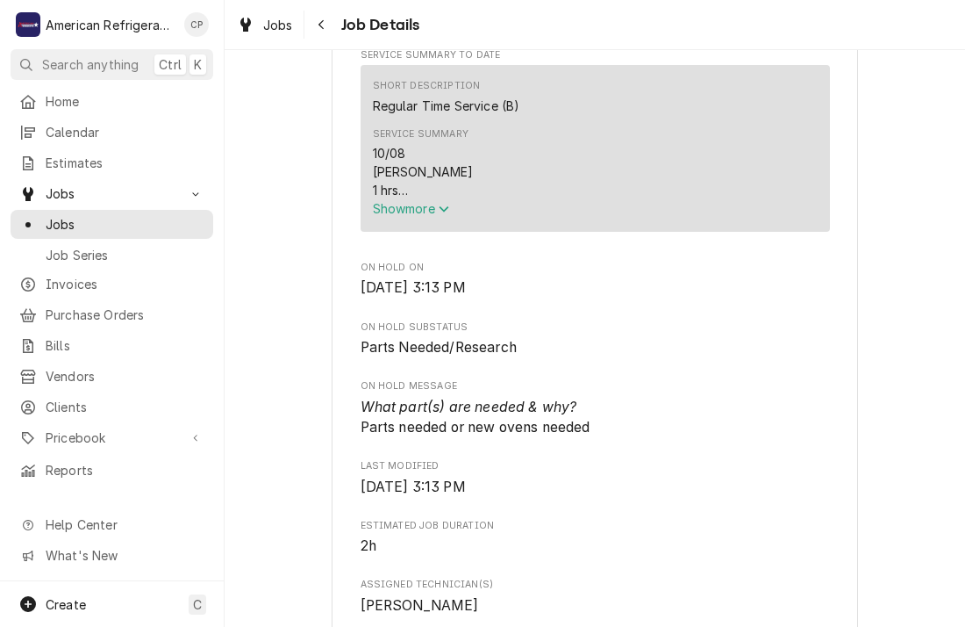
scroll to position [617, 0]
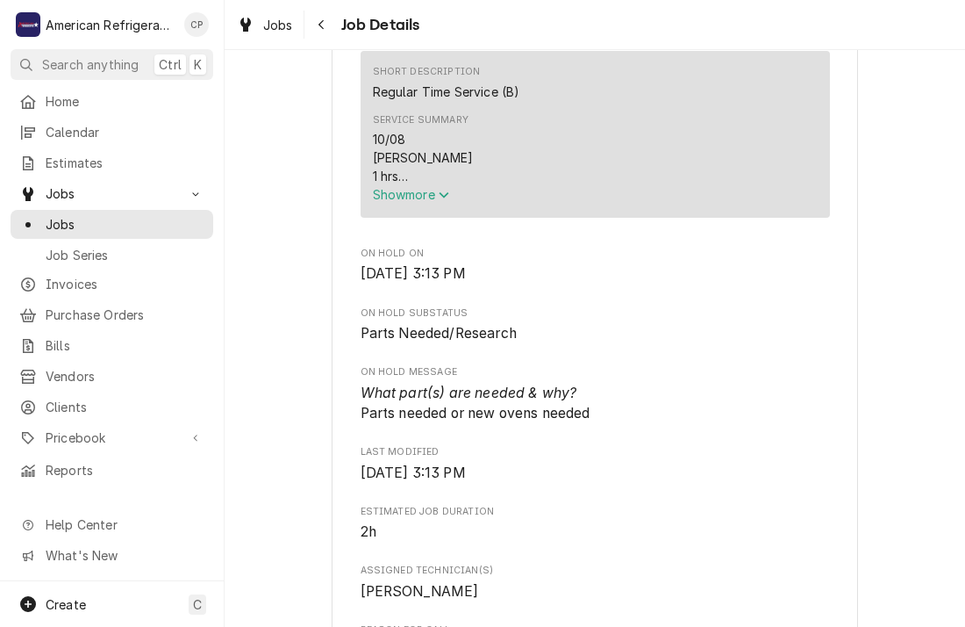
click at [381, 202] on span "Show more" at bounding box center [411, 194] width 77 height 15
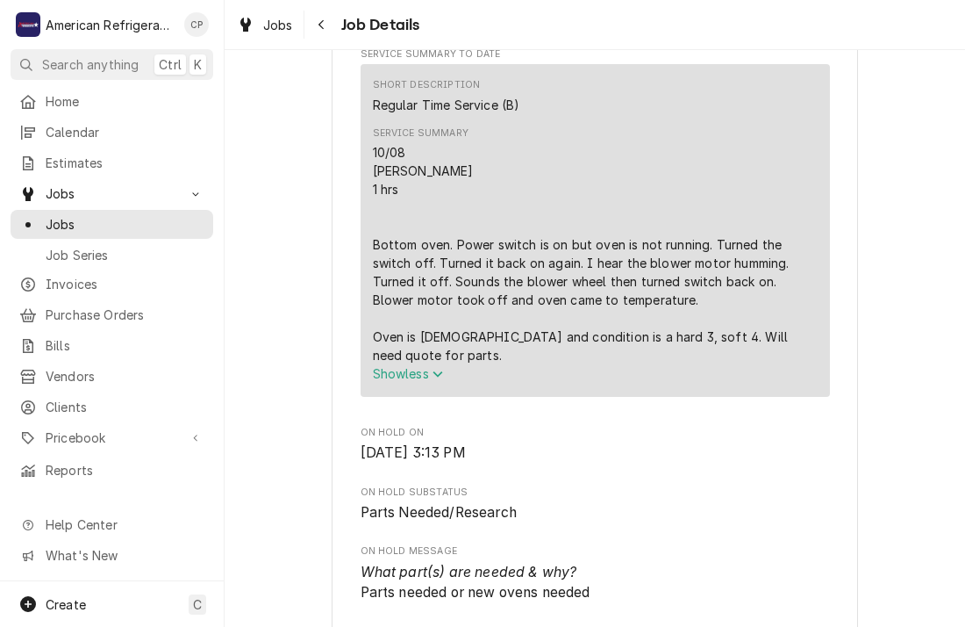
scroll to position [596, 0]
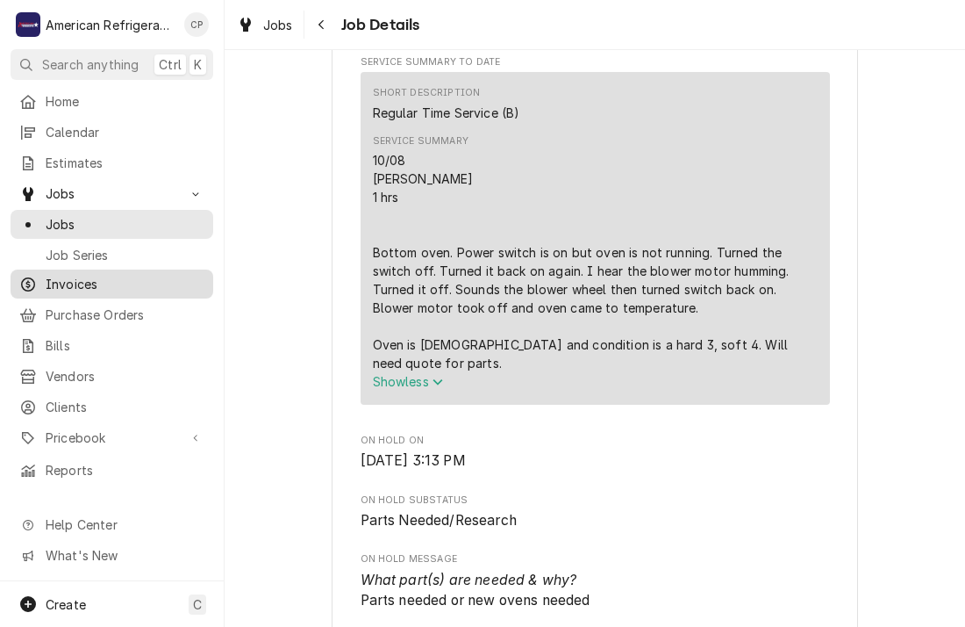
click at [147, 281] on span "Invoices" at bounding box center [125, 284] width 159 height 18
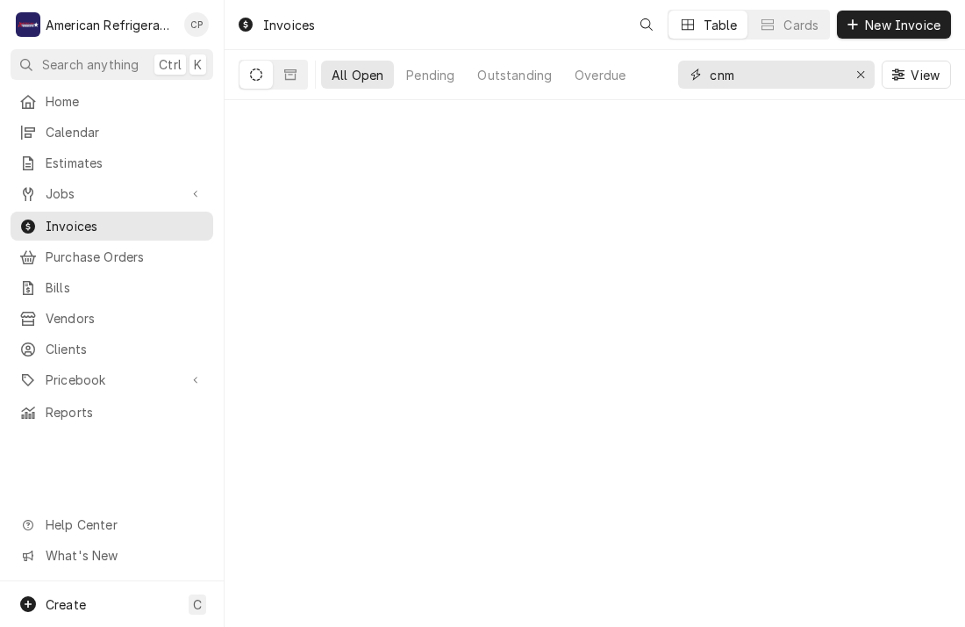
click at [774, 75] on input "cnm" at bounding box center [776, 75] width 132 height 28
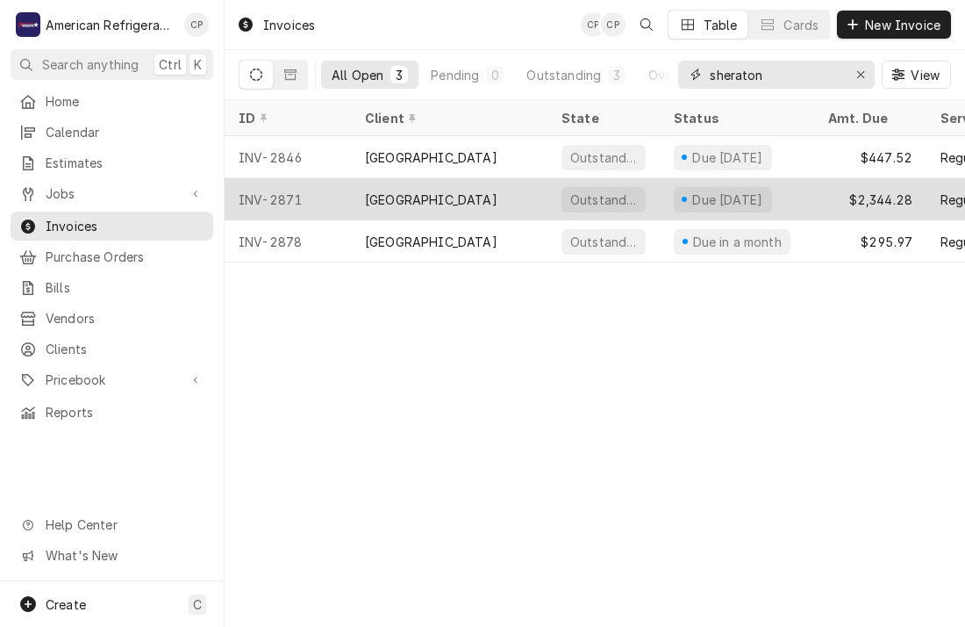
type input "sheraton"
click at [313, 193] on div "INV-2871" at bounding box center [288, 199] width 126 height 42
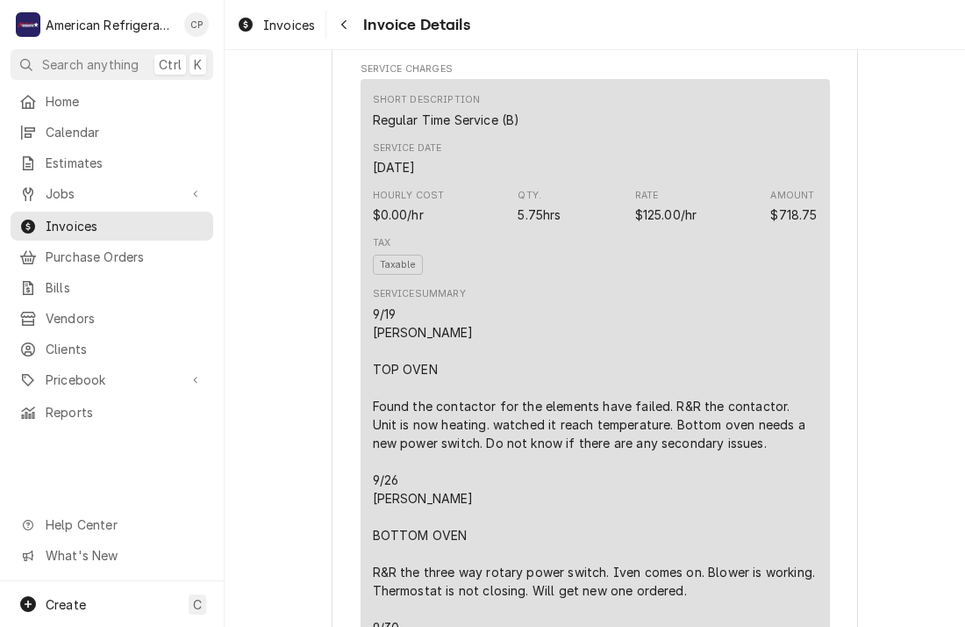
scroll to position [231, 0]
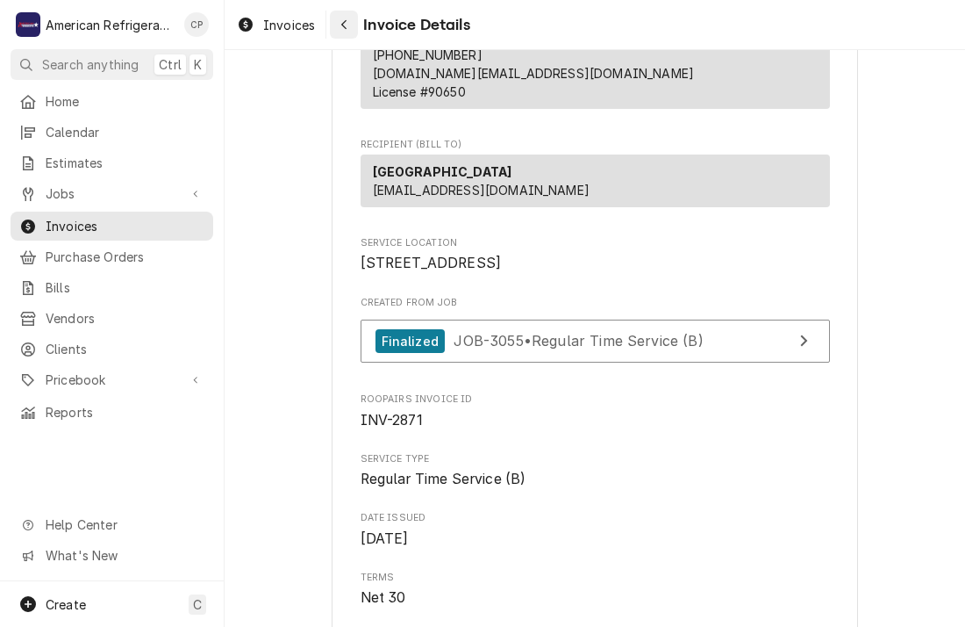
click at [341, 25] on icon "Navigate back" at bounding box center [345, 24] width 8 height 12
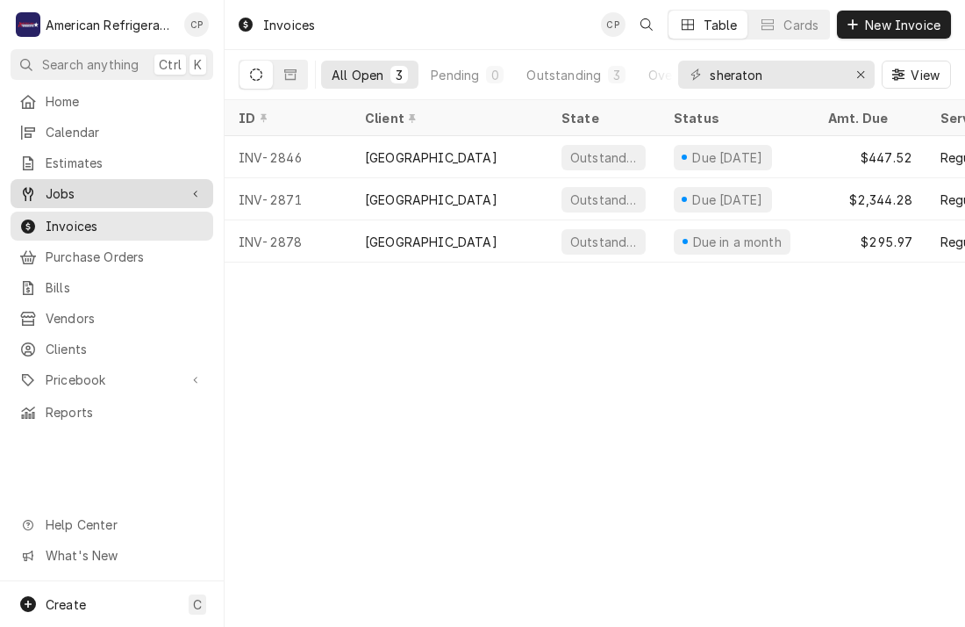
click at [135, 188] on span "Jobs" at bounding box center [112, 193] width 133 height 18
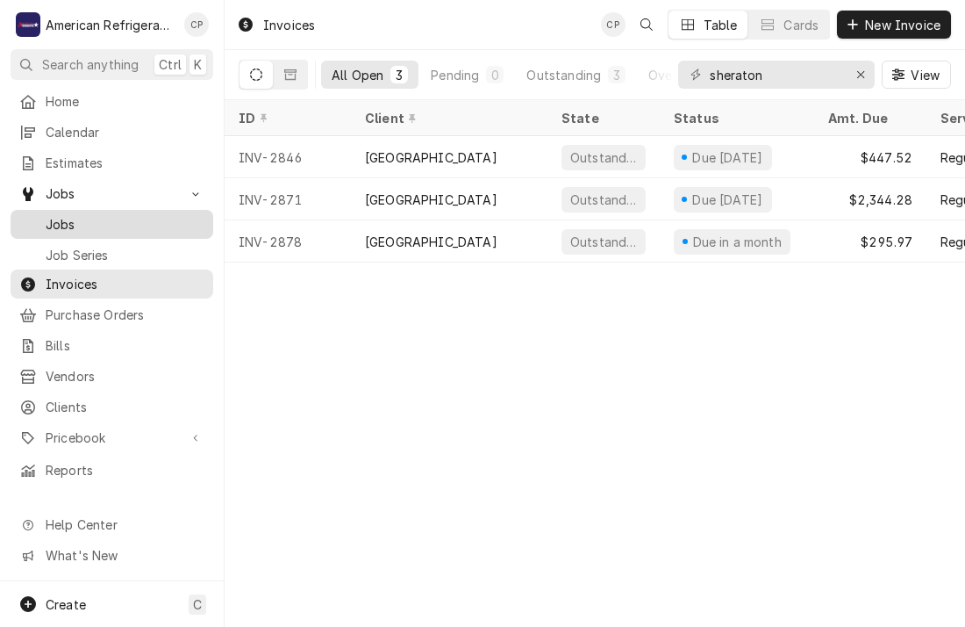
click at [121, 227] on div "Jobs" at bounding box center [112, 224] width 196 height 22
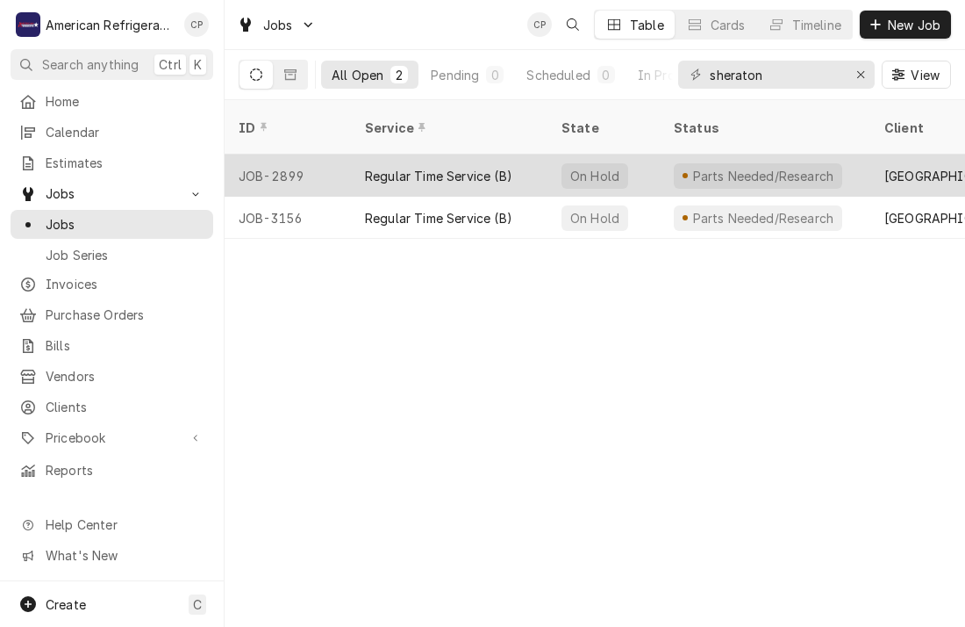
click at [308, 158] on div "JOB-2899" at bounding box center [288, 175] width 126 height 42
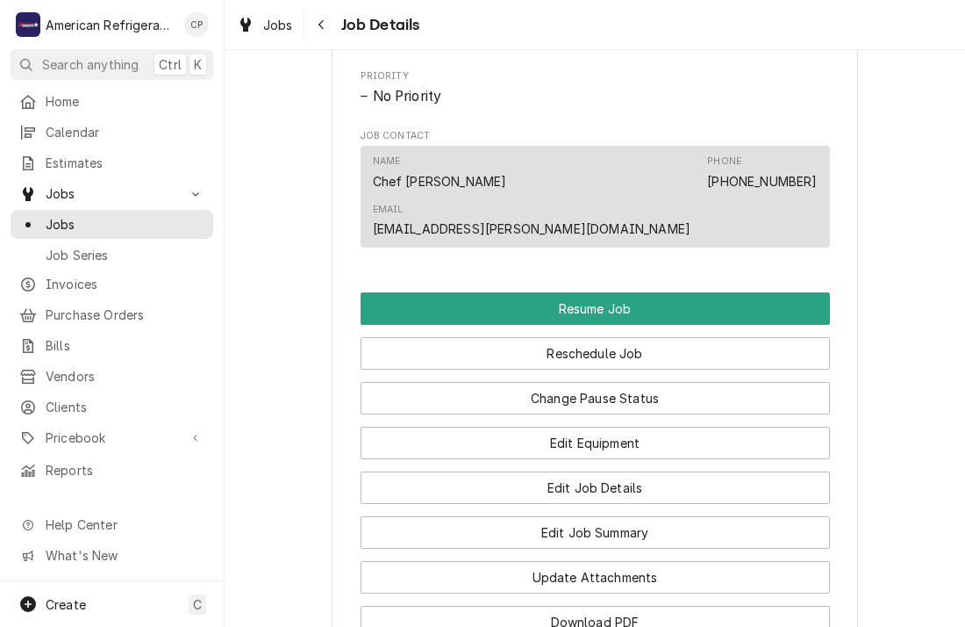
scroll to position [1098, 0]
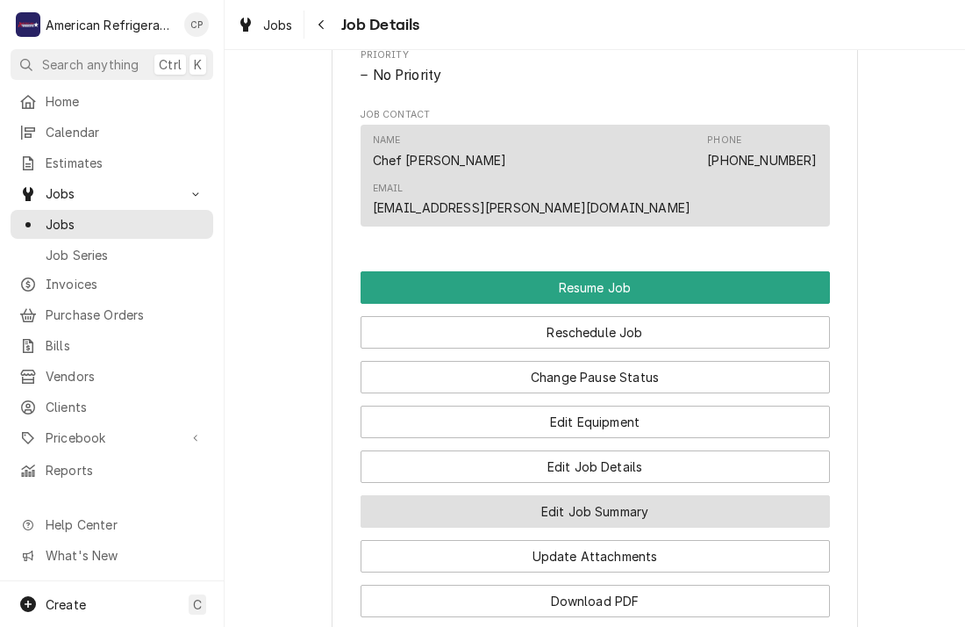
click at [497, 495] on button "Edit Job Summary" at bounding box center [596, 511] width 470 height 32
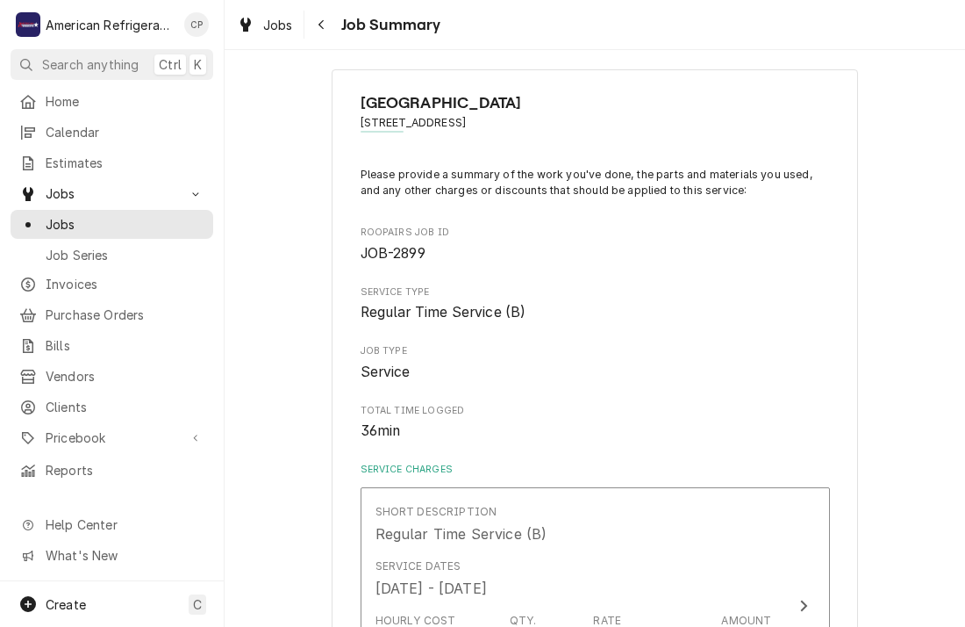
scroll to position [14, 0]
click at [320, 27] on icon "Navigate back" at bounding box center [322, 24] width 8 height 12
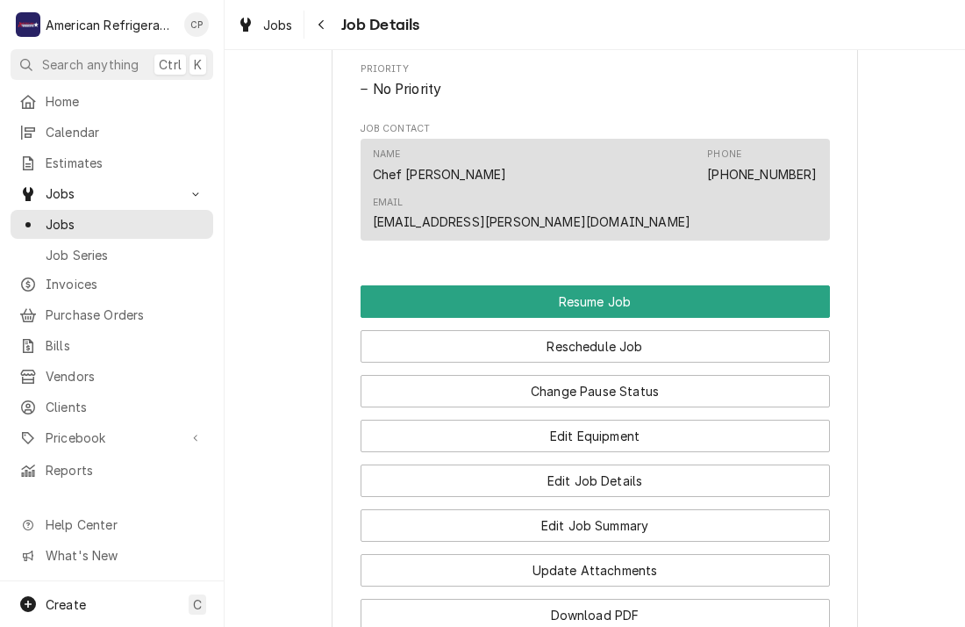
scroll to position [1097, 0]
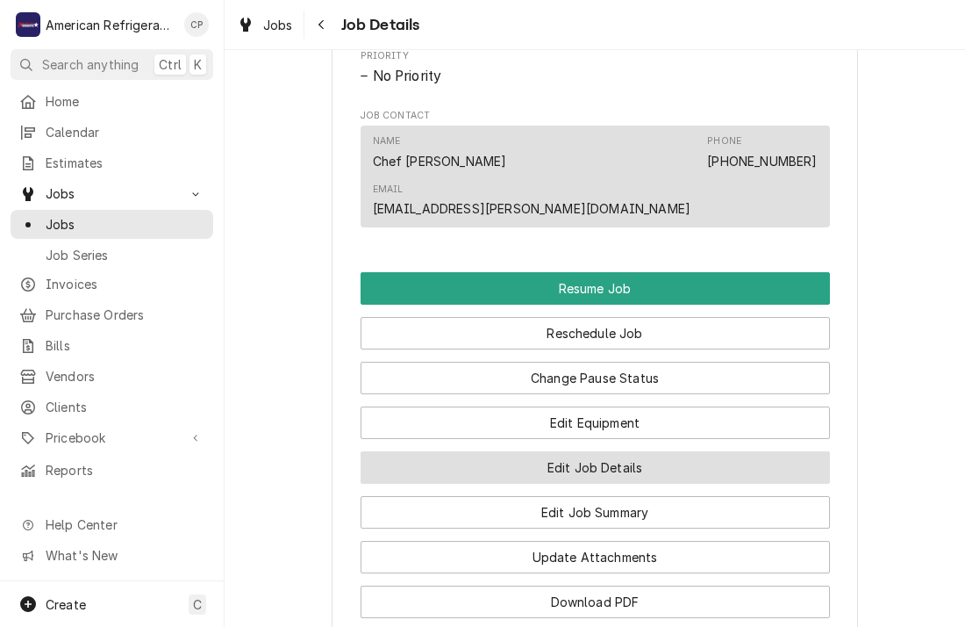
click at [414, 451] on button "Edit Job Details" at bounding box center [596, 467] width 470 height 32
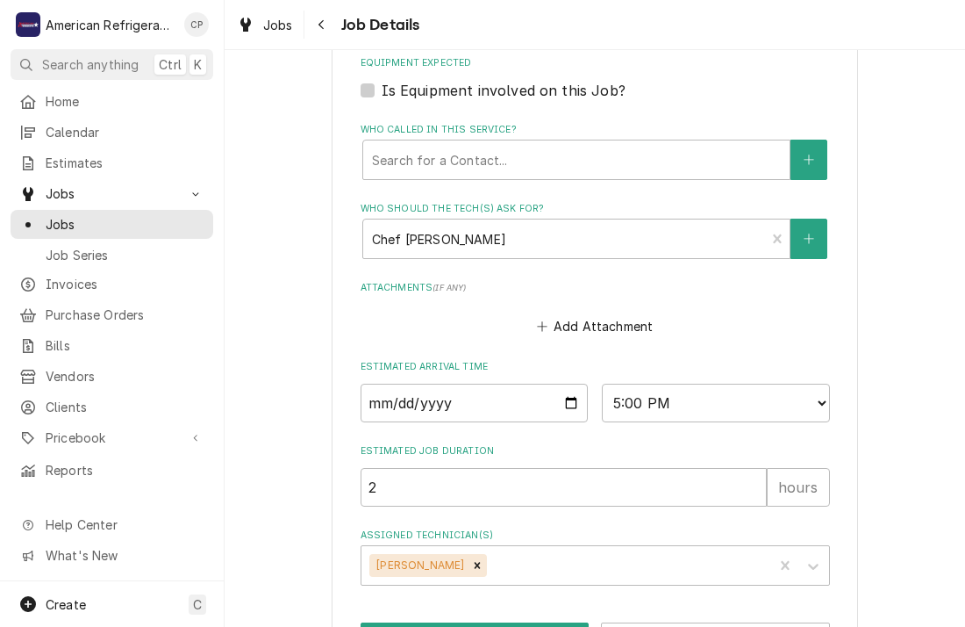
scroll to position [842, 0]
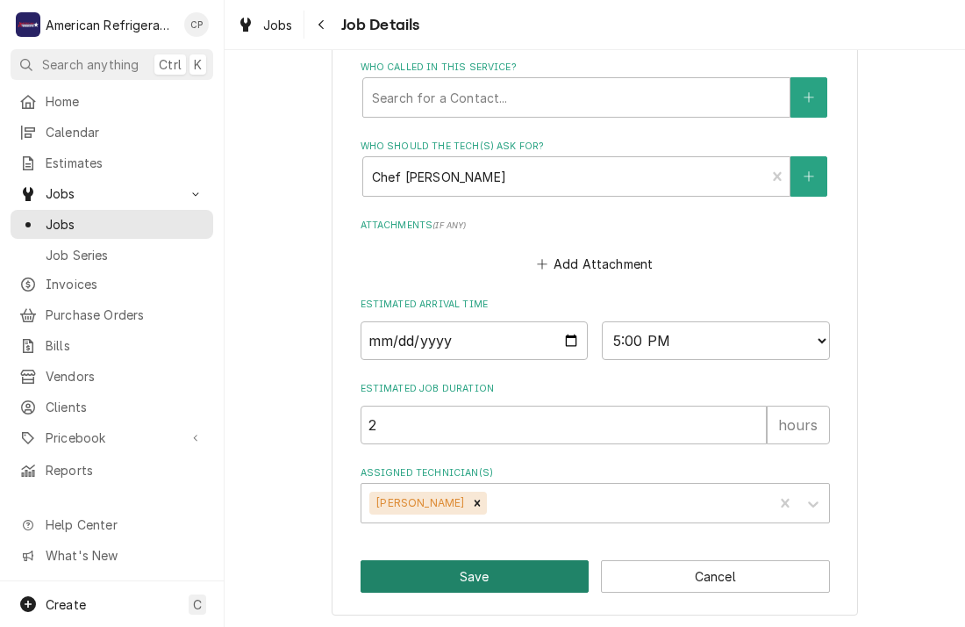
click at [524, 582] on button "Save" at bounding box center [475, 576] width 229 height 32
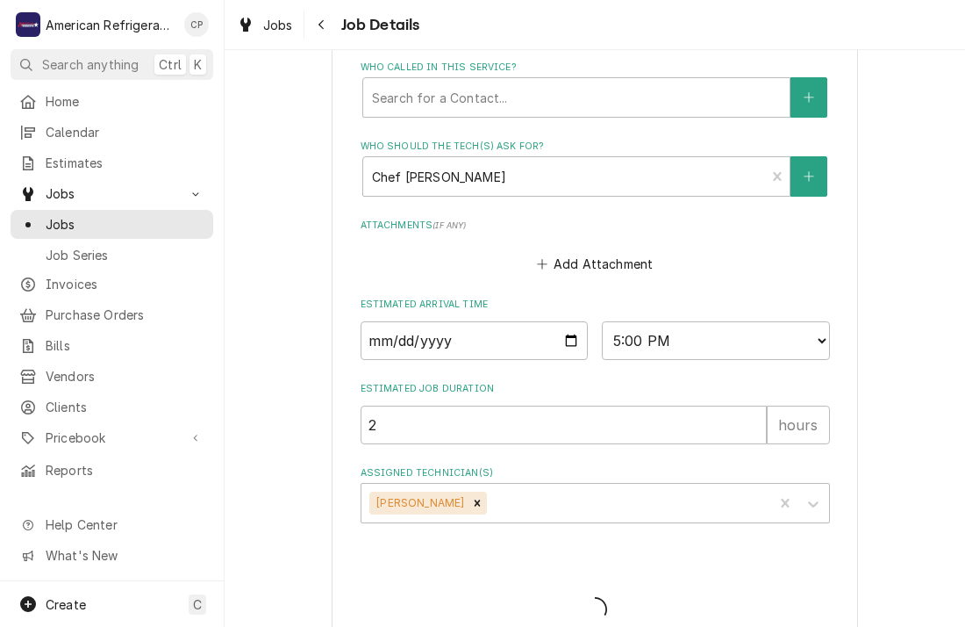
type textarea "x"
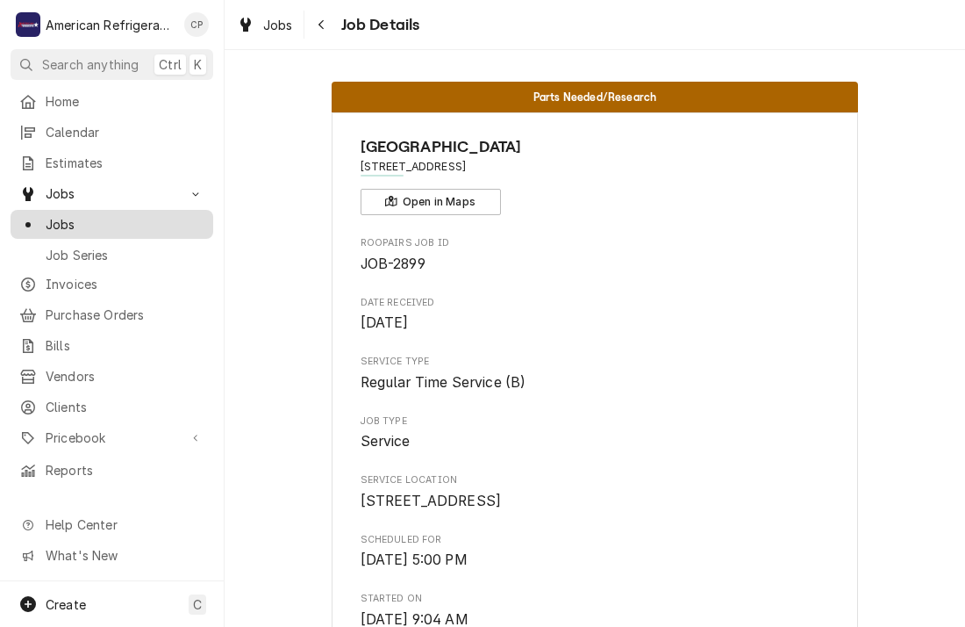
click at [163, 216] on span "Jobs" at bounding box center [125, 224] width 159 height 18
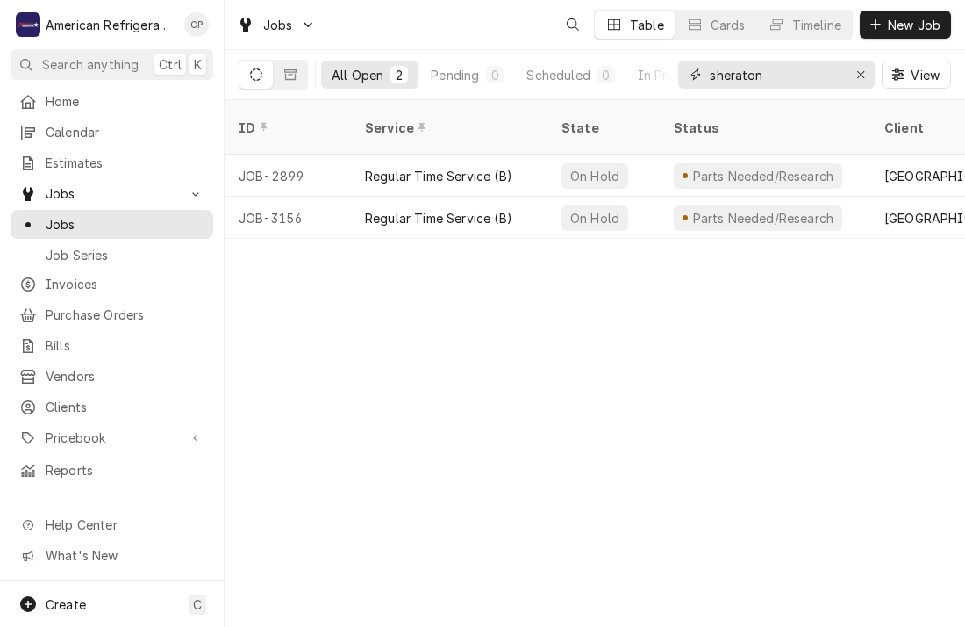
click at [787, 81] on input "sheraton" at bounding box center [776, 75] width 132 height 28
click at [788, 80] on input "sheraton" at bounding box center [776, 75] width 132 height 28
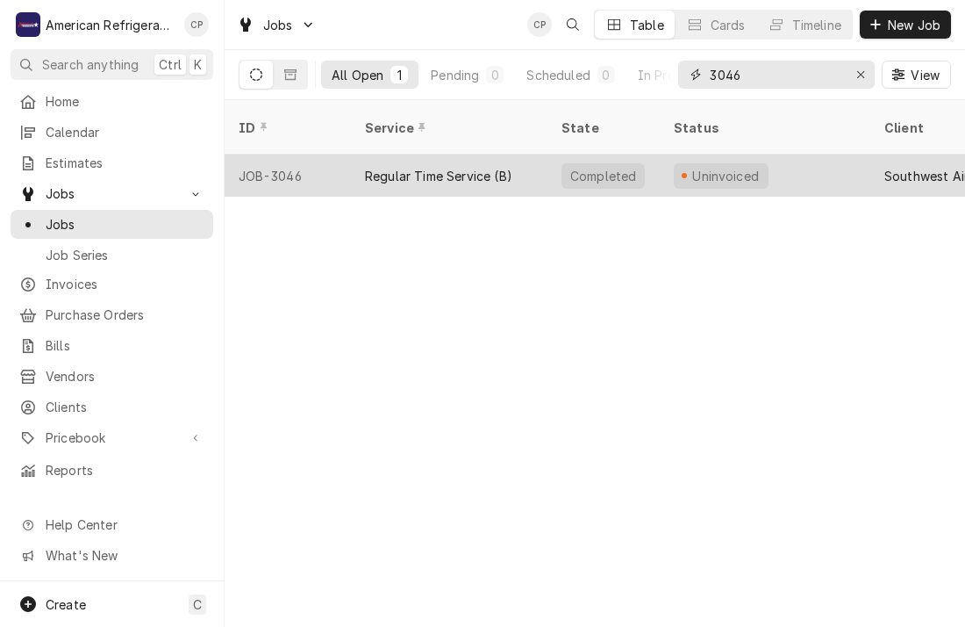
type input "3046"
click at [441, 167] on div "Regular Time Service (B)" at bounding box center [438, 176] width 147 height 18
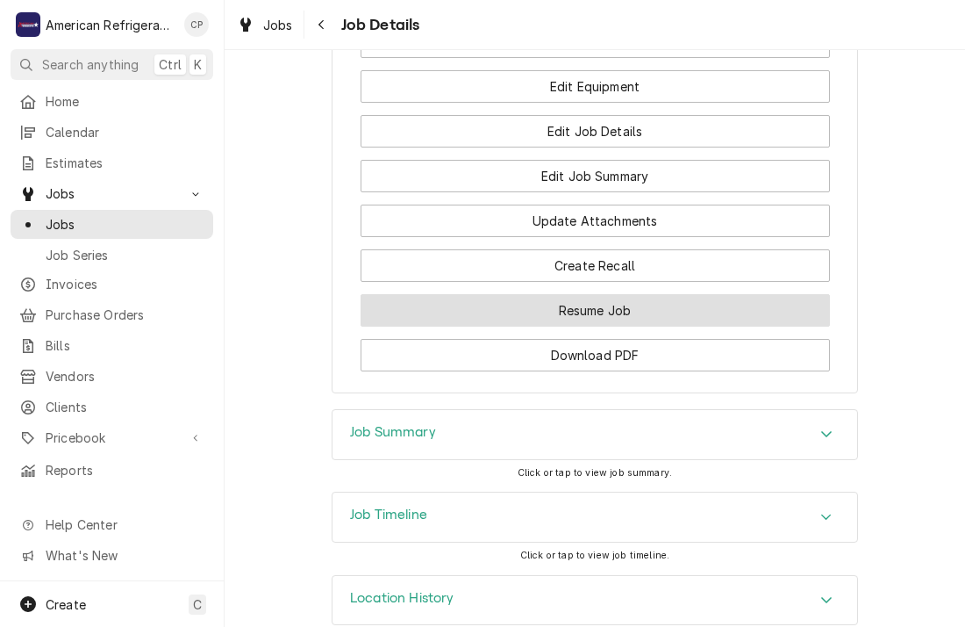
scroll to position [1229, 0]
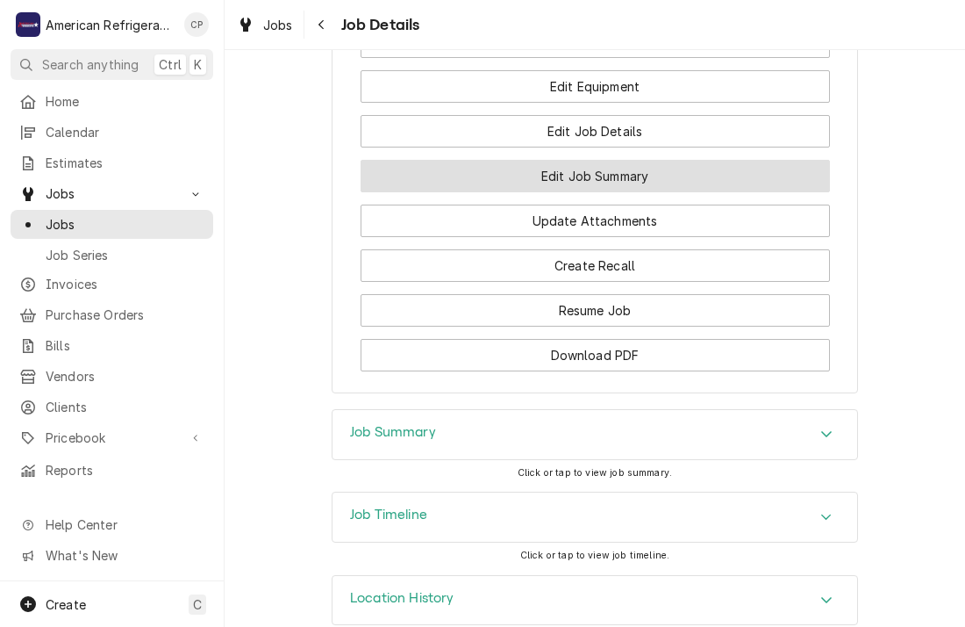
click at [444, 192] on button "Edit Job Summary" at bounding box center [596, 176] width 470 height 32
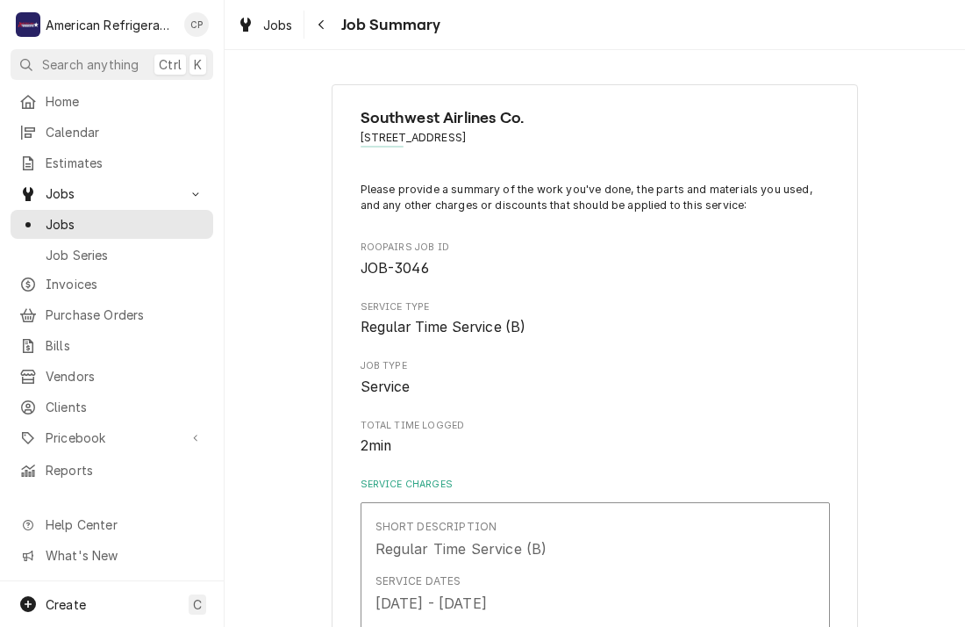
type textarea "x"
click at [328, 37] on button "Navigate back" at bounding box center [322, 25] width 28 height 28
